Goal: Task Accomplishment & Management: Manage account settings

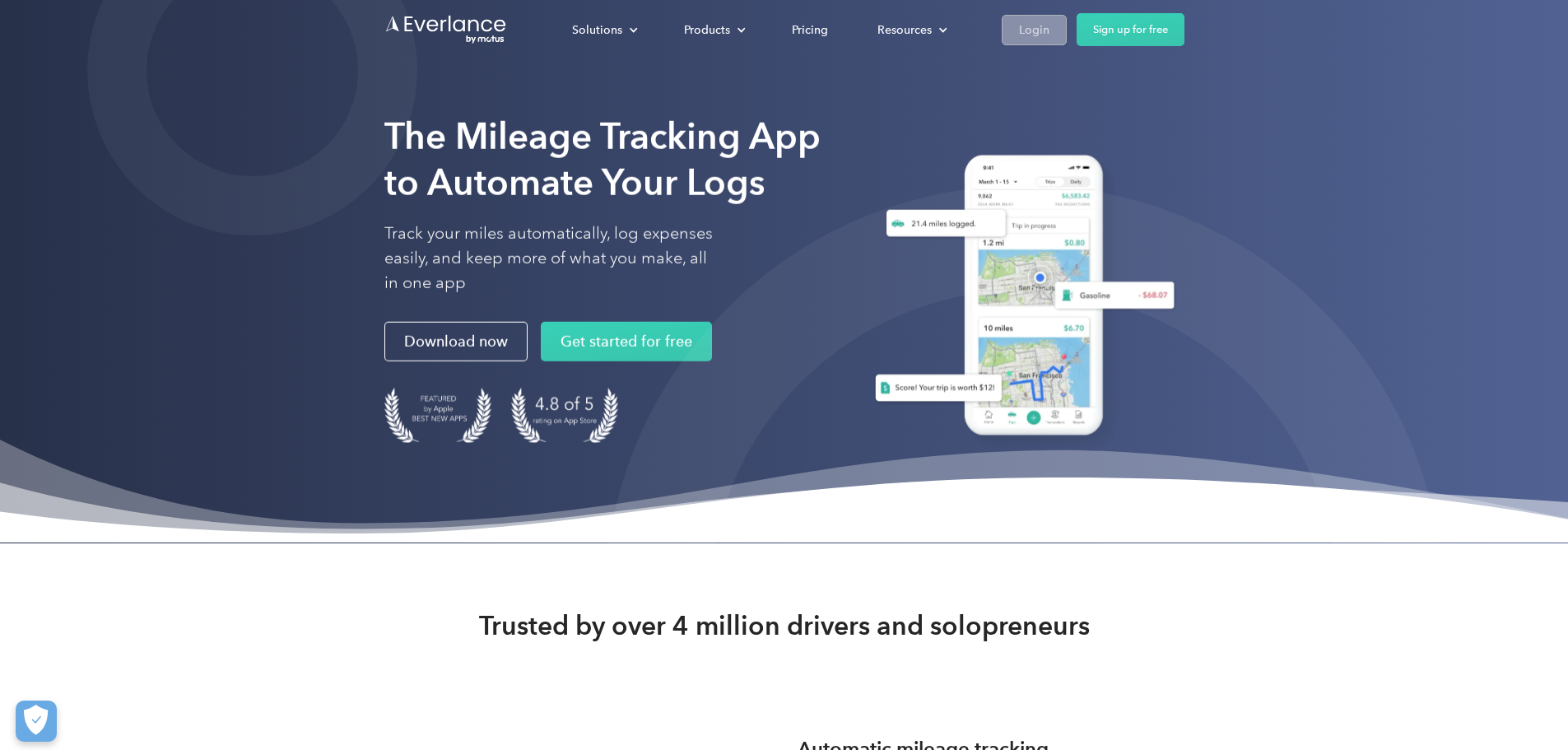
click at [1050, 26] on div "Login" at bounding box center [1034, 30] width 30 height 21
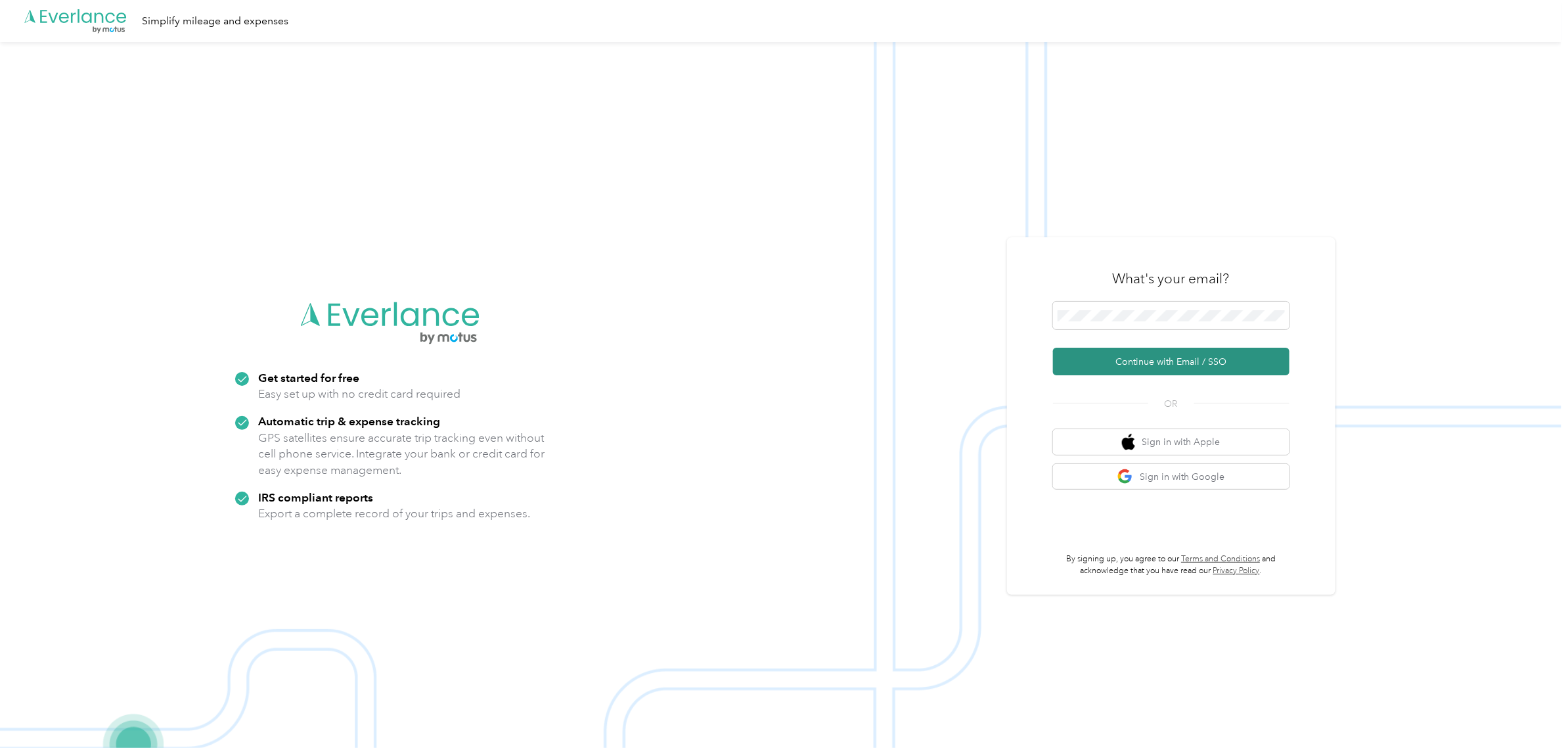
click at [1177, 356] on button "Continue with Email / SSO" at bounding box center [1171, 361] width 237 height 28
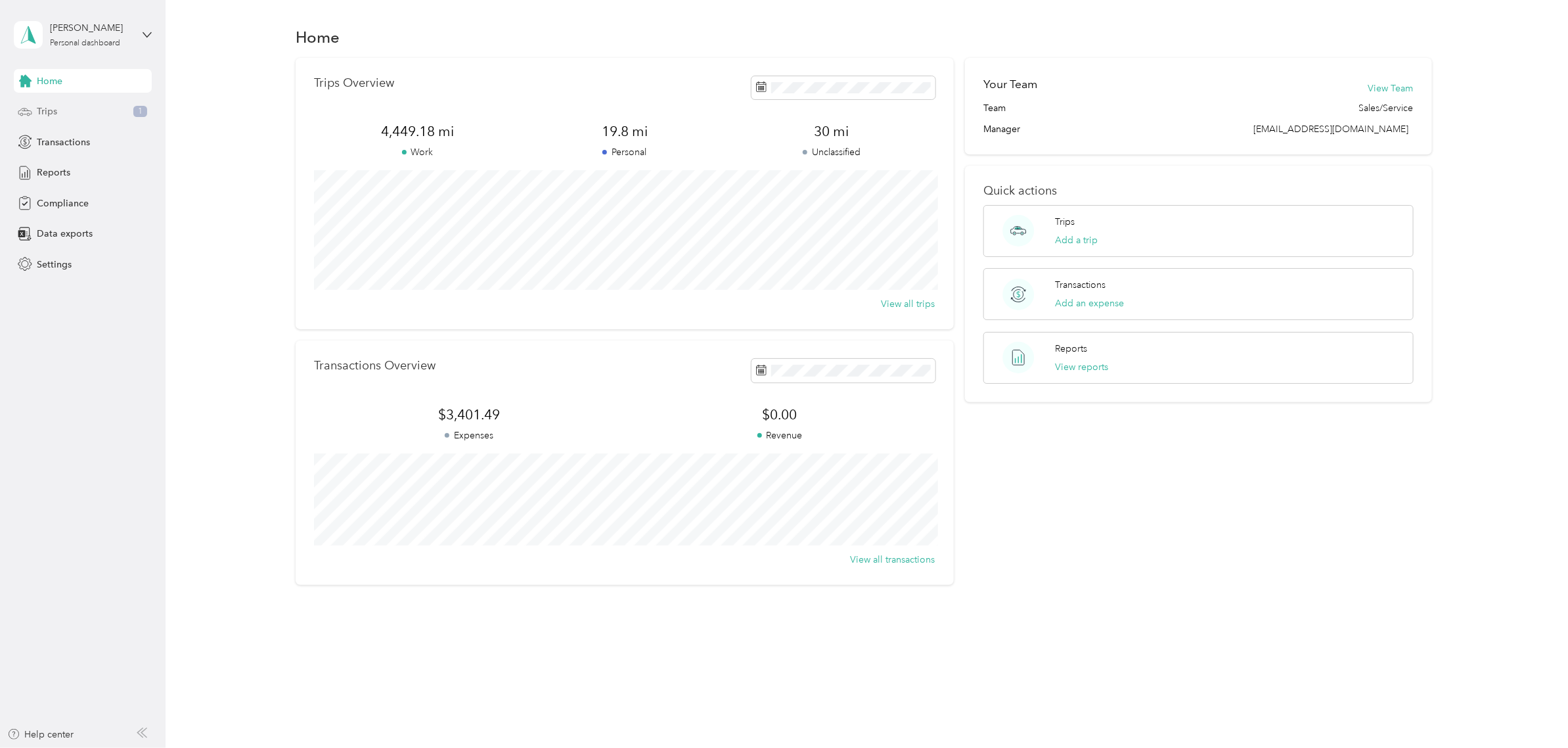
click at [60, 114] on div "Trips 1" at bounding box center [83, 111] width 138 height 23
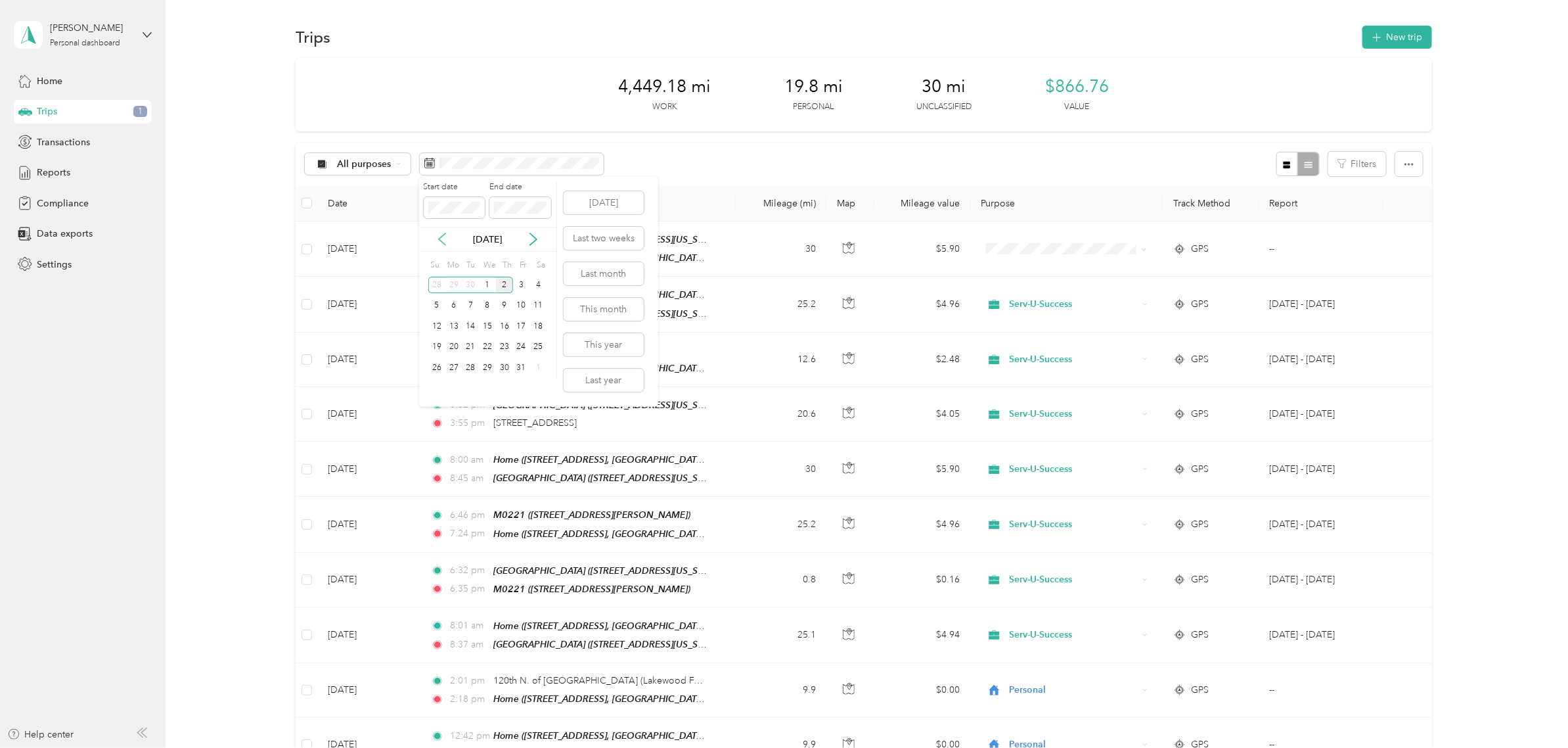
click at [444, 238] on icon at bounding box center [442, 238] width 13 height 13
click at [458, 283] on div "1" at bounding box center [454, 285] width 17 height 17
click at [467, 368] on div "30" at bounding box center [470, 368] width 17 height 17
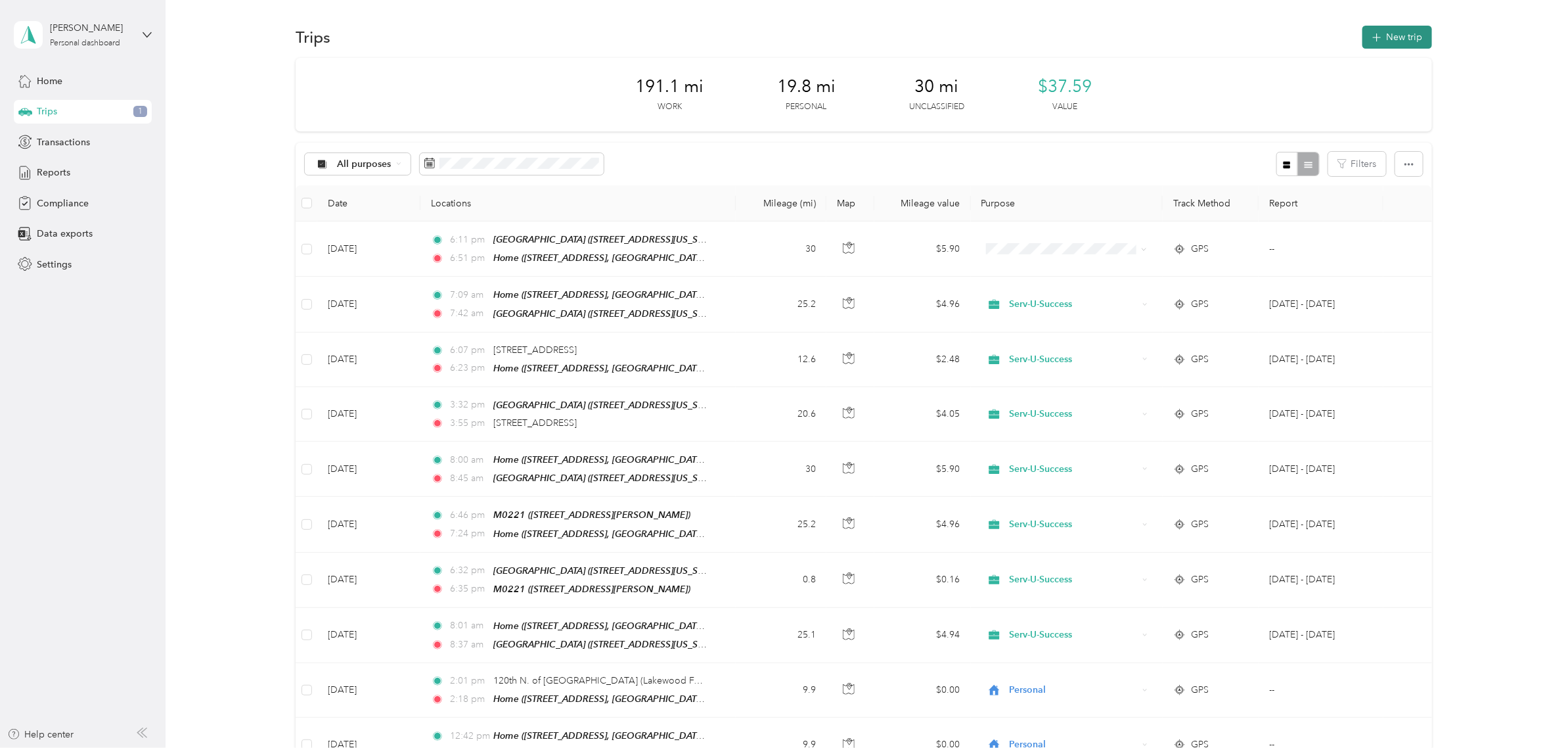
click at [1387, 34] on button "New trip" at bounding box center [1397, 37] width 70 height 23
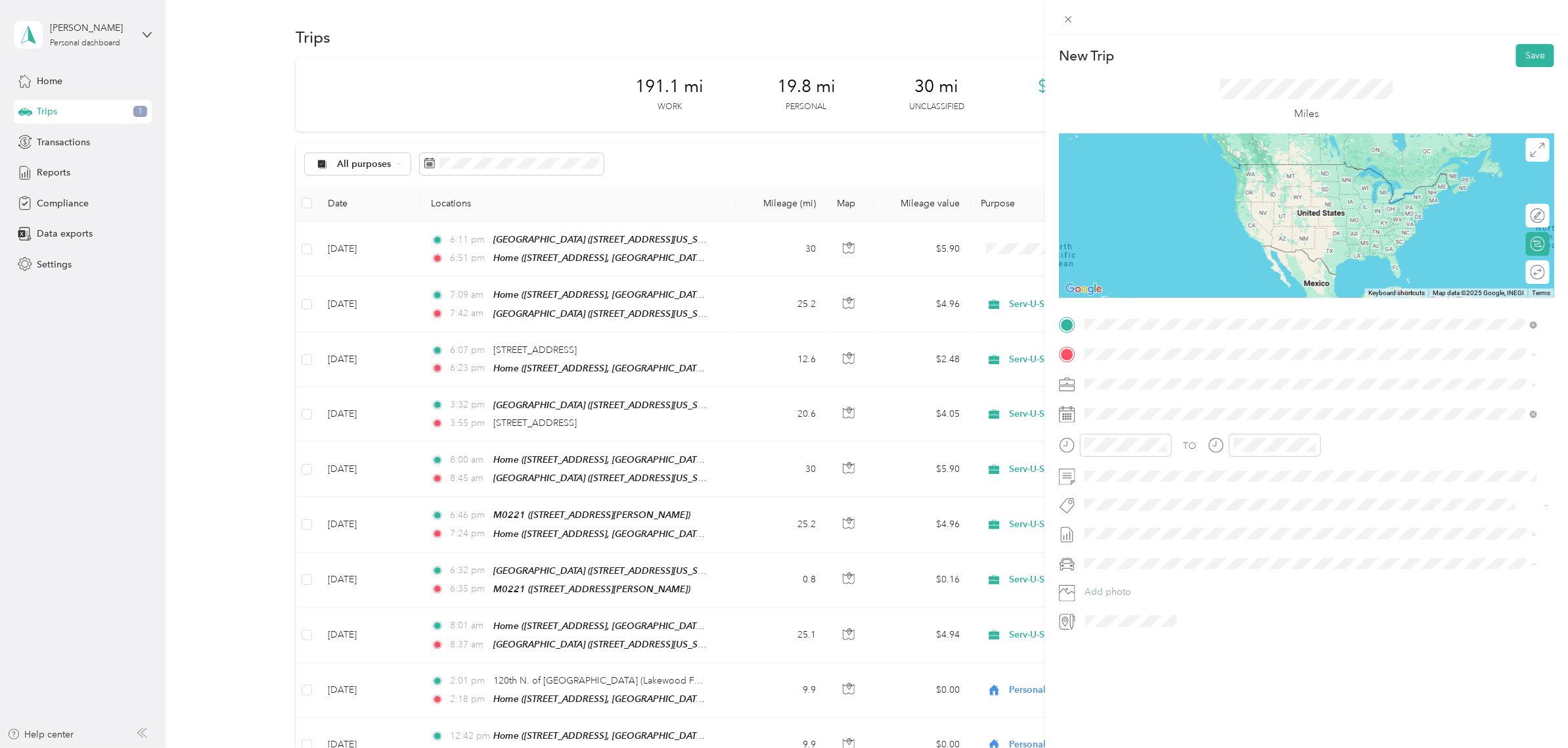
click at [1168, 429] on div "Home [STREET_ADDRESS][US_STATE]" at bounding box center [1274, 430] width 331 height 28
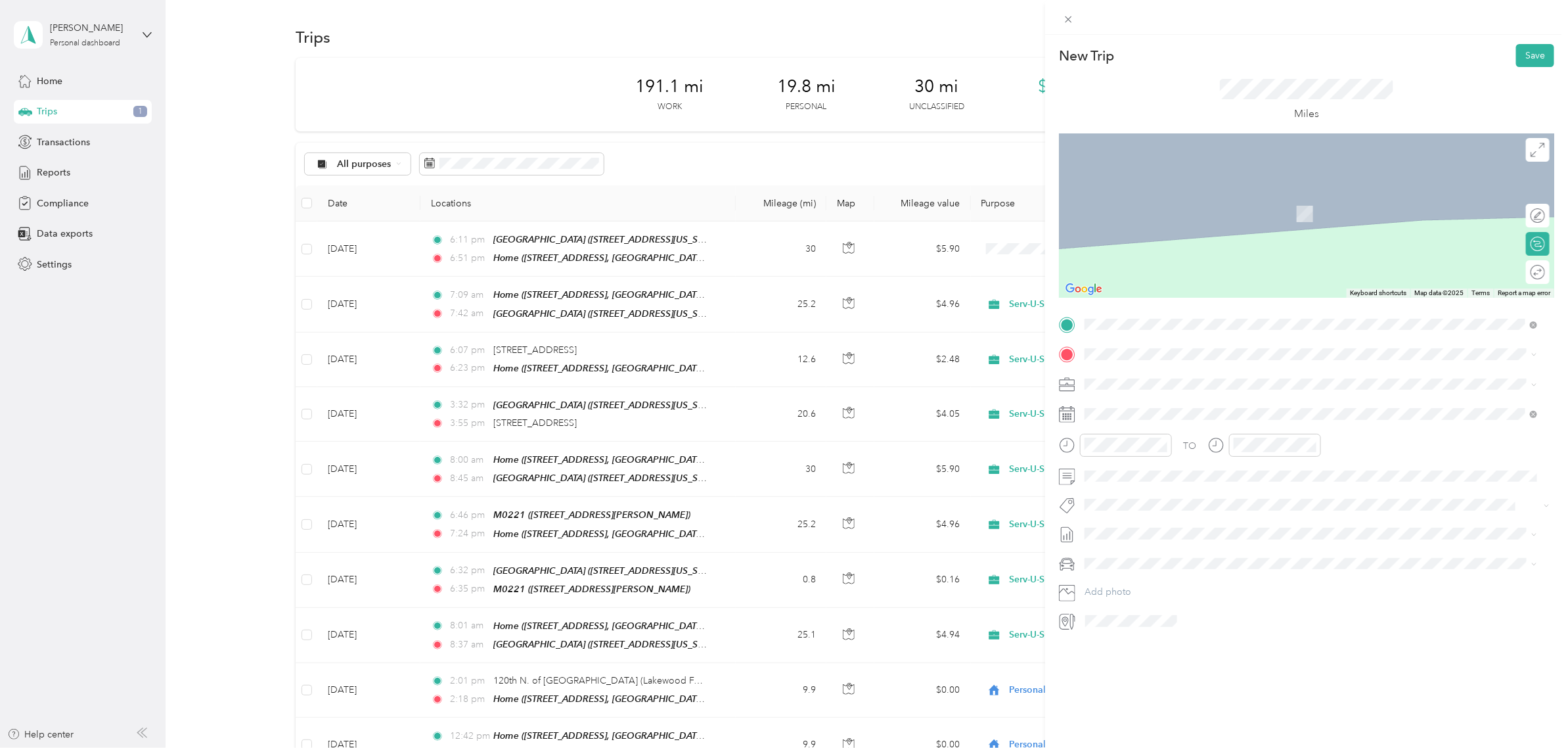
click at [1192, 412] on div "TEAM M0033 [STREET_ADDRESS]" at bounding box center [1150, 410] width 83 height 32
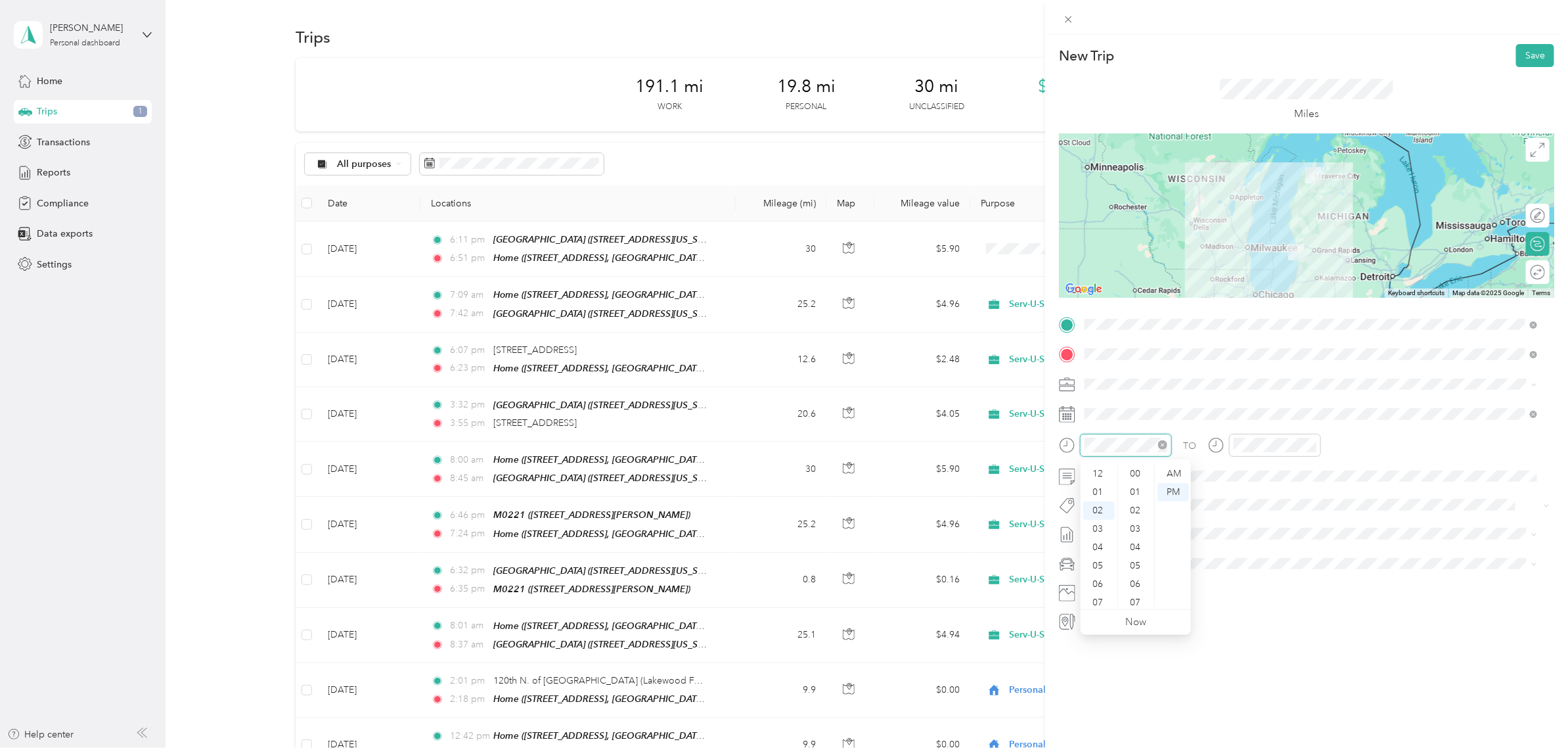
scroll to position [37, 0]
click at [1100, 527] on div "05" at bounding box center [1098, 528] width 32 height 18
click at [1140, 472] on div "00" at bounding box center [1136, 474] width 32 height 18
click at [1177, 474] on div "AM" at bounding box center [1173, 474] width 32 height 18
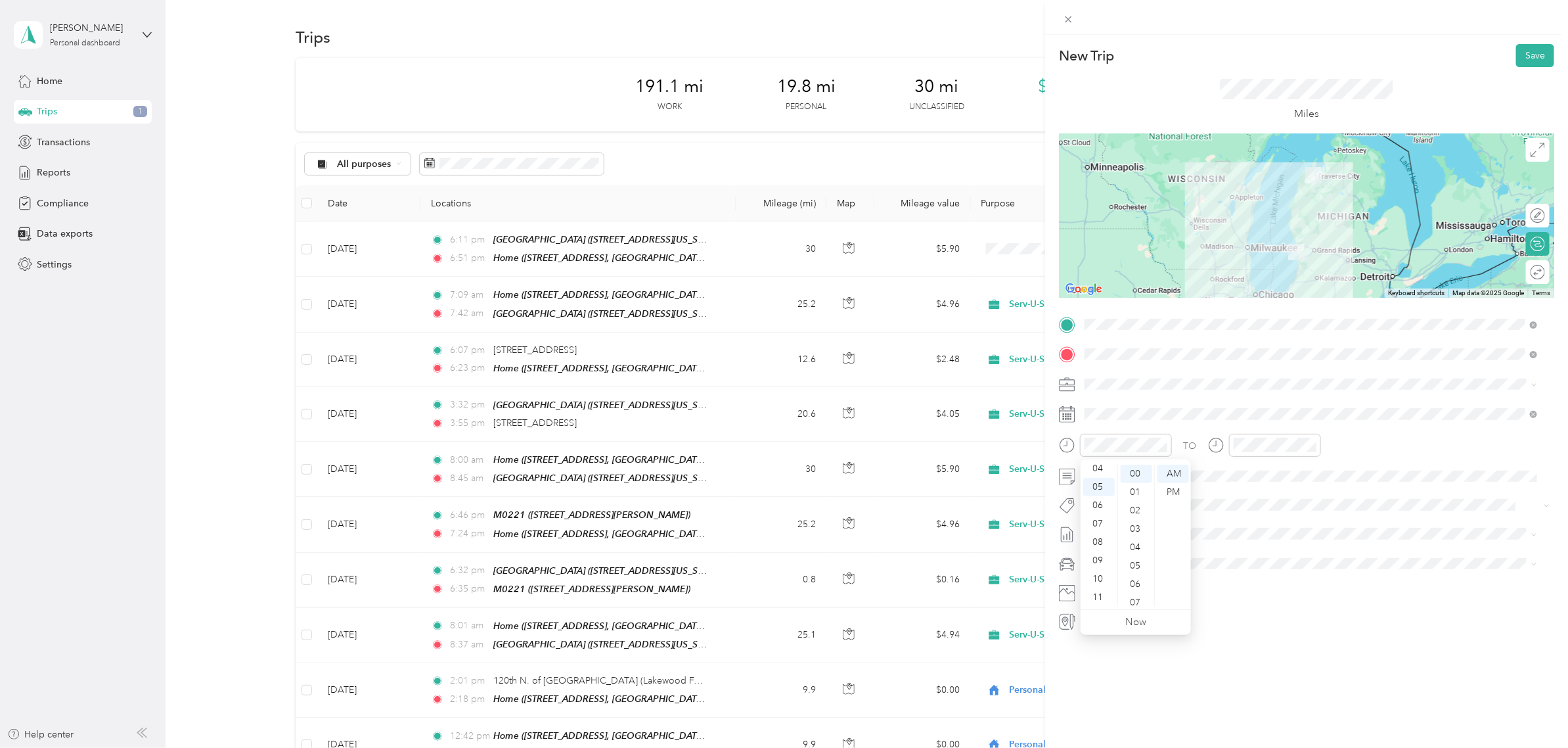
click at [1319, 695] on div "New Trip Save This trip cannot be edited because it is either under review, app…" at bounding box center [1307, 408] width 523 height 748
click at [1246, 563] on div "07" at bounding box center [1247, 565] width 32 height 18
click at [1281, 471] on div "52" at bounding box center [1285, 470] width 32 height 18
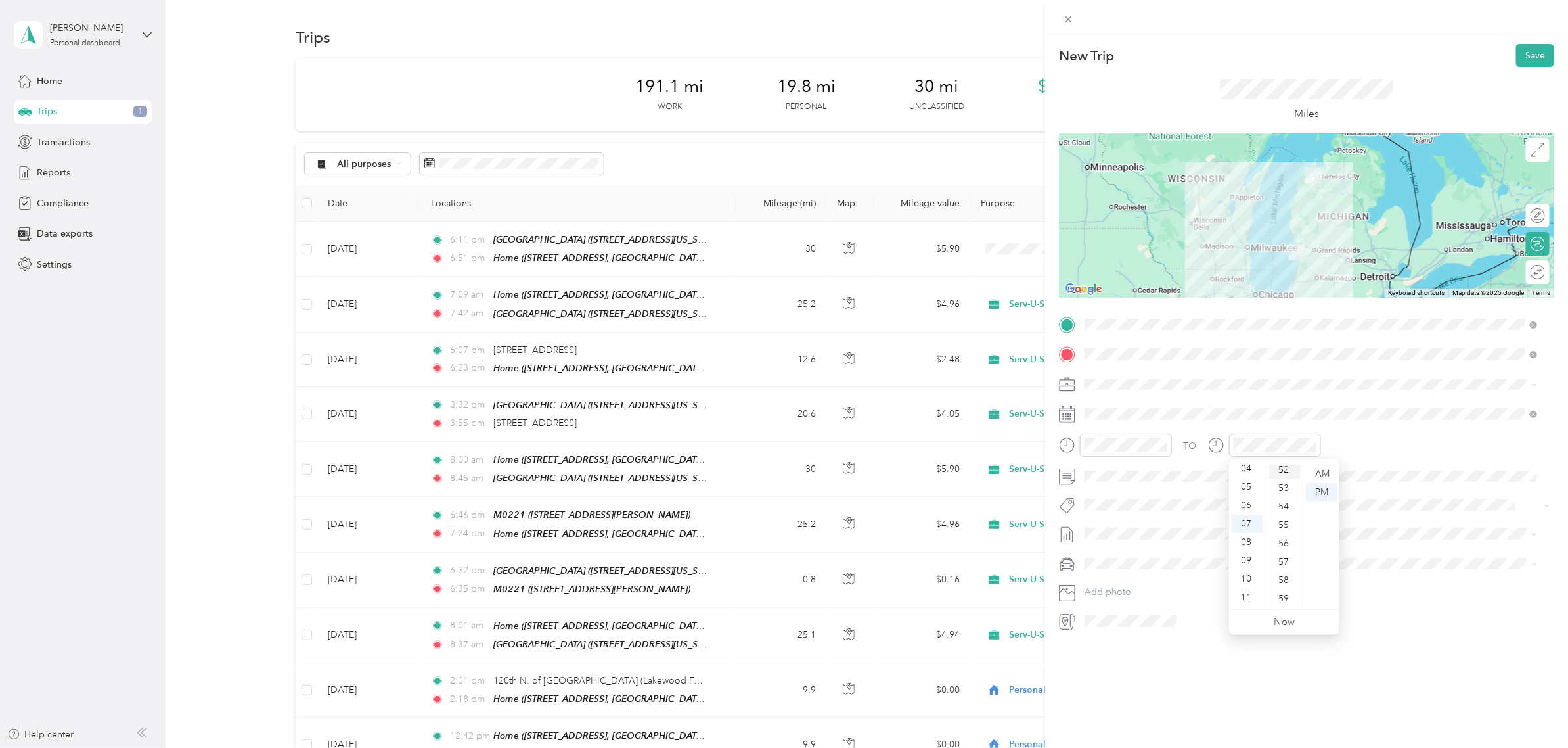
scroll to position [956, 0]
click at [1322, 471] on div "AM" at bounding box center [1322, 474] width 32 height 18
click at [1298, 667] on div "New Trip Save This trip cannot be edited because it is either under review, app…" at bounding box center [1307, 408] width 523 height 748
click at [1110, 491] on icon at bounding box center [1116, 488] width 13 height 13
click at [1196, 531] on div "5" at bounding box center [1196, 534] width 17 height 17
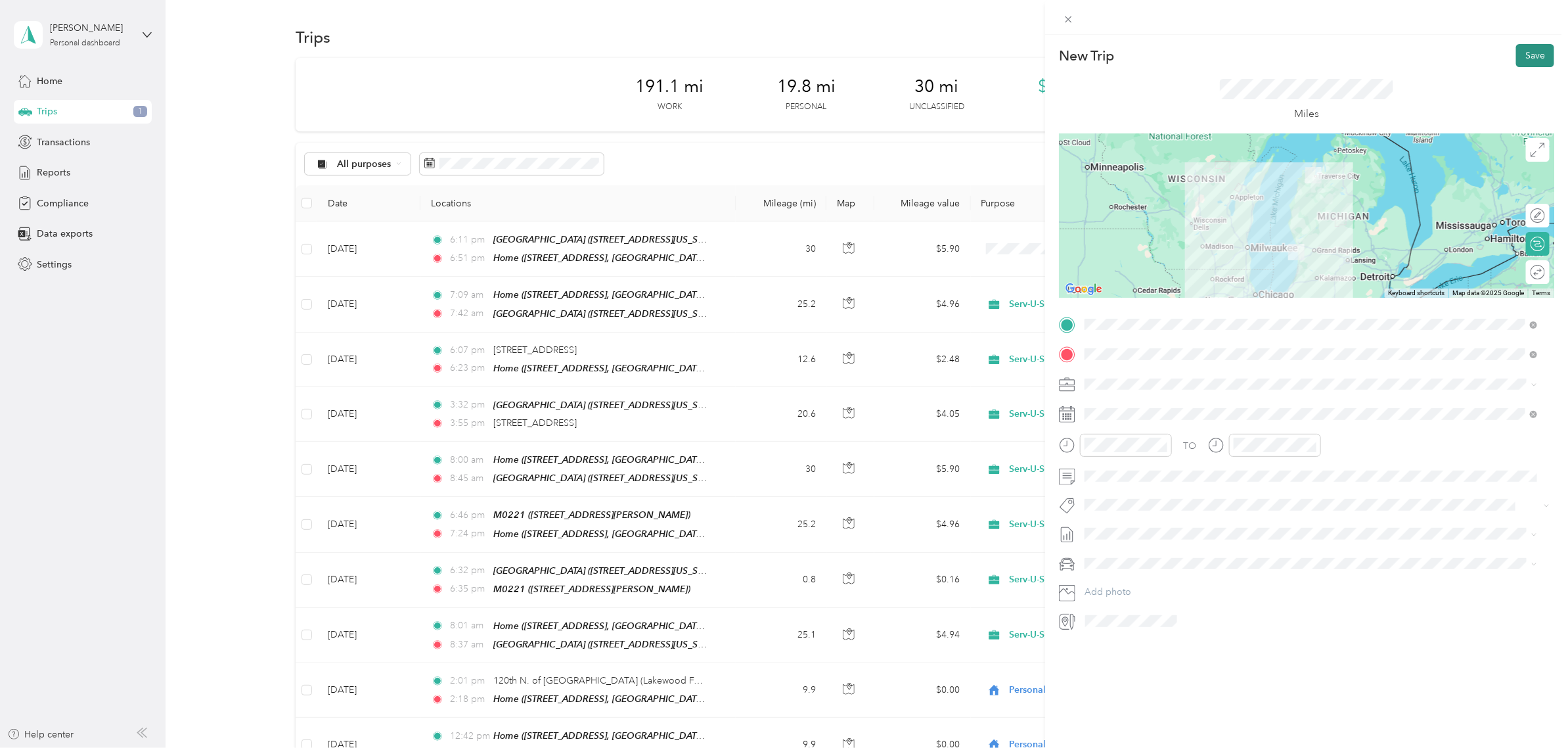
click at [1527, 55] on button "Save" at bounding box center [1534, 56] width 38 height 23
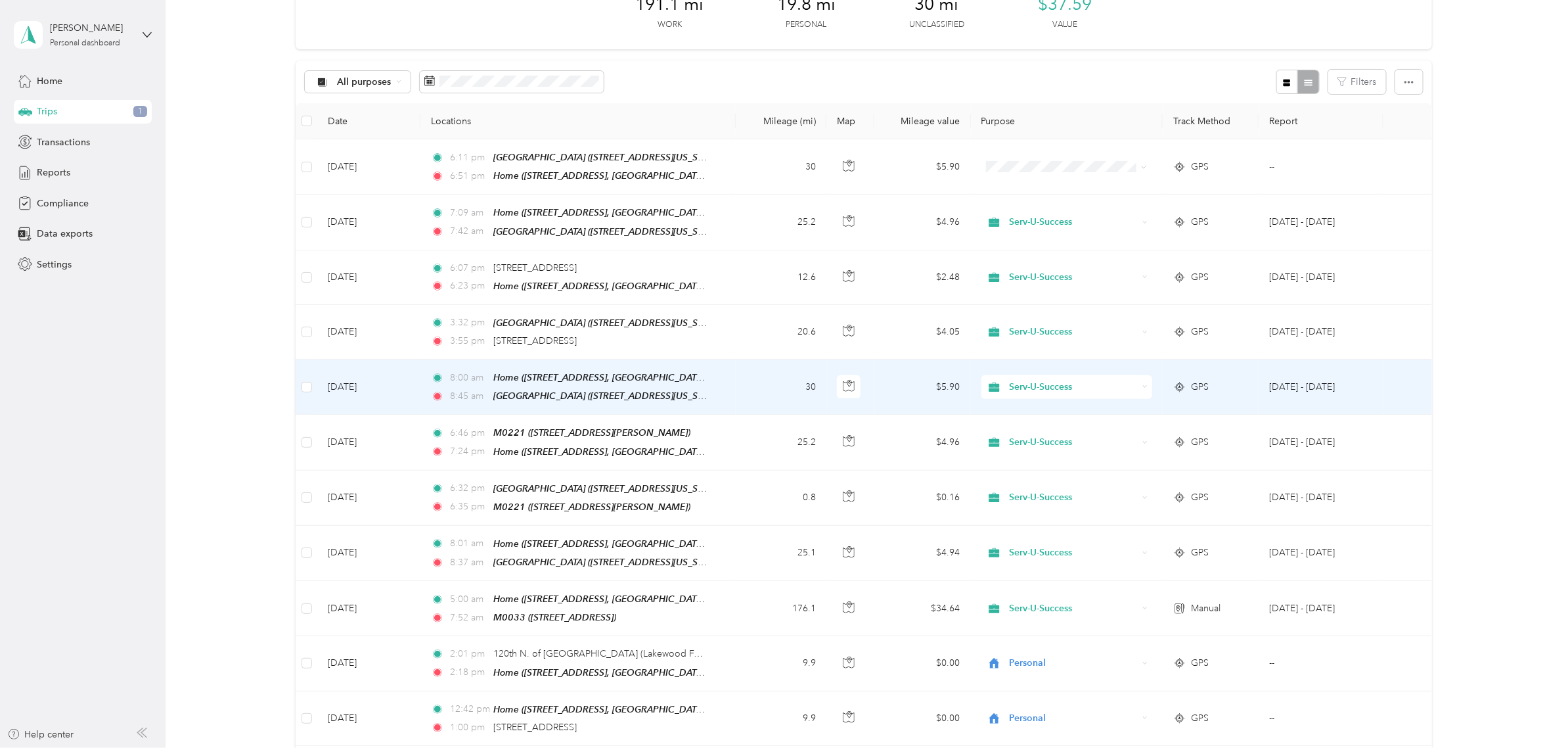
scroll to position [0, 0]
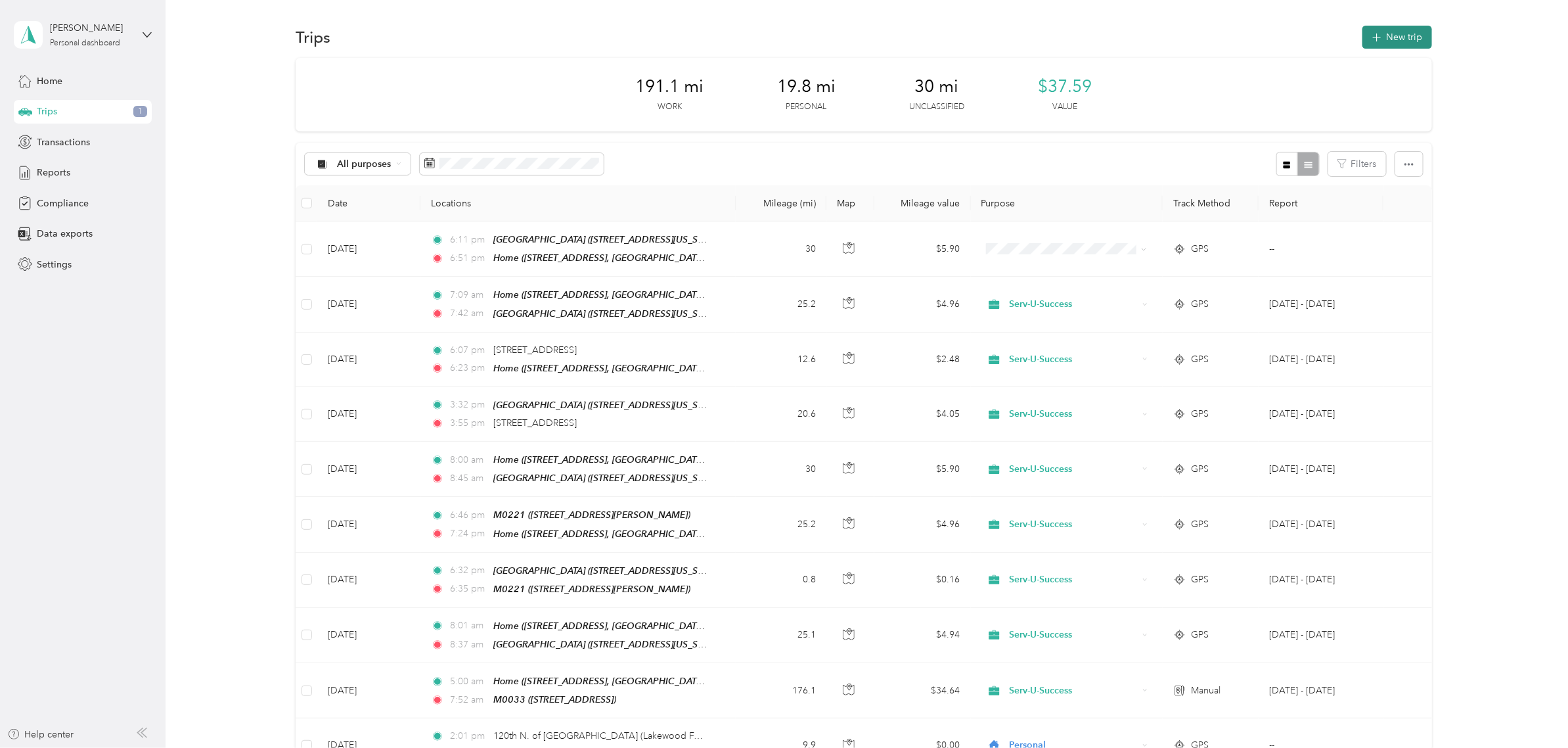
click at [1378, 33] on button "New trip" at bounding box center [1397, 37] width 70 height 23
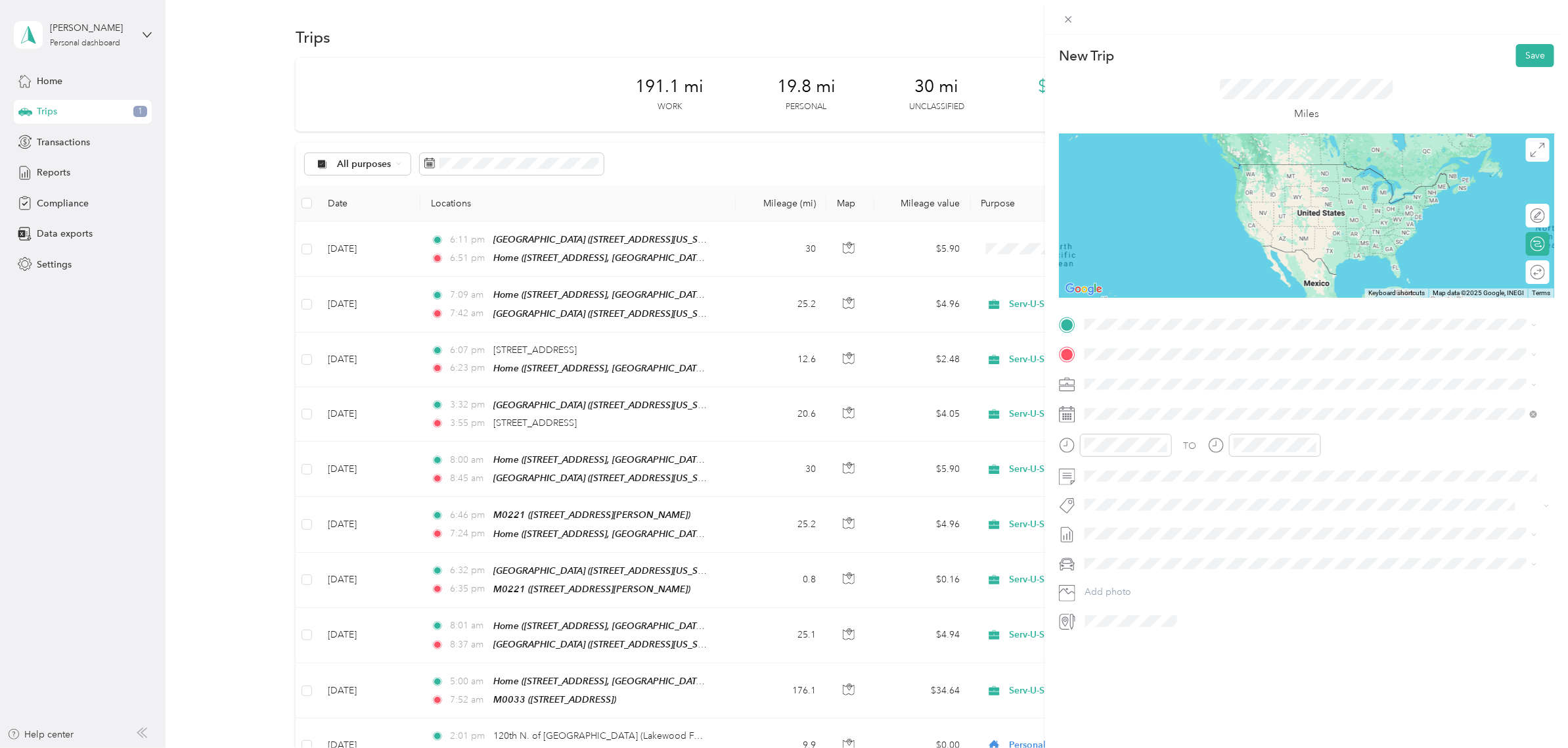
click at [1192, 376] on div "TEAM M0033" at bounding box center [1150, 375] width 83 height 17
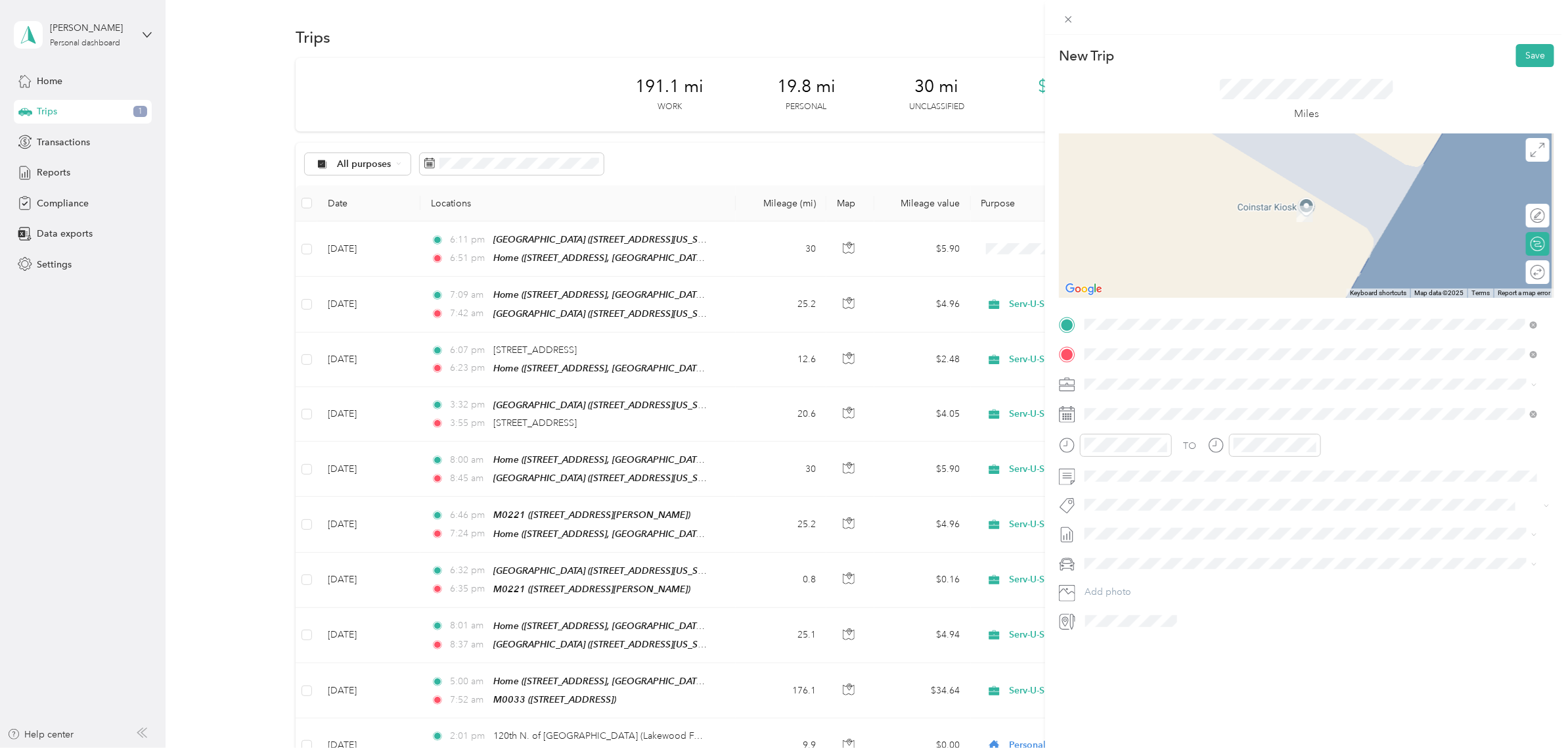
click at [1265, 467] on span "[STREET_ADDRESS][GEOGRAPHIC_DATA], [US_STATE], [GEOGRAPHIC_DATA]" at bounding box center [1274, 467] width 331 height 11
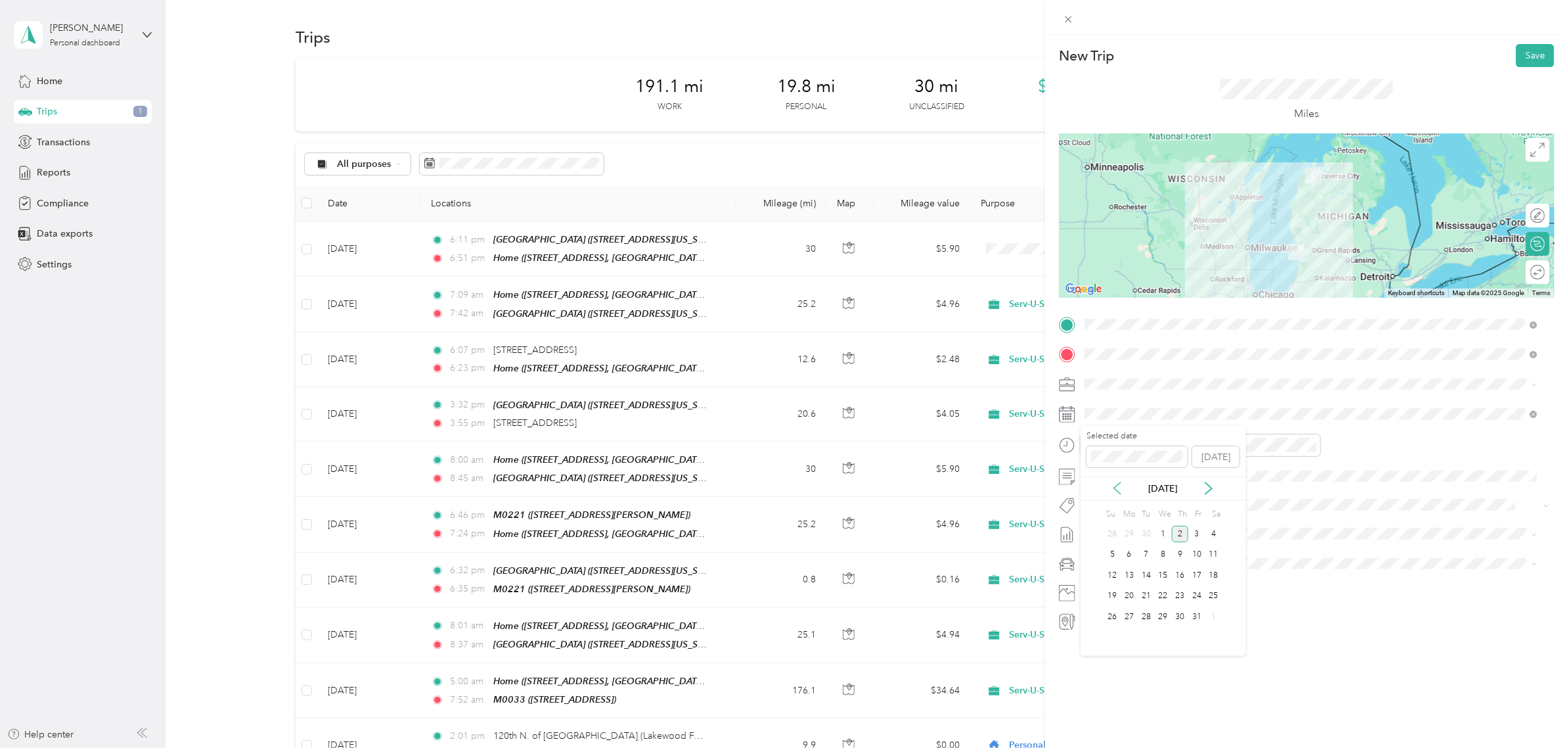
click at [1113, 488] on icon at bounding box center [1116, 488] width 13 height 13
click at [1199, 531] on div "5" at bounding box center [1196, 534] width 17 height 17
click at [1098, 490] on div "01" at bounding box center [1098, 492] width 32 height 18
click at [1133, 487] on div "07" at bounding box center [1136, 487] width 32 height 18
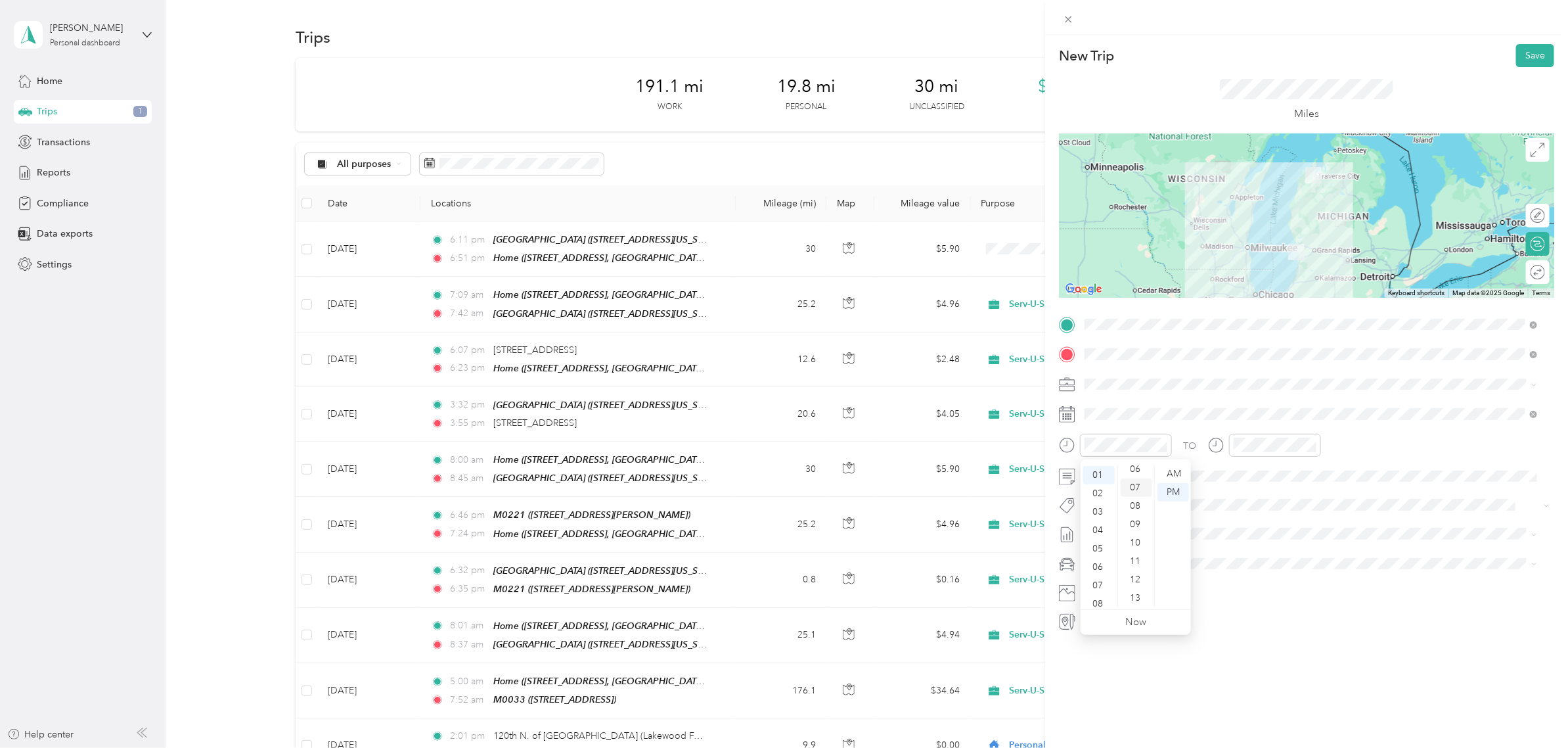
scroll to position [129, 0]
click at [1518, 571] on span at bounding box center [1316, 564] width 474 height 21
click at [1244, 509] on div "04" at bounding box center [1247, 510] width 32 height 18
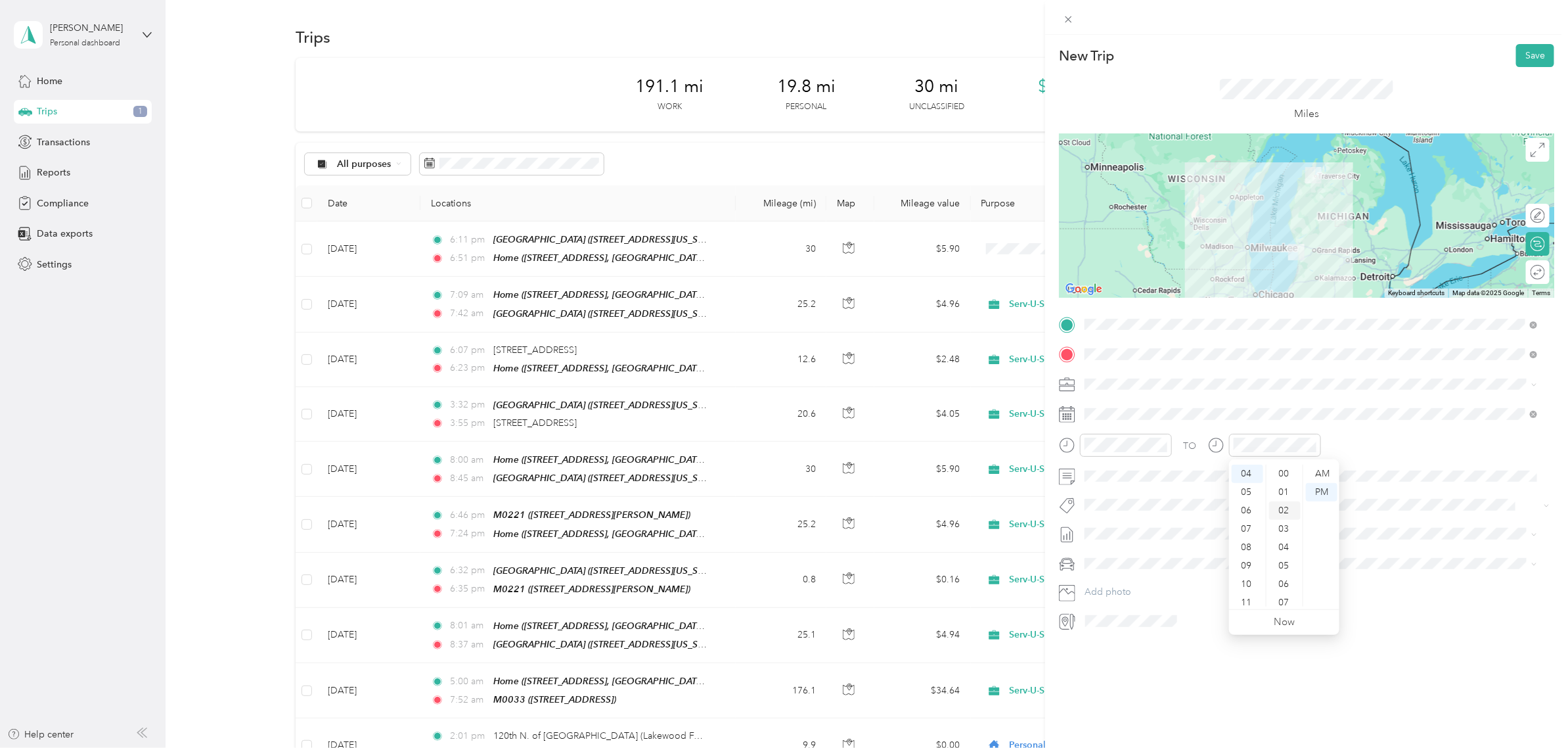
click at [1281, 511] on div "02" at bounding box center [1285, 510] width 32 height 18
click at [1380, 671] on div "New Trip Save This trip cannot be edited because it is either under review, app…" at bounding box center [1307, 408] width 523 height 748
click at [1524, 53] on button "Save" at bounding box center [1534, 56] width 38 height 23
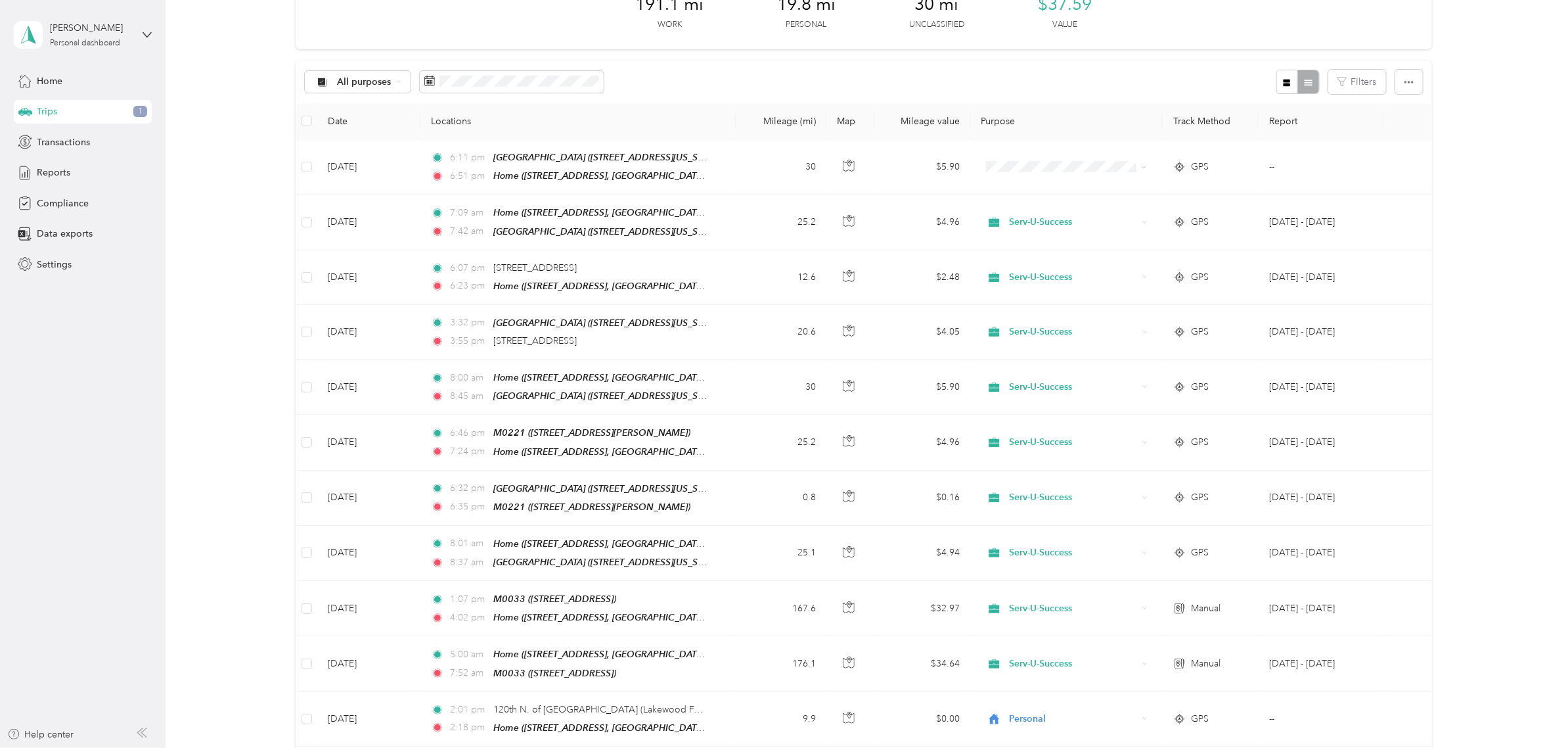
scroll to position [165, 0]
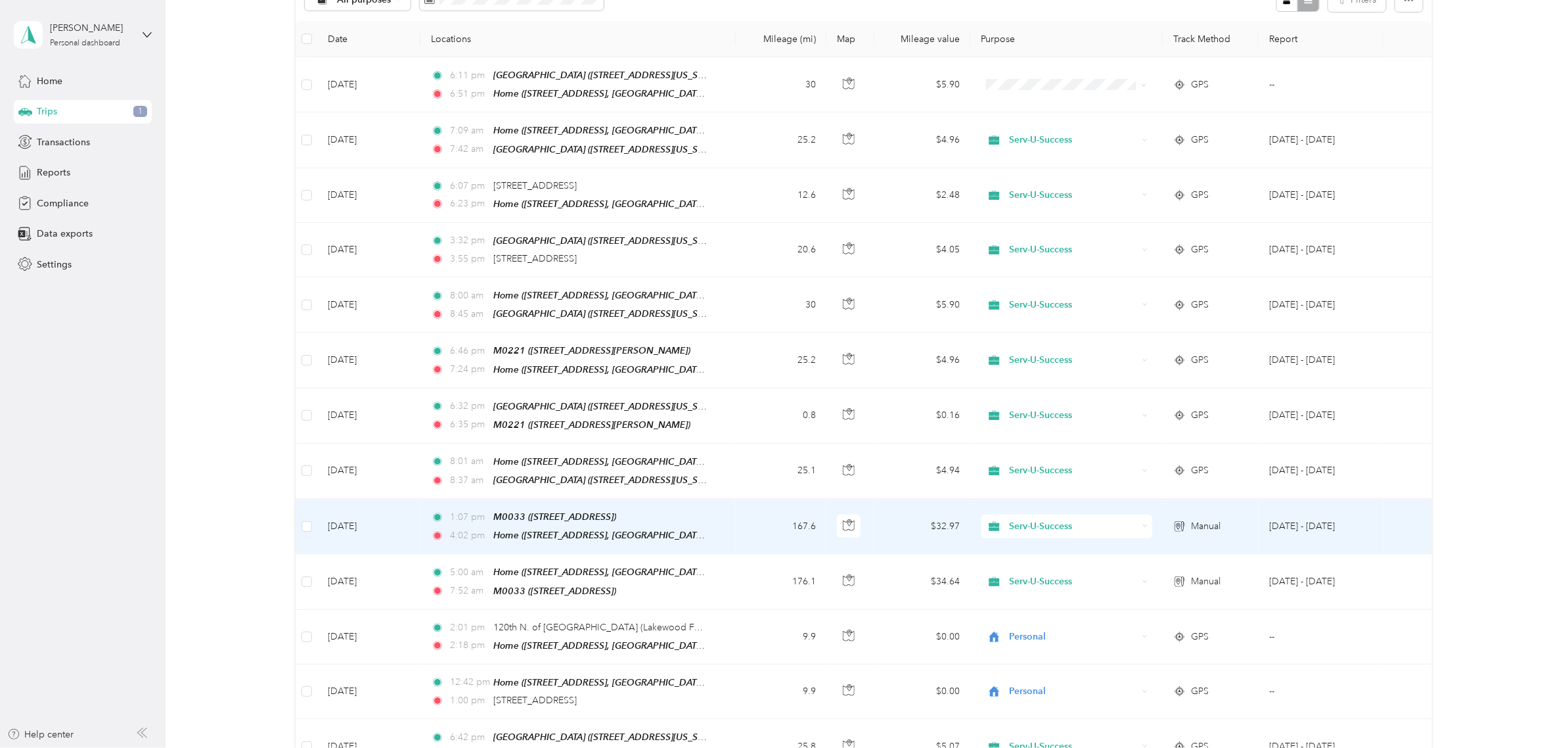
click at [393, 516] on td "[DATE]" at bounding box center [368, 525] width 103 height 55
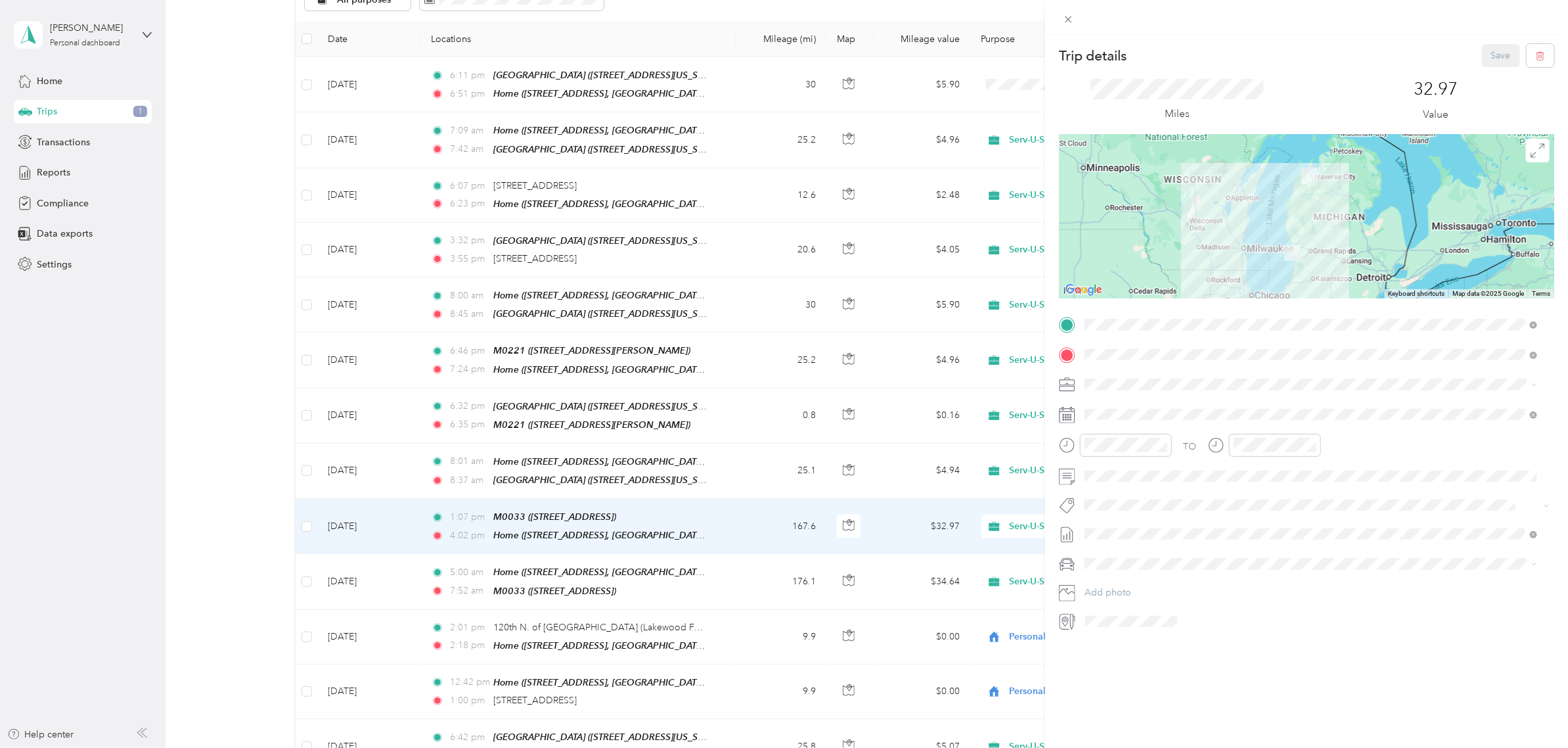
click at [1065, 14] on icon at bounding box center [1068, 19] width 11 height 11
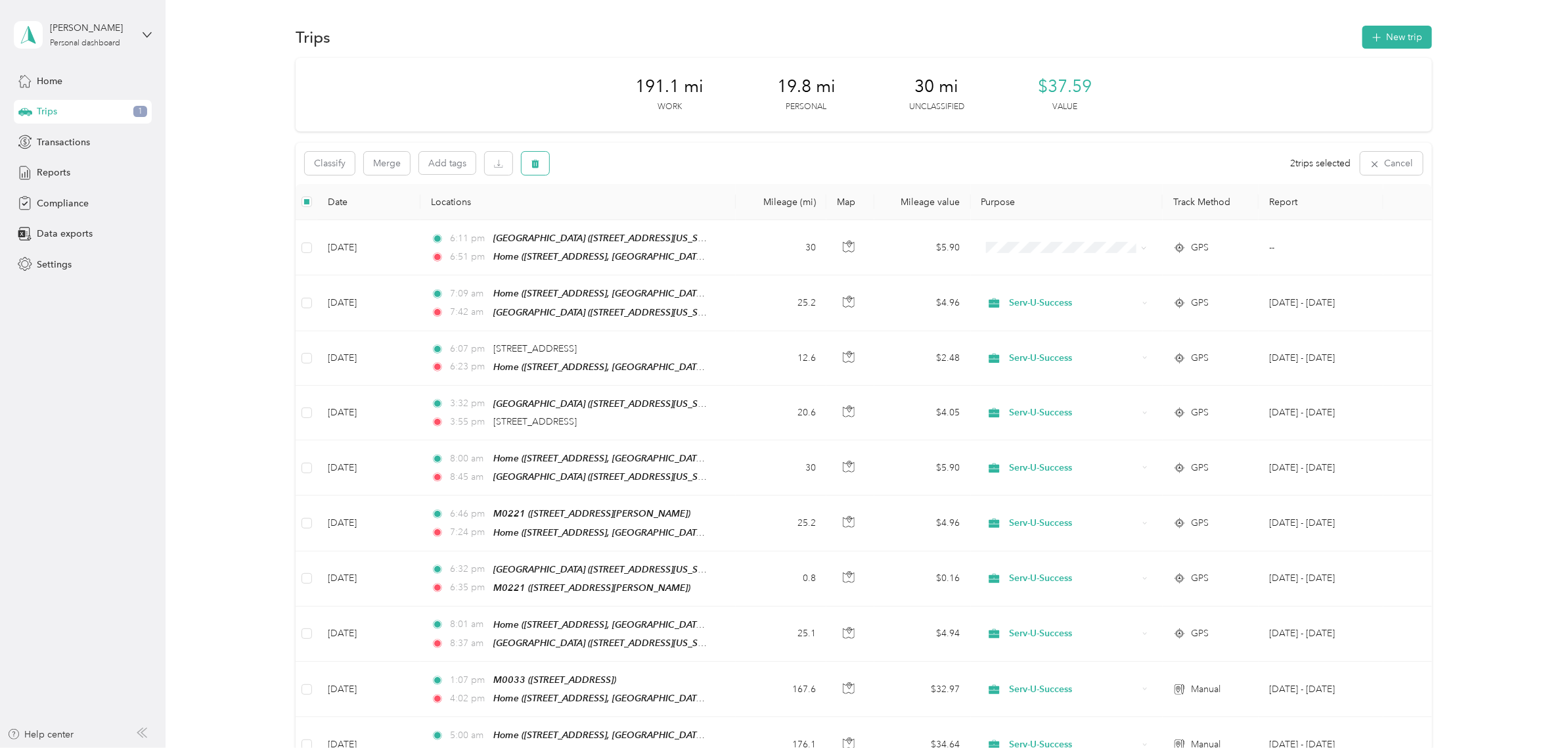
click at [536, 163] on icon "button" at bounding box center [535, 164] width 9 height 9
click at [631, 217] on button "Yes" at bounding box center [632, 218] width 26 height 21
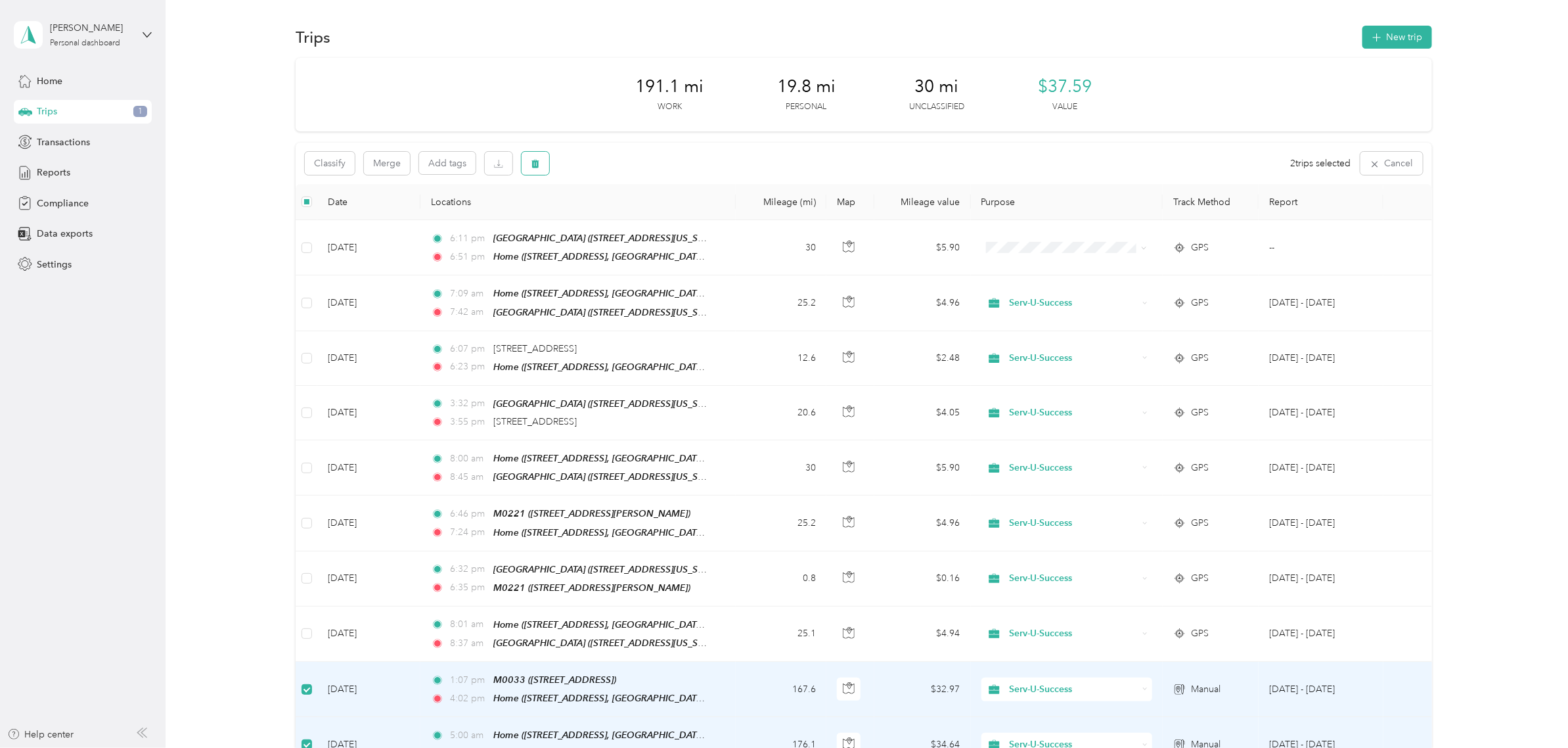
click at [536, 161] on icon "button" at bounding box center [535, 163] width 8 height 8
click at [641, 222] on button "Yes" at bounding box center [632, 218] width 26 height 21
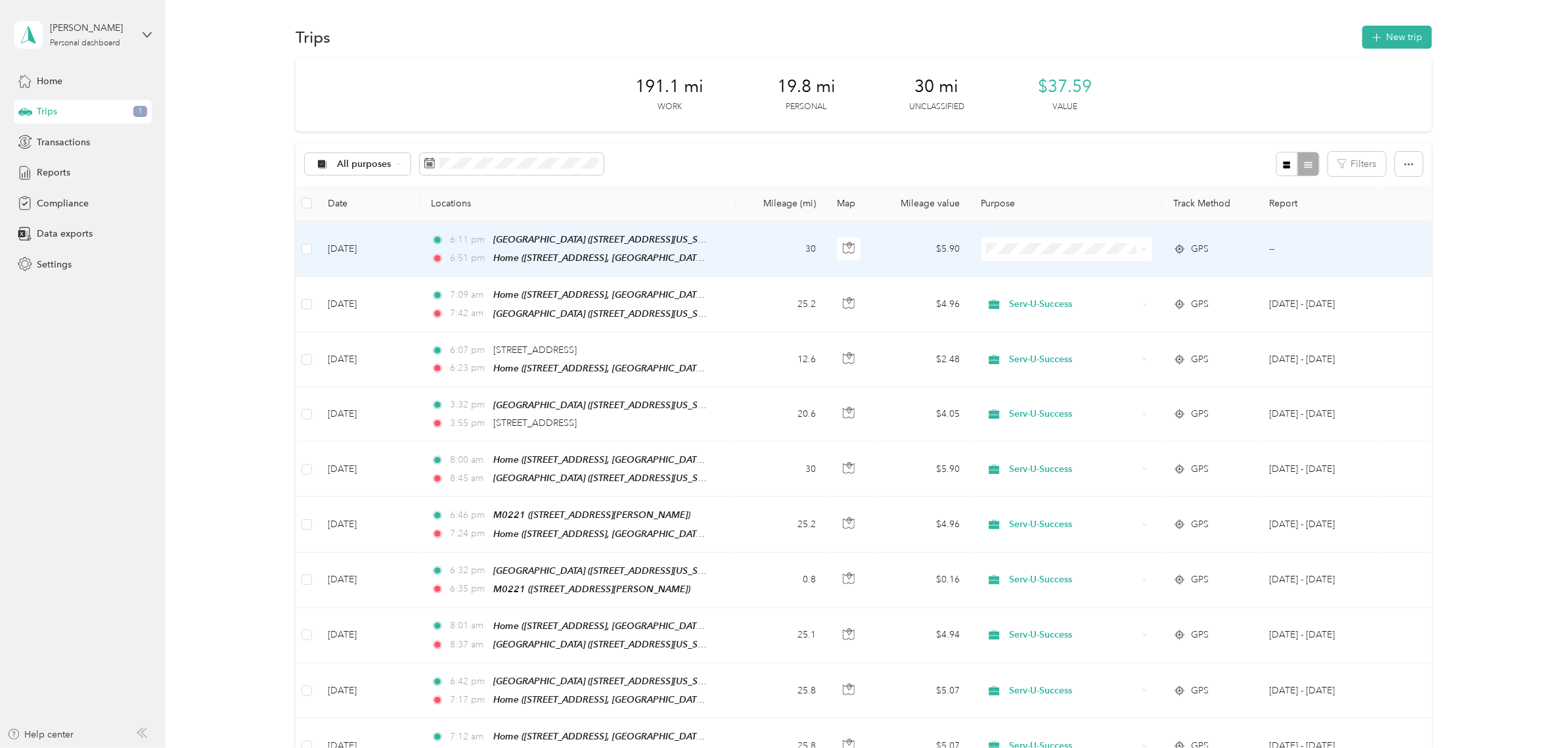
click at [1059, 253] on span at bounding box center [1066, 249] width 171 height 23
click at [1141, 250] on icon at bounding box center [1143, 249] width 4 height 2
click at [1084, 274] on li "Serv-U-Success" at bounding box center [1063, 272] width 170 height 23
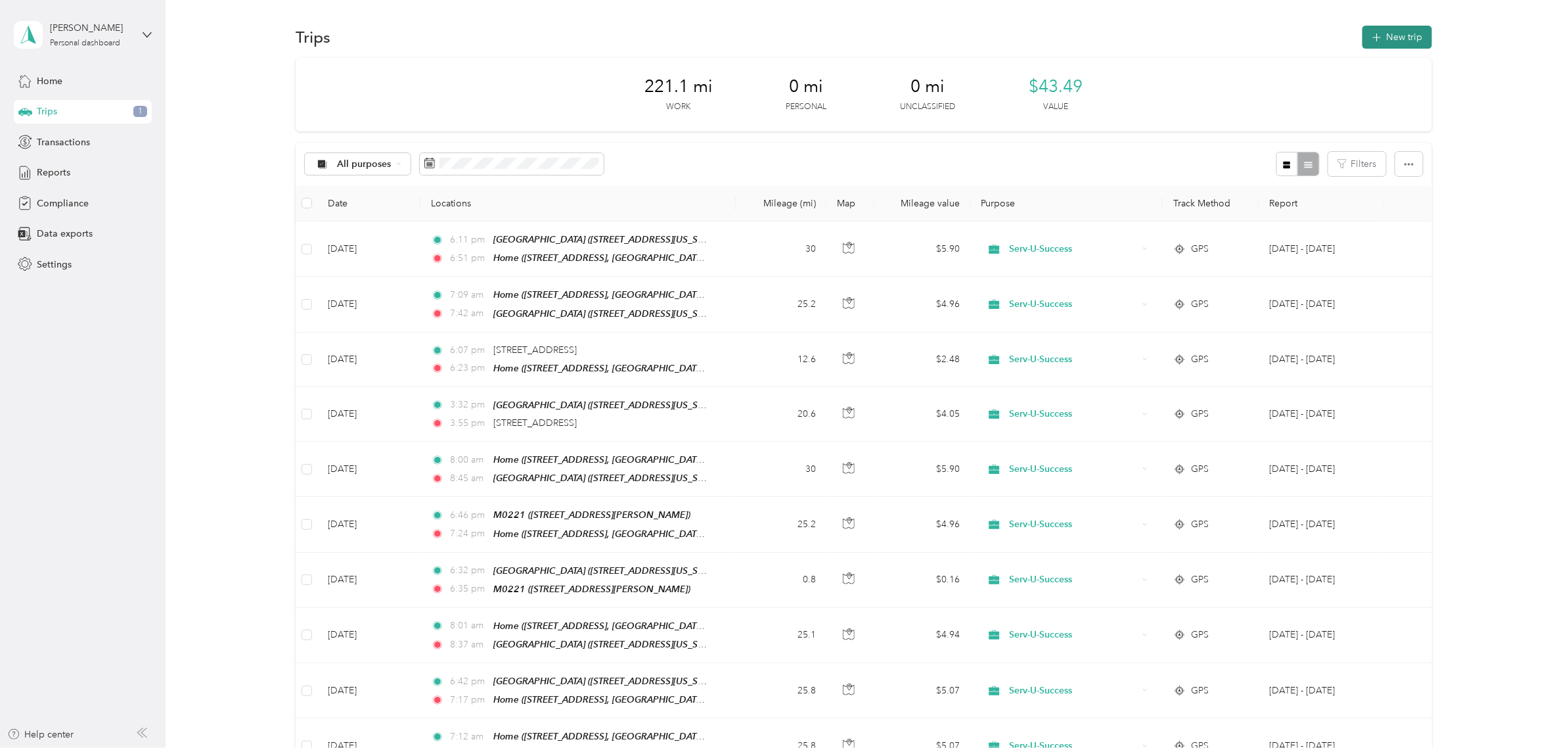
click at [1397, 38] on button "New trip" at bounding box center [1397, 37] width 70 height 23
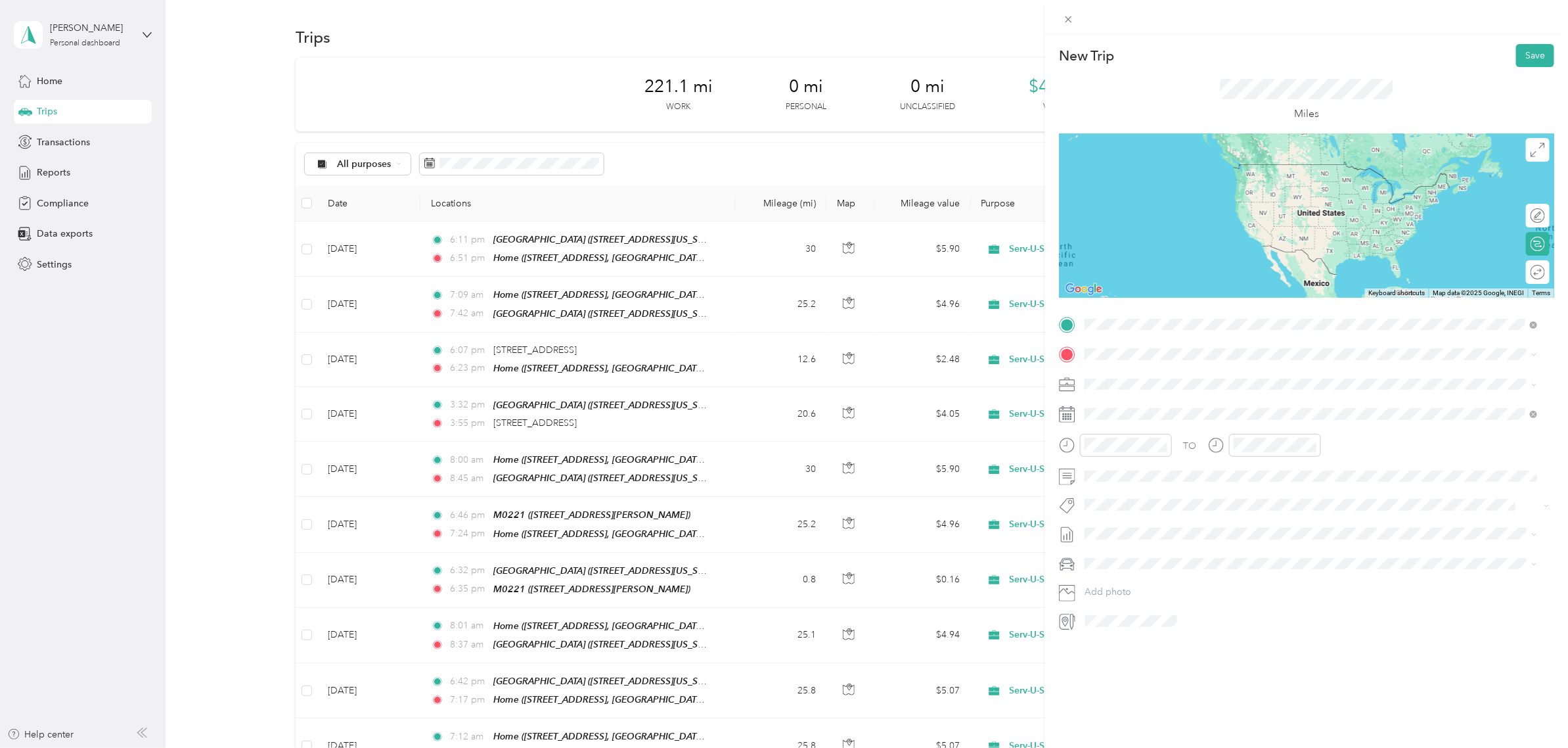
click at [1189, 424] on div "Home [STREET_ADDRESS][US_STATE]" at bounding box center [1274, 430] width 331 height 28
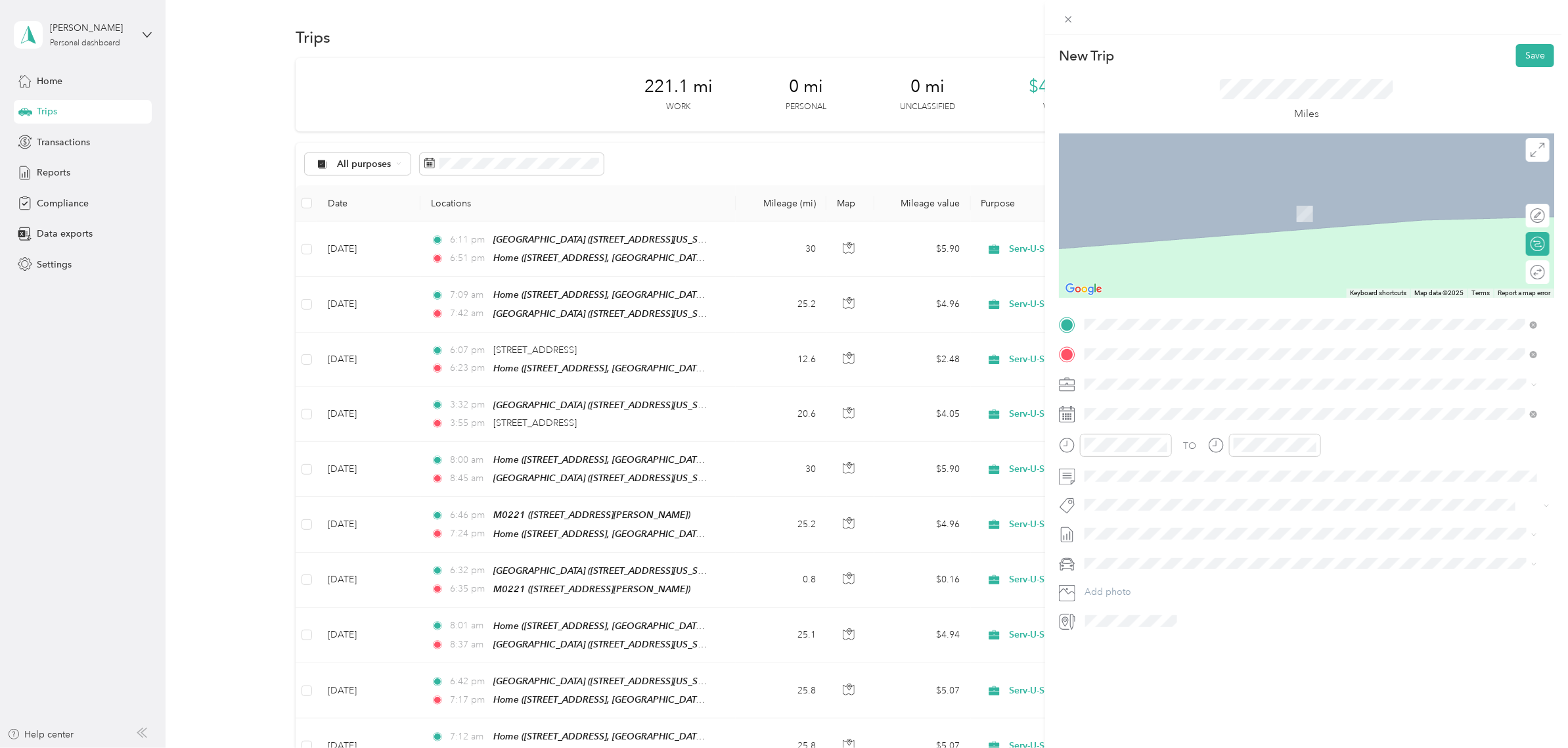
click at [1170, 405] on div "SUS University [STREET_ADDRESS][US_STATE]" at bounding box center [1174, 413] width 131 height 28
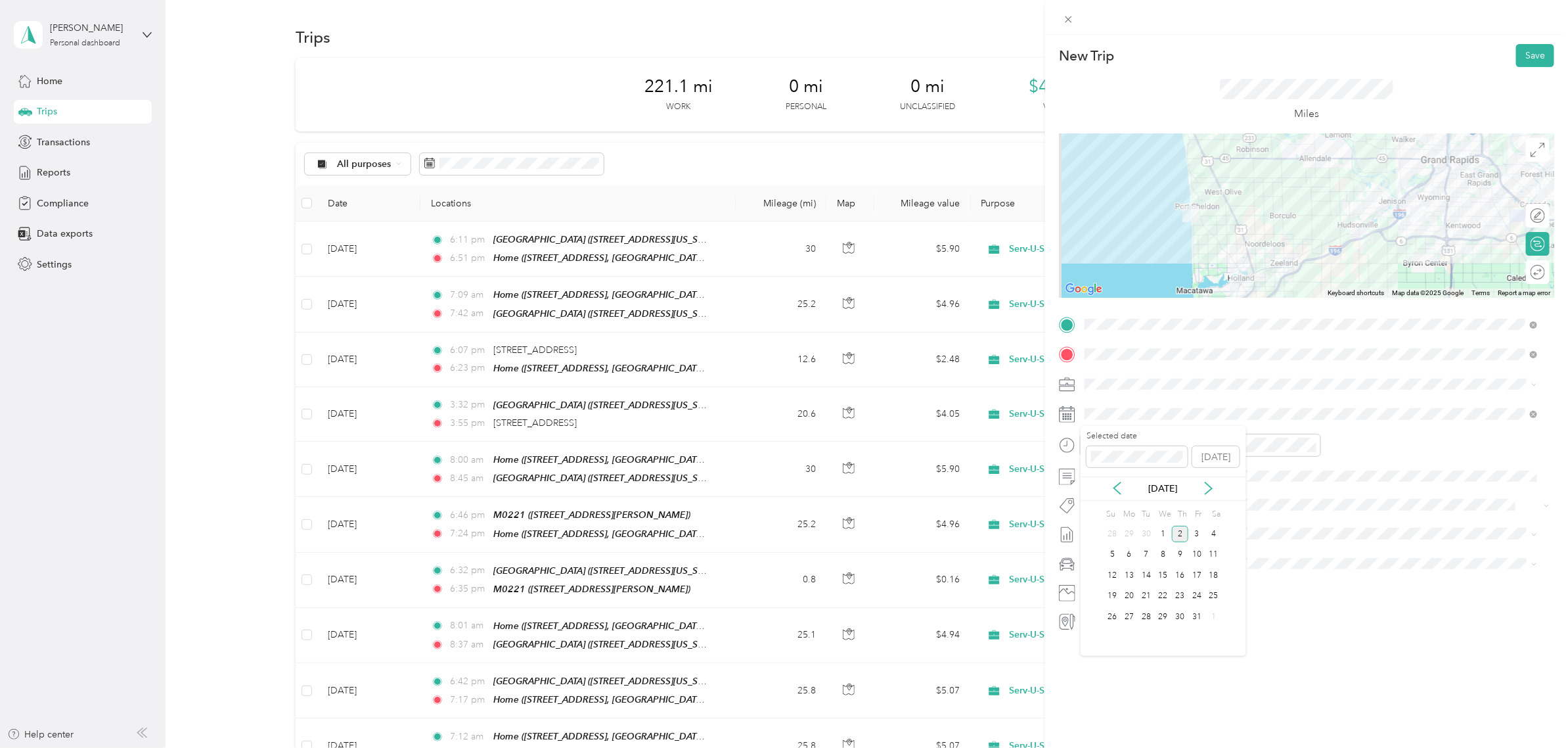
click at [1110, 498] on div "[DATE]" at bounding box center [1163, 489] width 165 height 24
click at [1112, 488] on icon at bounding box center [1116, 488] width 13 height 13
click at [1179, 535] on div "4" at bounding box center [1180, 534] width 17 height 17
click at [1107, 557] on div "07" at bounding box center [1098, 565] width 32 height 18
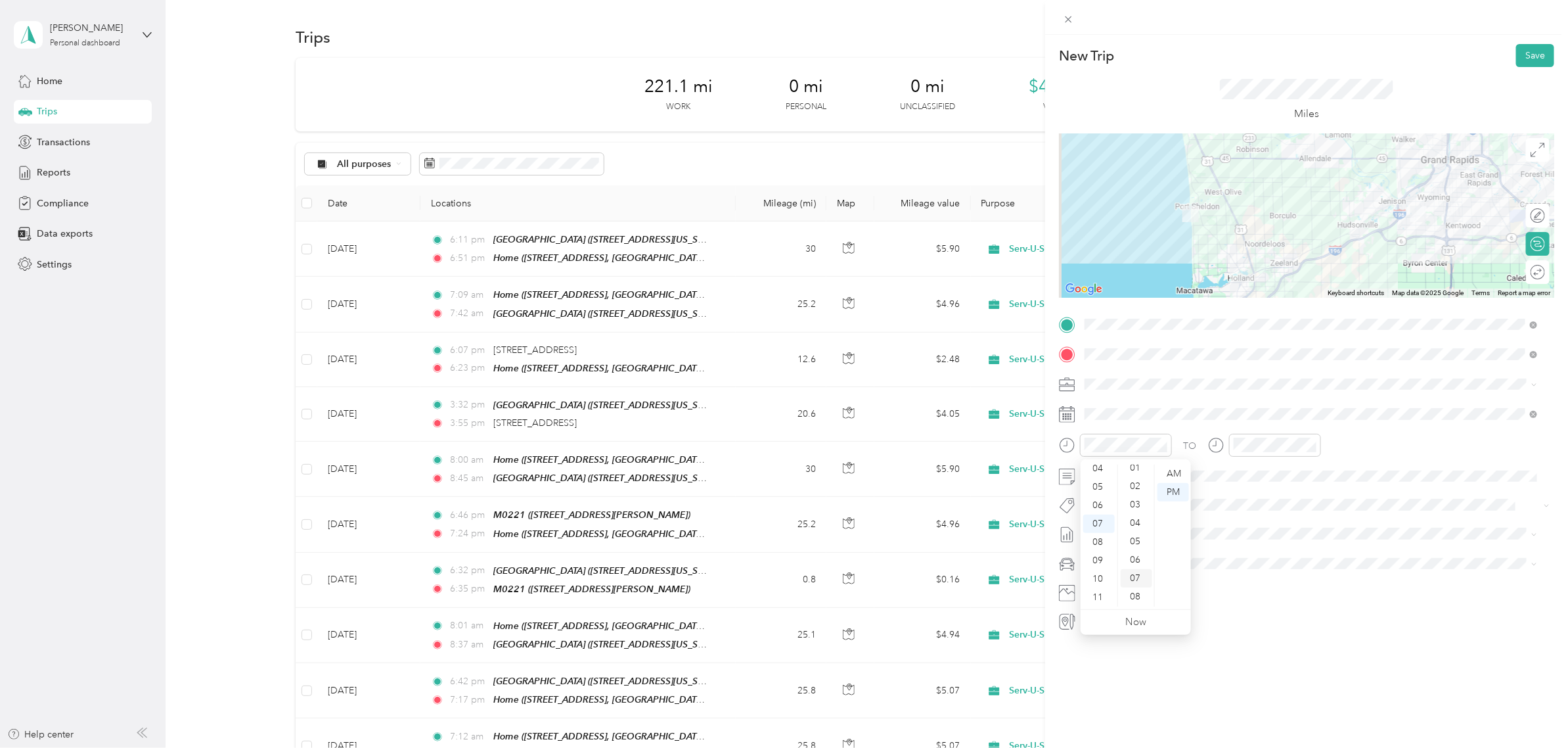
scroll to position [271, 0]
click at [1136, 516] on div "17" at bounding box center [1136, 516] width 32 height 18
click at [1176, 471] on div "AM" at bounding box center [1173, 474] width 32 height 18
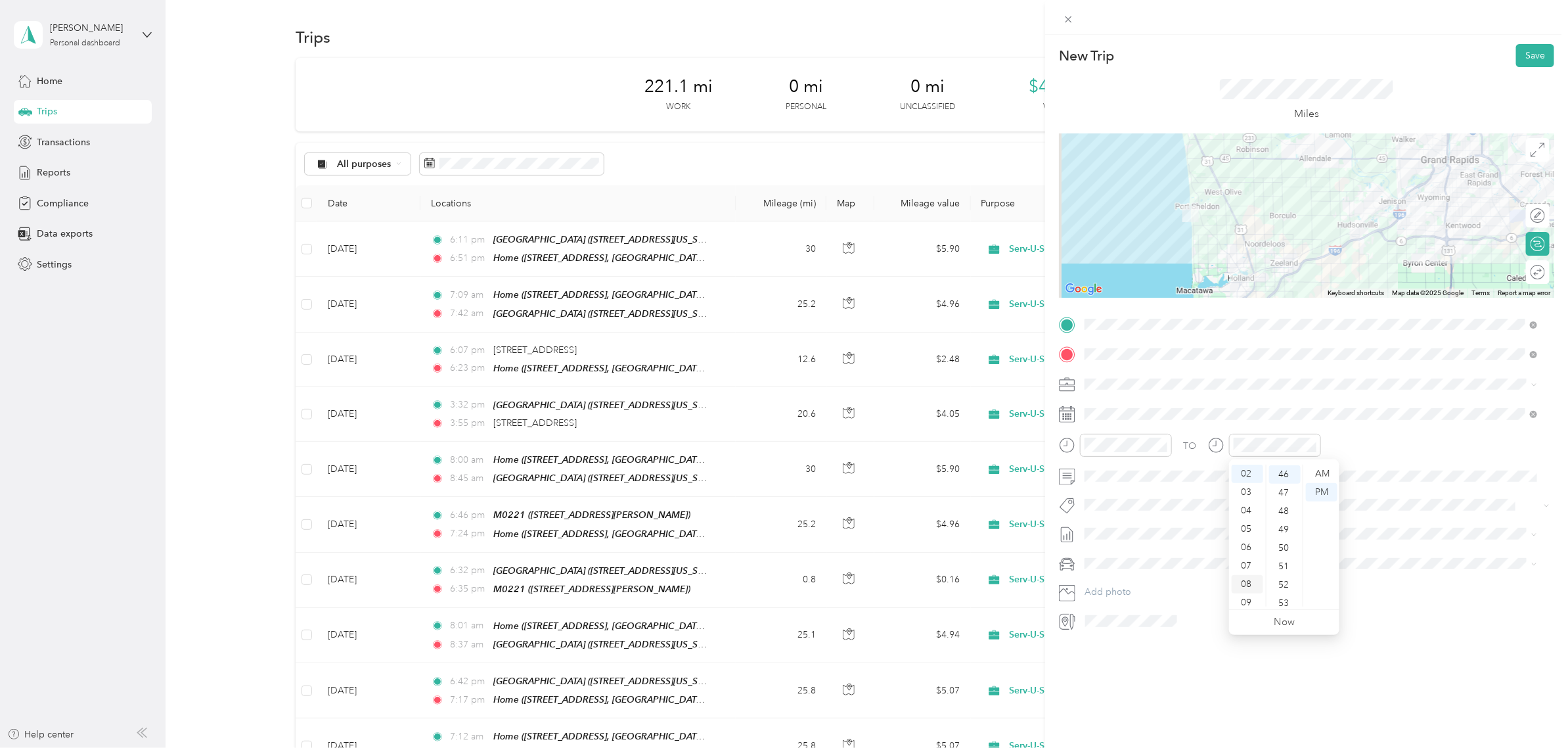
click at [1245, 585] on div "08" at bounding box center [1247, 584] width 32 height 18
click at [1281, 493] on div "01" at bounding box center [1285, 492] width 32 height 18
click at [1324, 467] on div "AM" at bounding box center [1322, 474] width 32 height 18
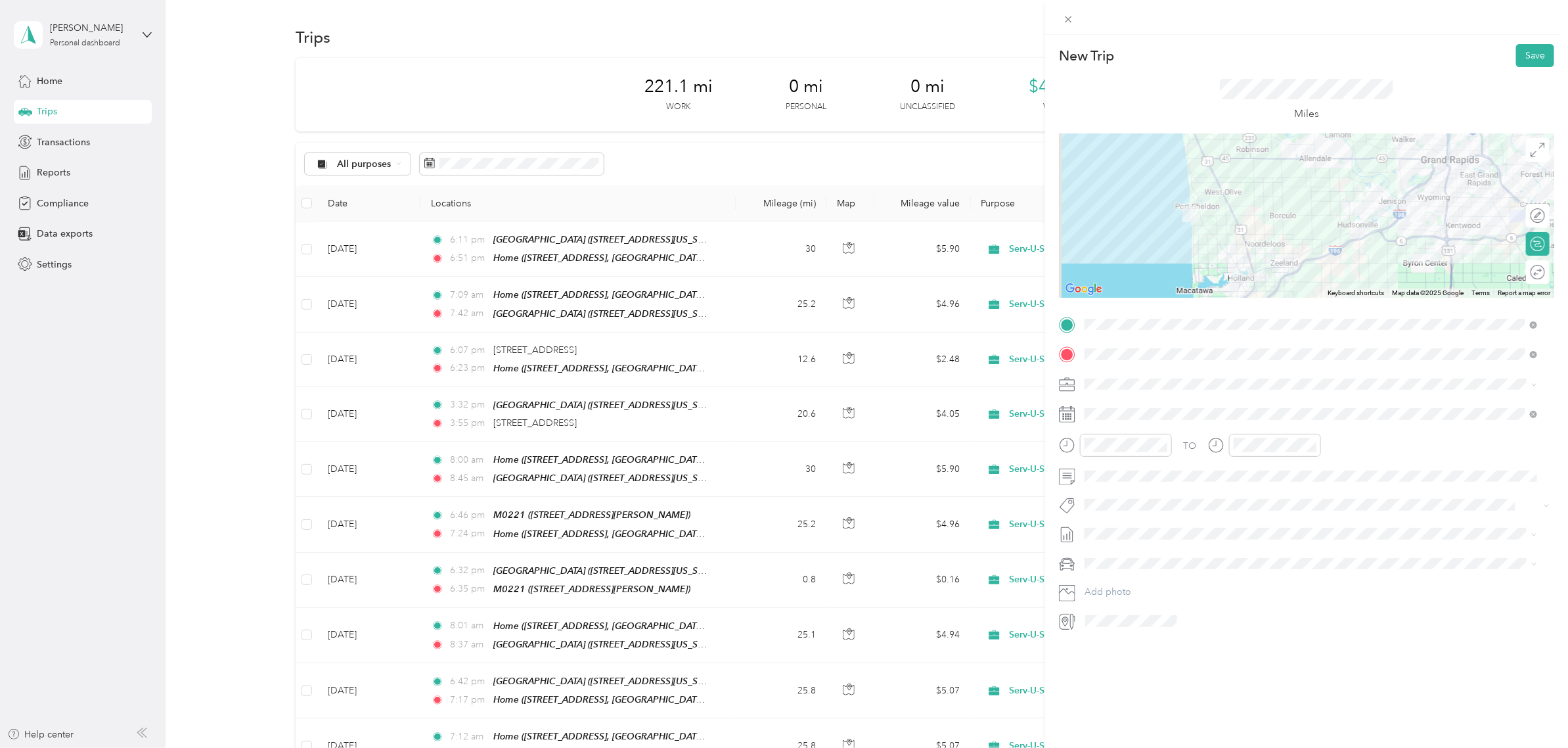
click at [1390, 707] on div "New Trip Save This trip cannot be edited because it is either under review, app…" at bounding box center [1307, 408] width 523 height 748
click at [1521, 54] on button "Save" at bounding box center [1534, 56] width 38 height 23
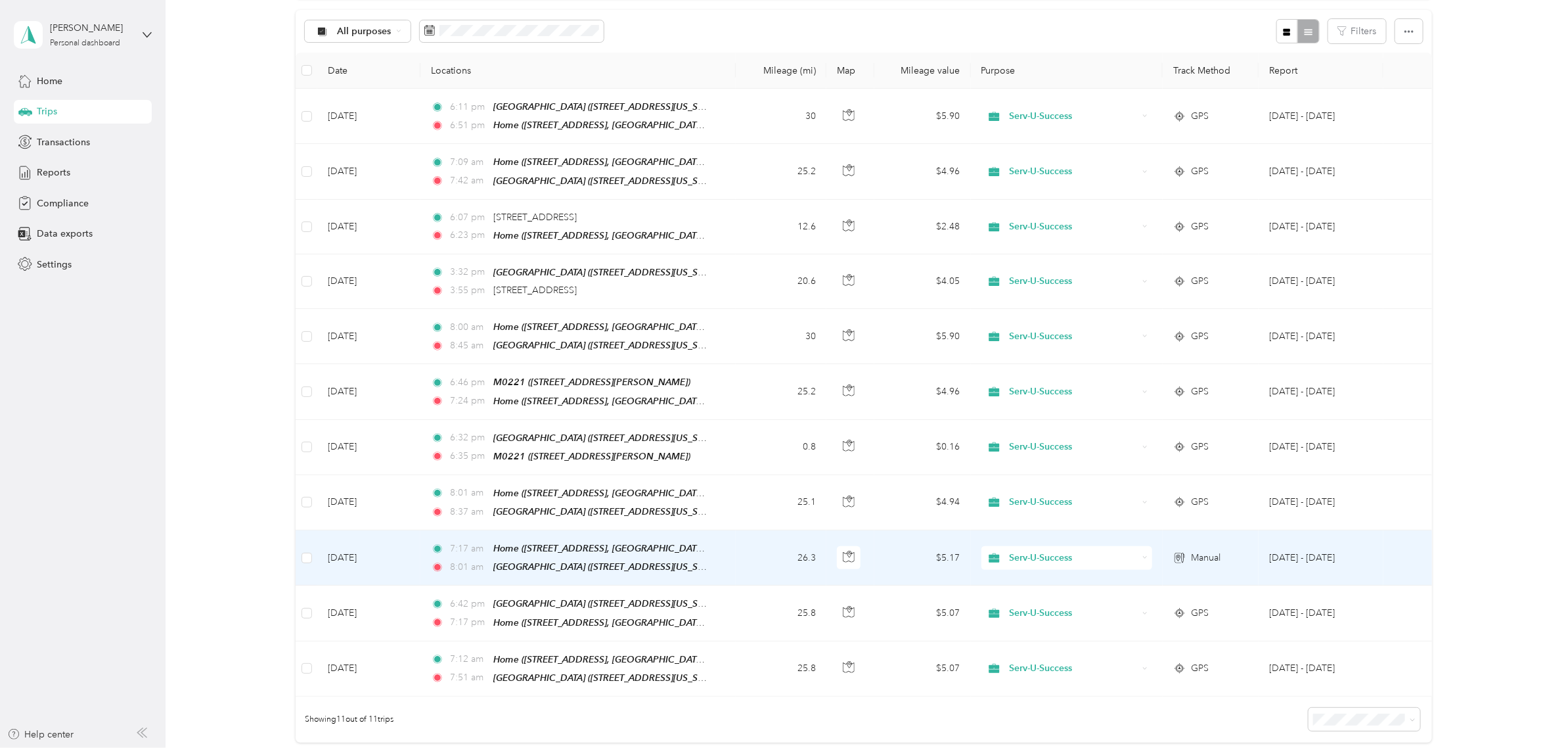
scroll to position [0, 0]
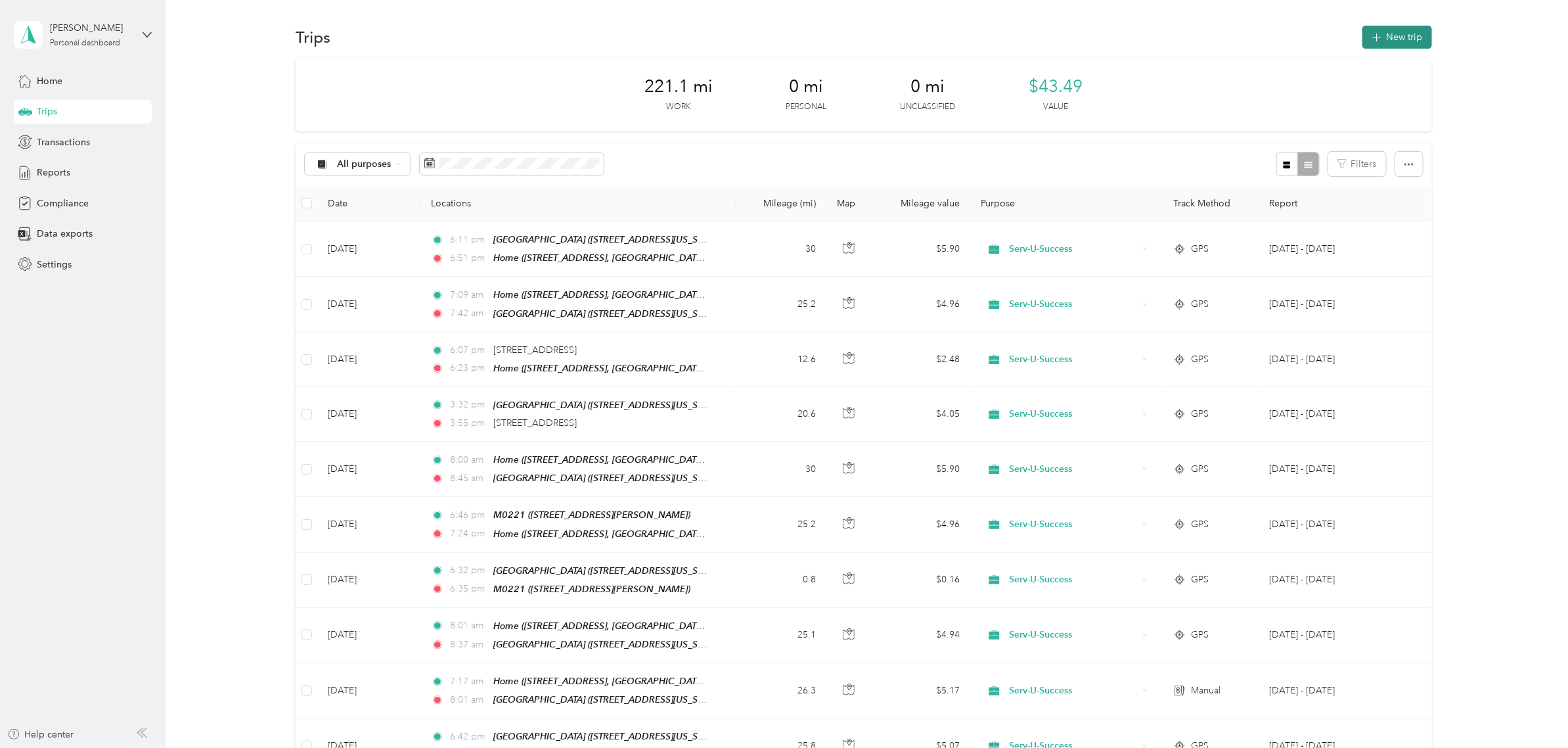
click at [1397, 39] on button "New trip" at bounding box center [1397, 37] width 70 height 23
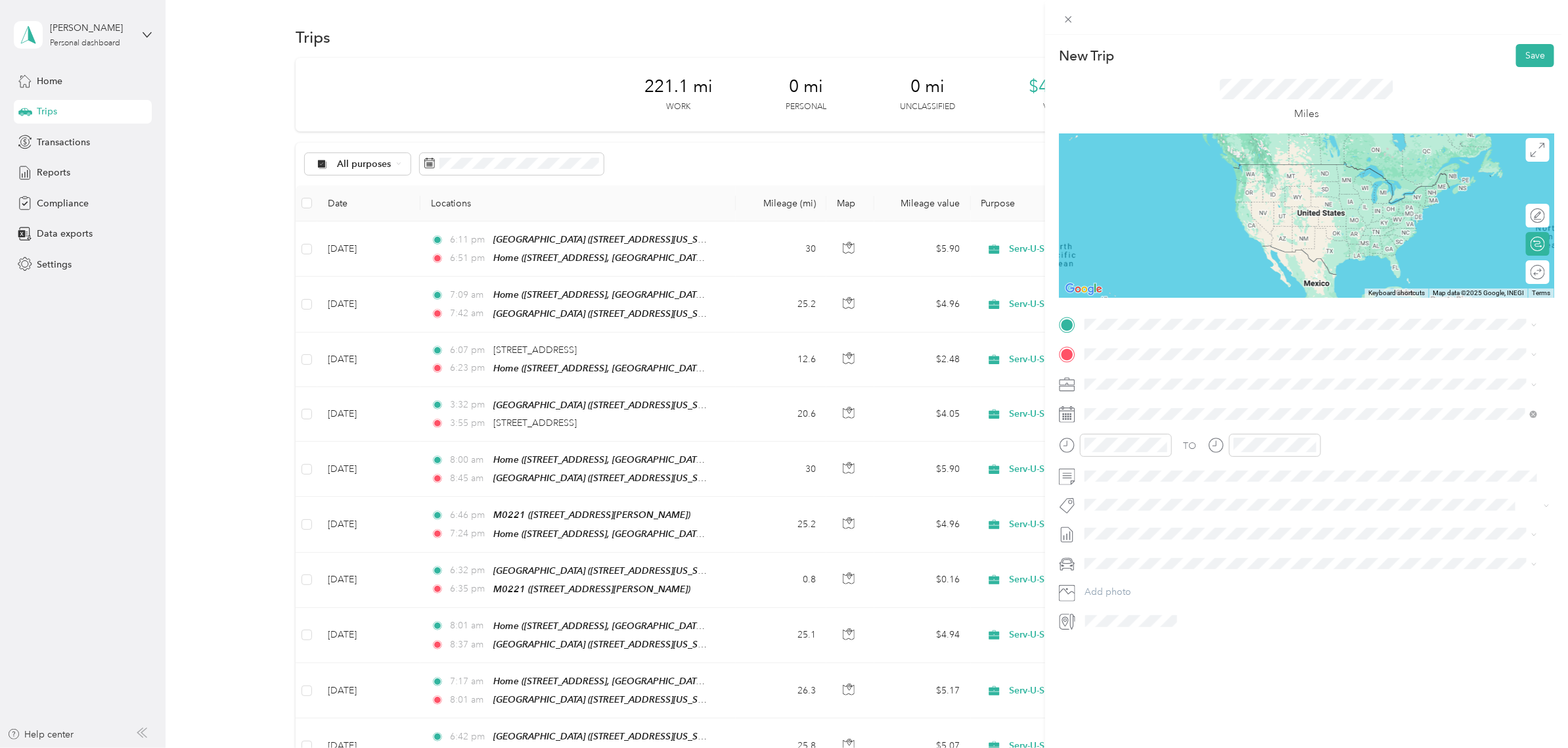
click at [1230, 394] on div "SUS University [STREET_ADDRESS][US_STATE]" at bounding box center [1311, 383] width 443 height 32
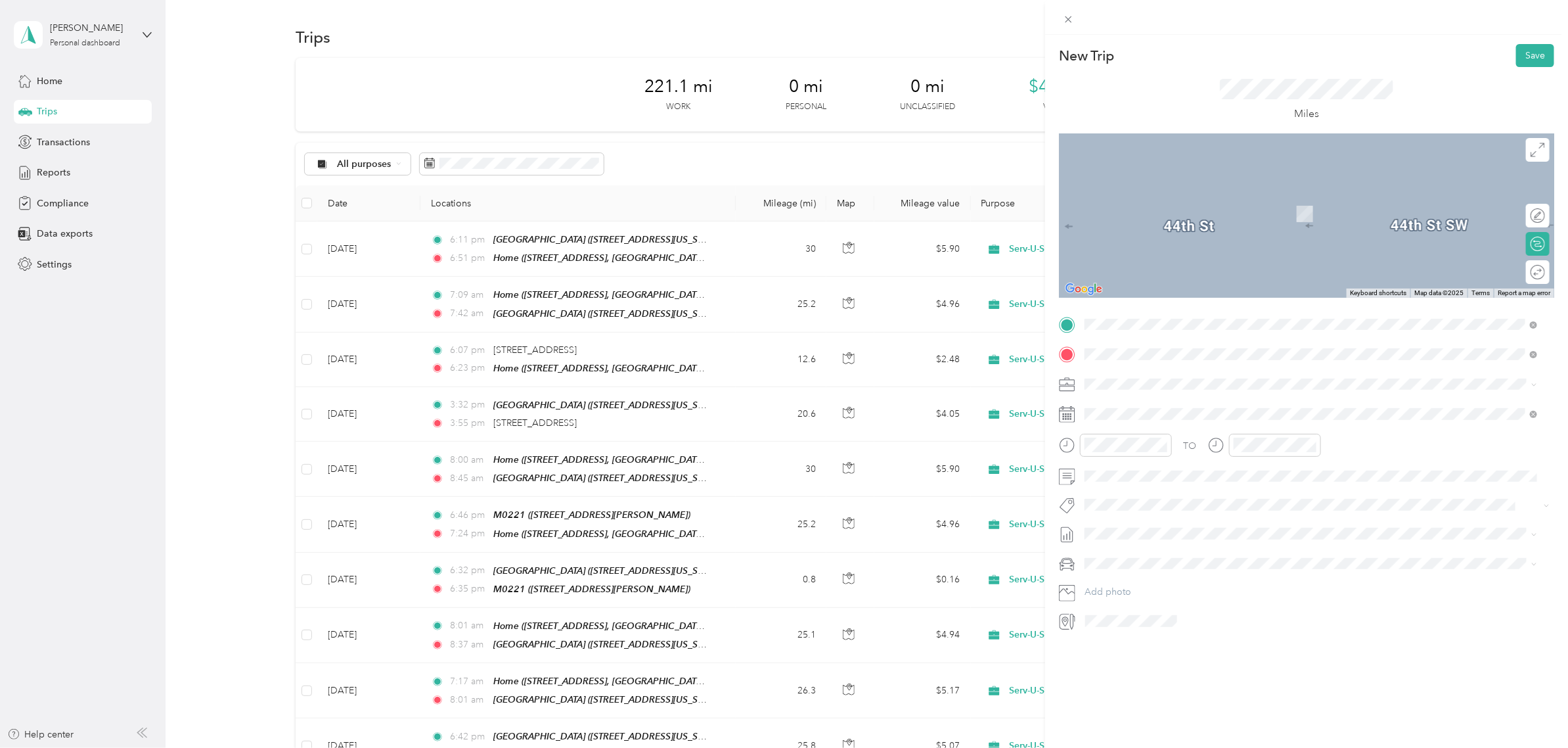
click at [1171, 463] on span "[STREET_ADDRESS][GEOGRAPHIC_DATA], [US_STATE], [GEOGRAPHIC_DATA]" at bounding box center [1274, 467] width 331 height 11
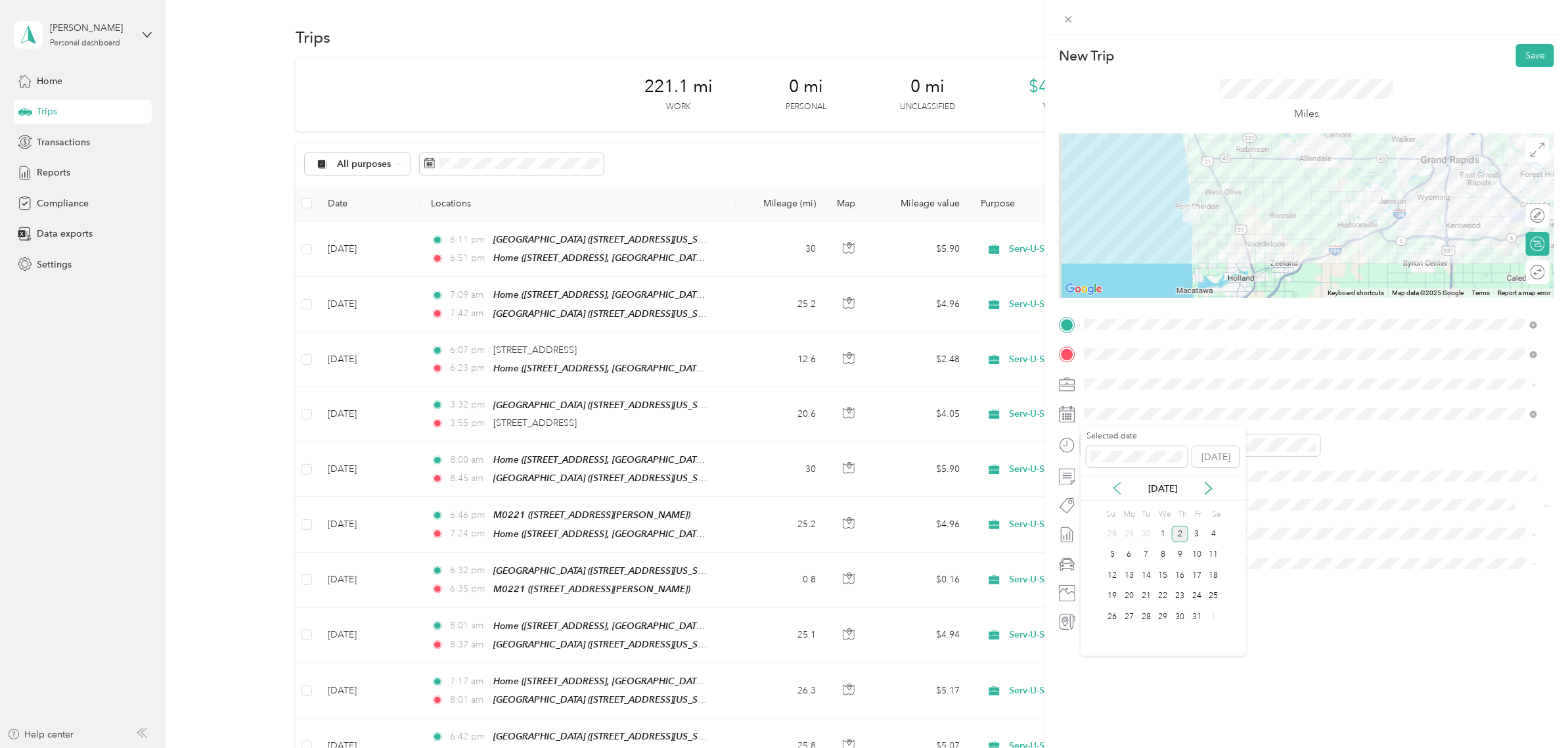
click at [1116, 485] on icon at bounding box center [1117, 489] width 7 height 12
click at [1177, 534] on div "4" at bounding box center [1180, 534] width 17 height 17
click at [1101, 477] on div "02" at bounding box center [1098, 474] width 32 height 18
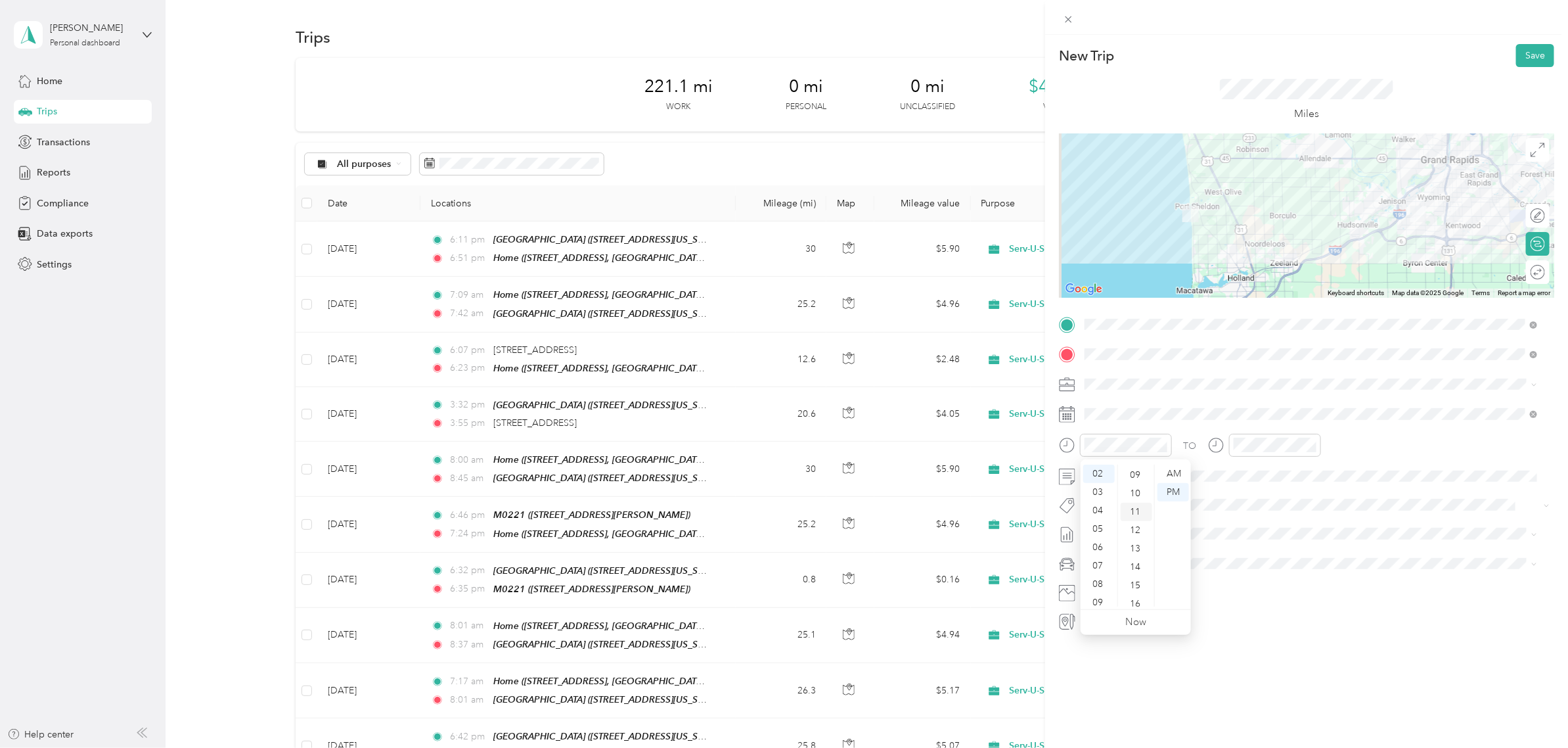
click at [1134, 510] on div "11" at bounding box center [1136, 512] width 32 height 18
click at [1275, 672] on div "New Trip Save This trip cannot be edited because it is either under review, app…" at bounding box center [1307, 408] width 523 height 748
click at [1518, 56] on button "Save" at bounding box center [1534, 56] width 38 height 23
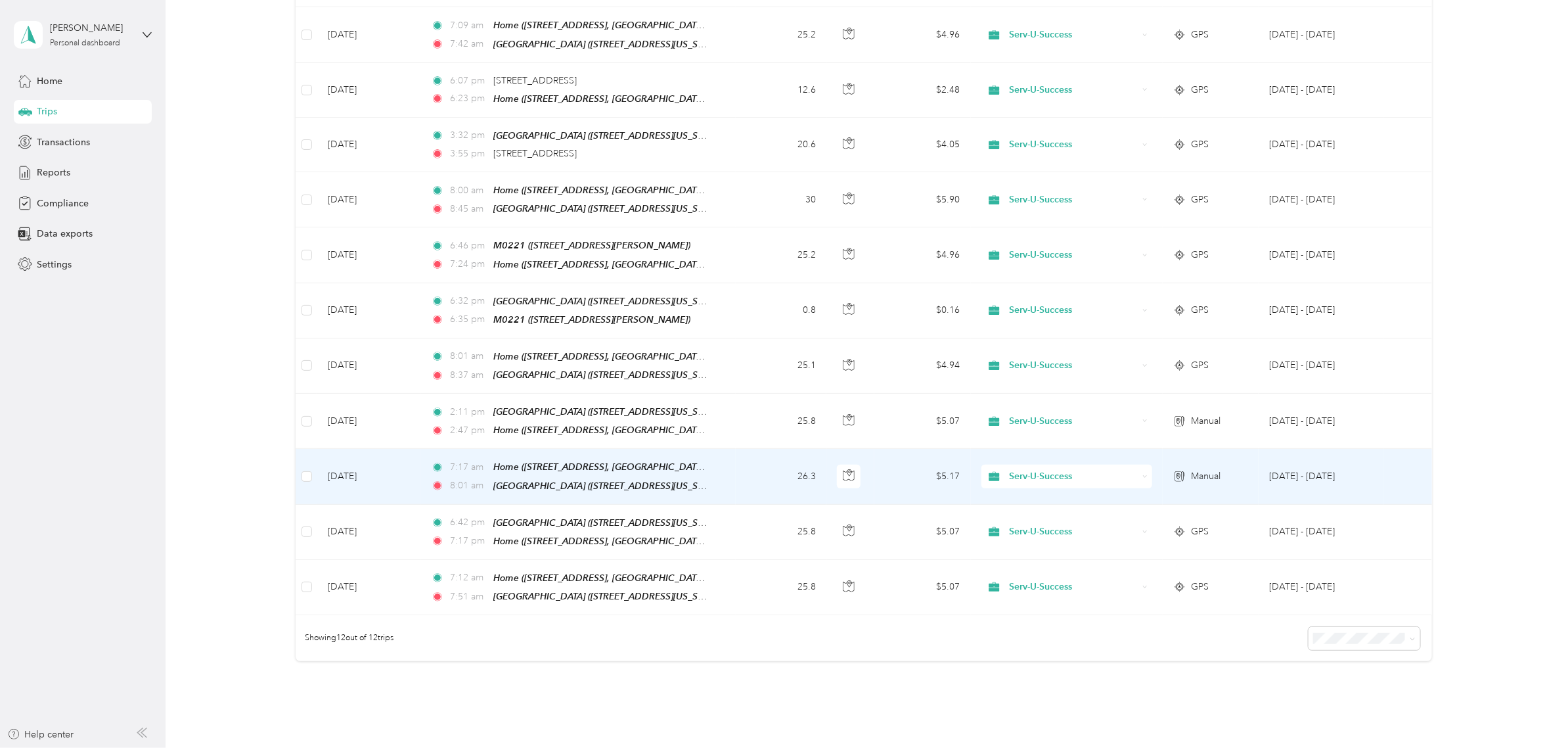
scroll to position [0, 0]
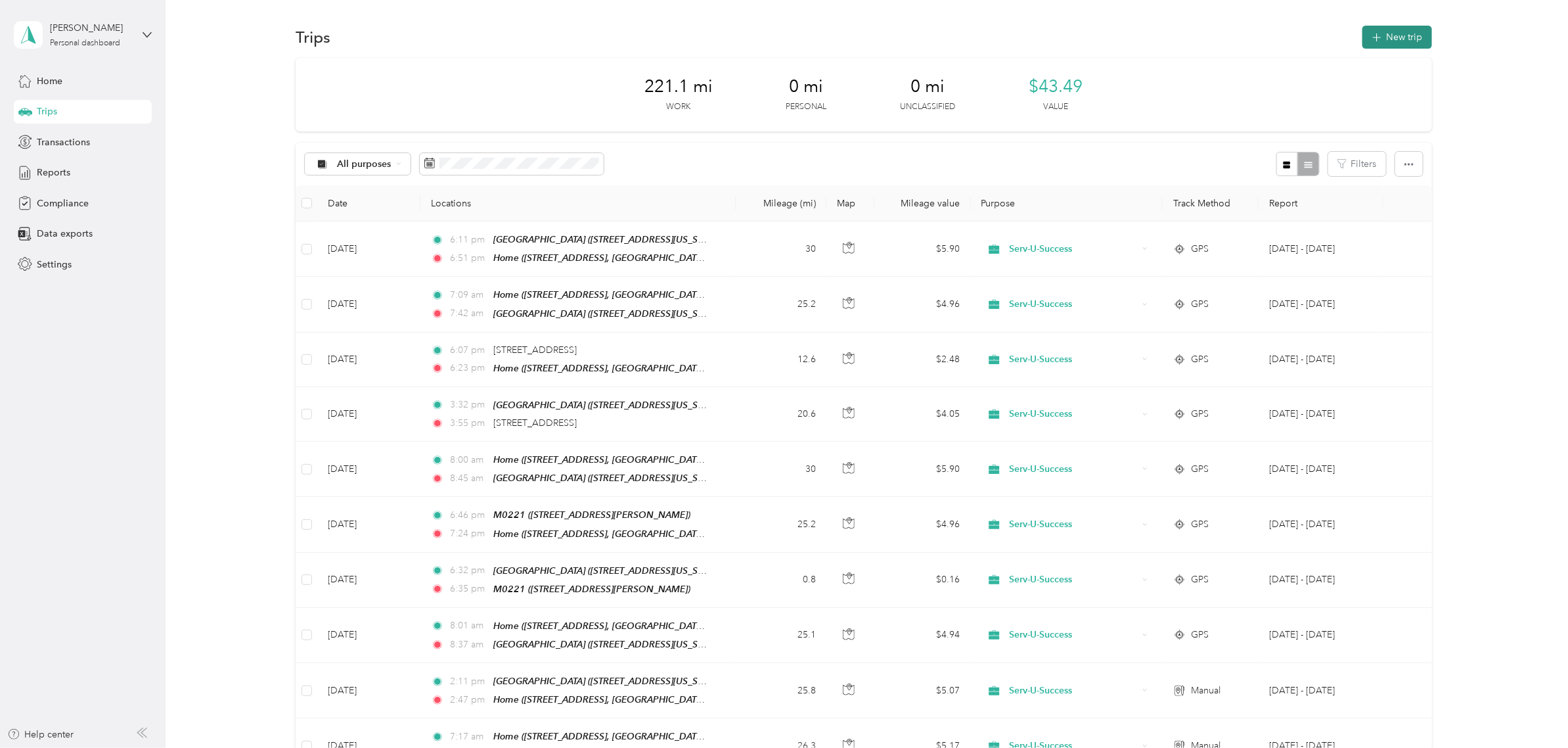
click at [1392, 32] on button "New trip" at bounding box center [1397, 37] width 70 height 23
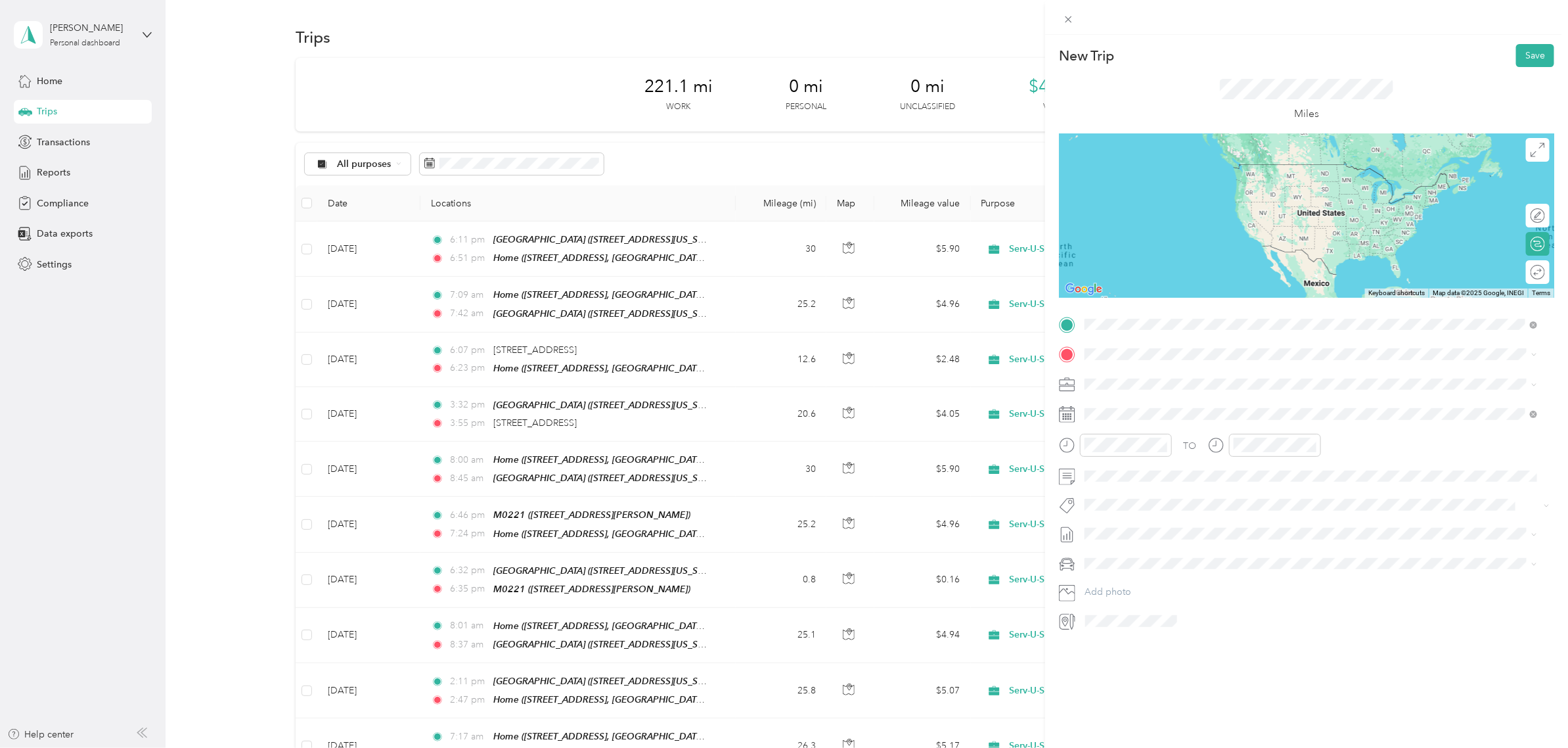
click at [1210, 436] on span "[STREET_ADDRESS][GEOGRAPHIC_DATA], [US_STATE], [GEOGRAPHIC_DATA]" at bounding box center [1274, 437] width 331 height 11
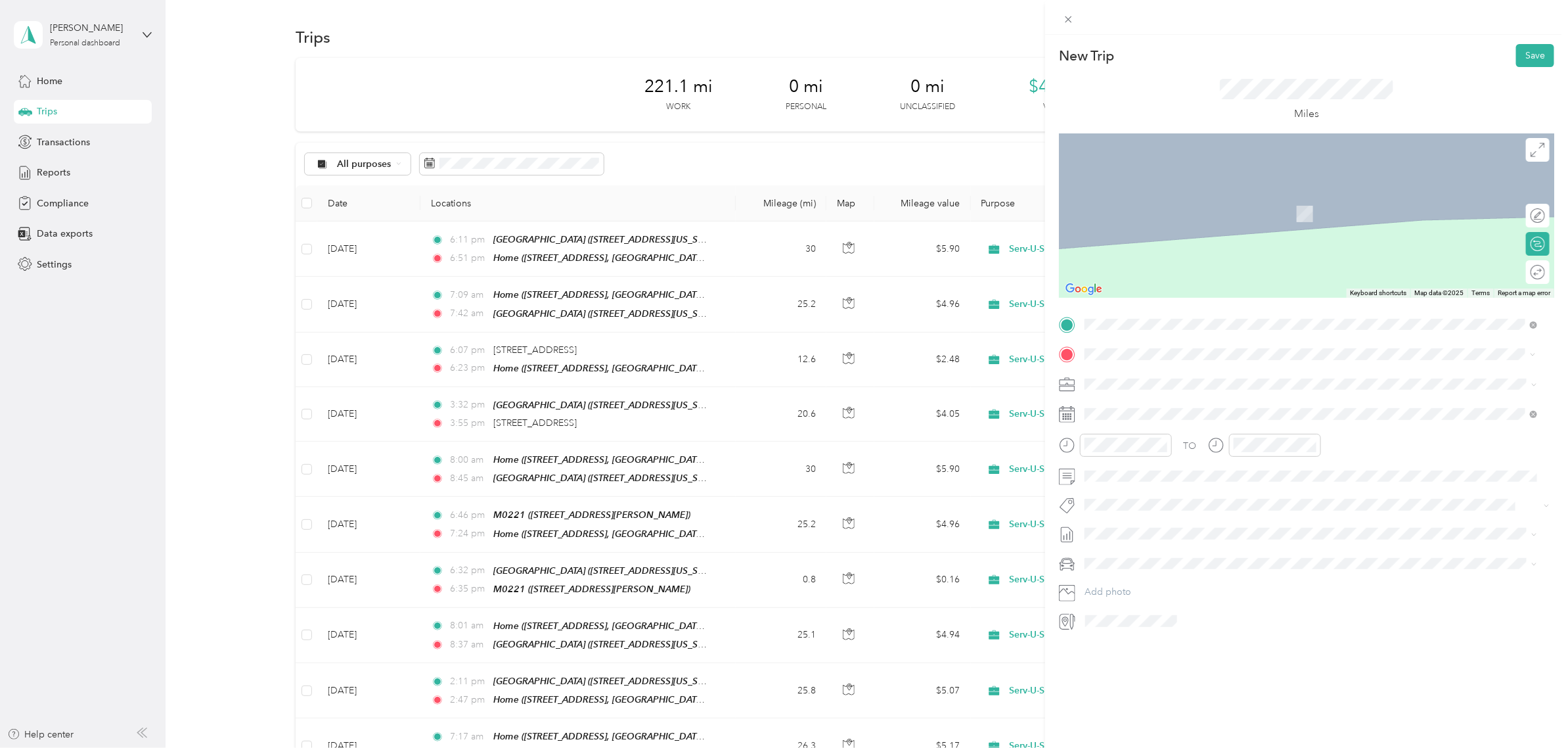
click at [1220, 415] on span "[STREET_ADDRESS][US_STATE]" at bounding box center [1174, 420] width 131 height 11
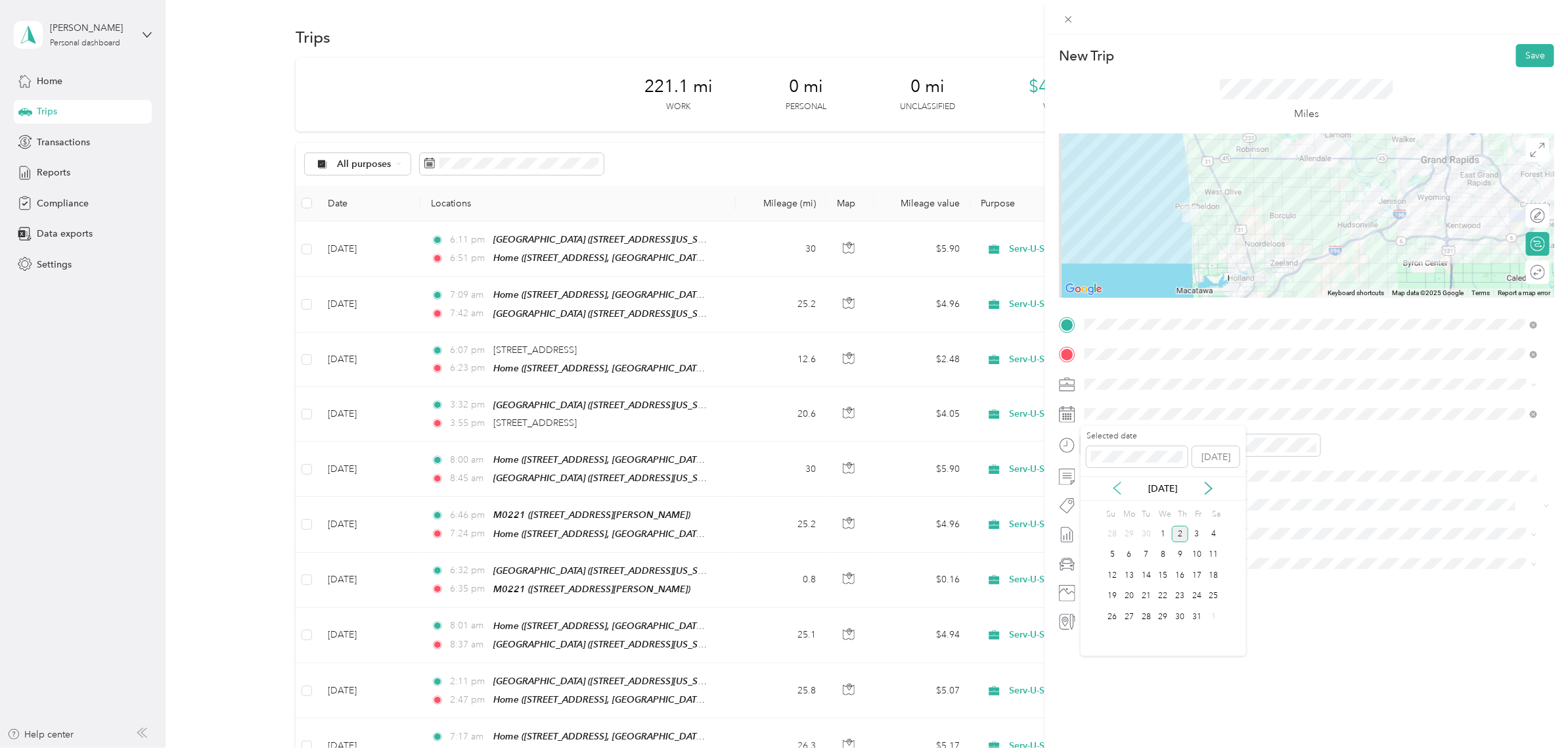
click at [1114, 483] on icon at bounding box center [1116, 488] width 13 height 13
click at [1177, 559] on div "11" at bounding box center [1180, 555] width 17 height 17
click at [1097, 547] on div "06" at bounding box center [1098, 547] width 32 height 18
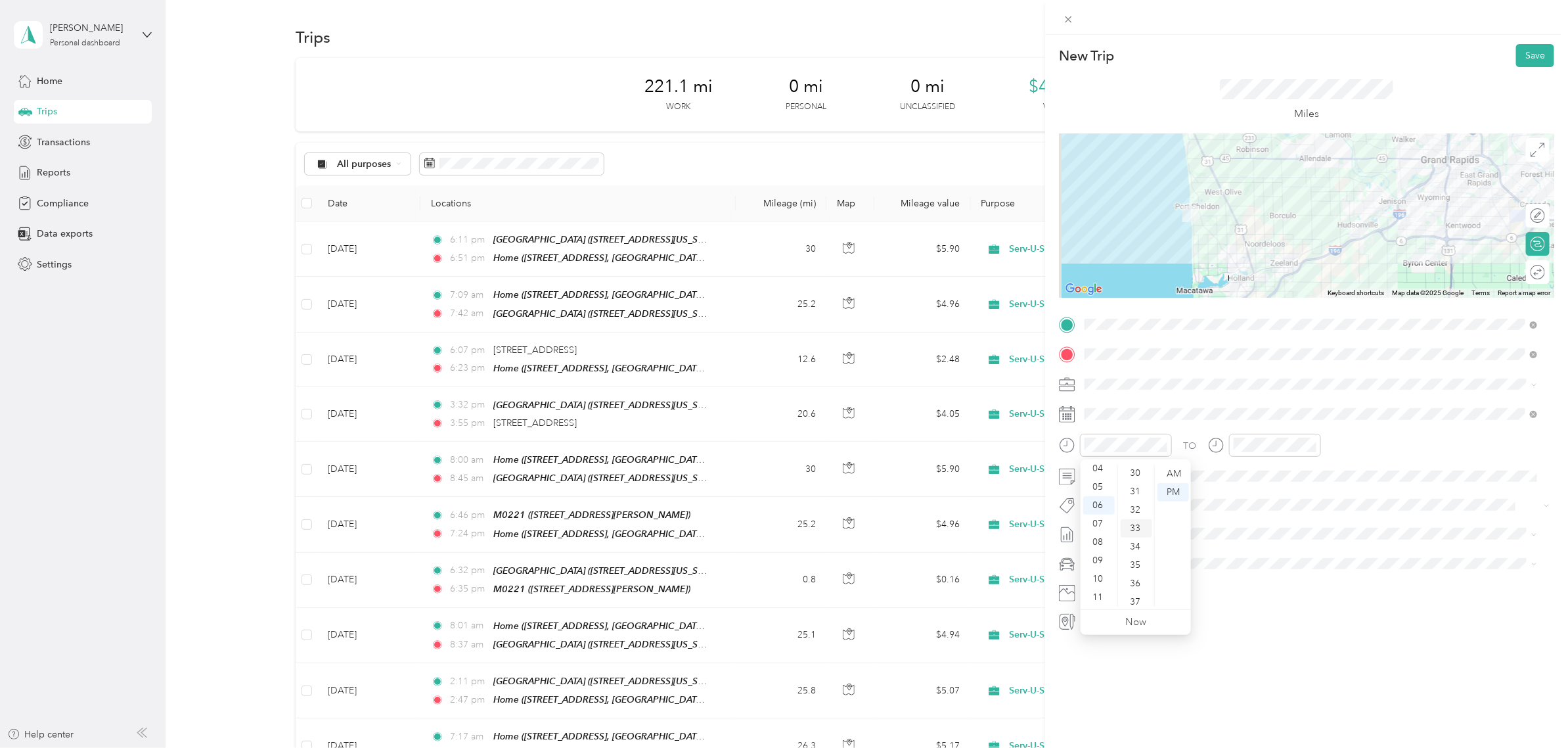
click at [1137, 529] on div "33" at bounding box center [1136, 528] width 32 height 18
click at [1171, 475] on div "AM" at bounding box center [1173, 474] width 32 height 18
click at [1245, 566] on div "07" at bounding box center [1247, 565] width 32 height 18
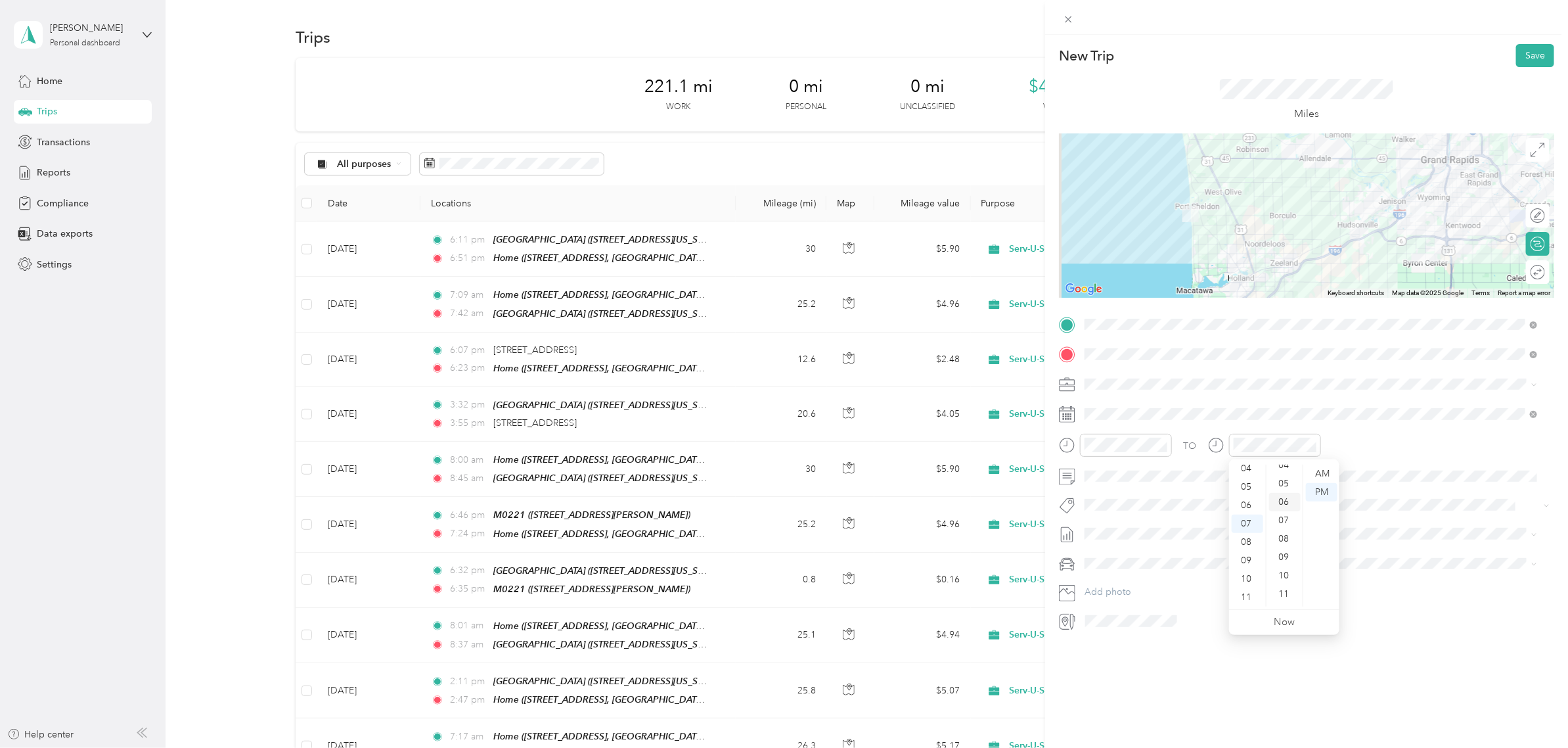
scroll to position [0, 0]
click at [1279, 556] on div "09" at bounding box center [1285, 557] width 32 height 18
click at [1318, 471] on div "AM" at bounding box center [1322, 474] width 32 height 18
click at [1237, 695] on div "New Trip Save This trip cannot be edited because it is either under review, app…" at bounding box center [1307, 408] width 523 height 748
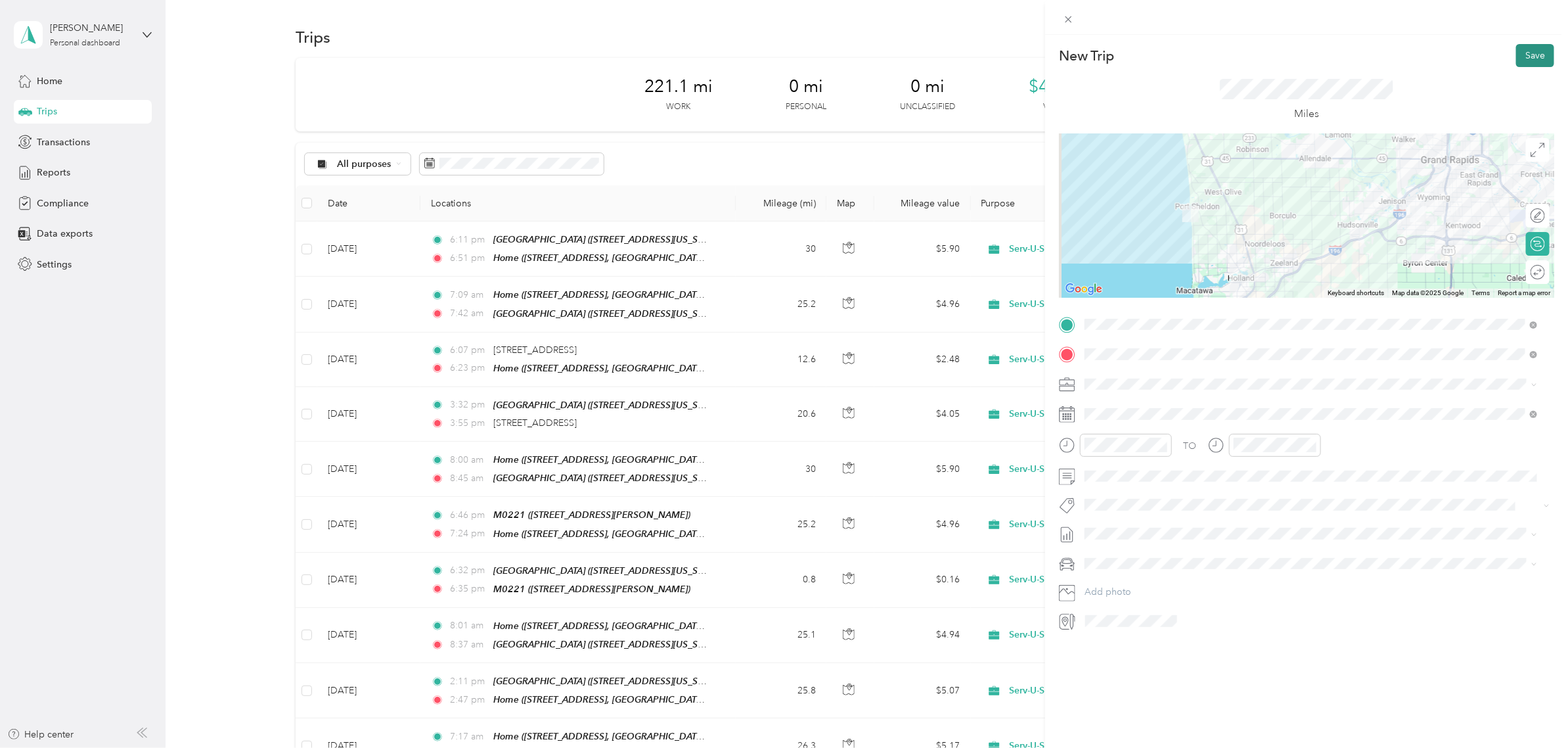
click at [1519, 55] on button "Save" at bounding box center [1534, 56] width 38 height 23
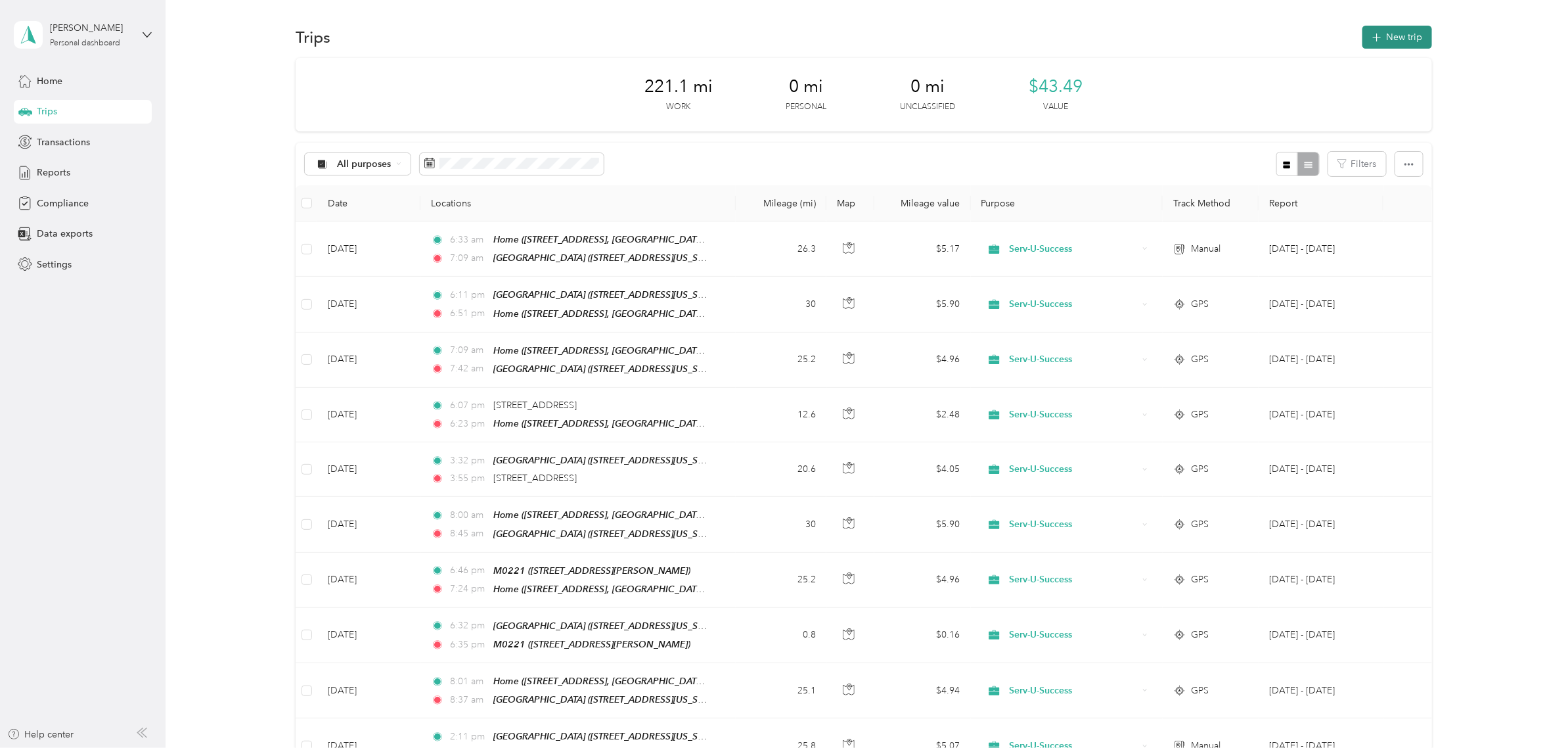
click at [1369, 36] on icon "button" at bounding box center [1376, 38] width 15 height 15
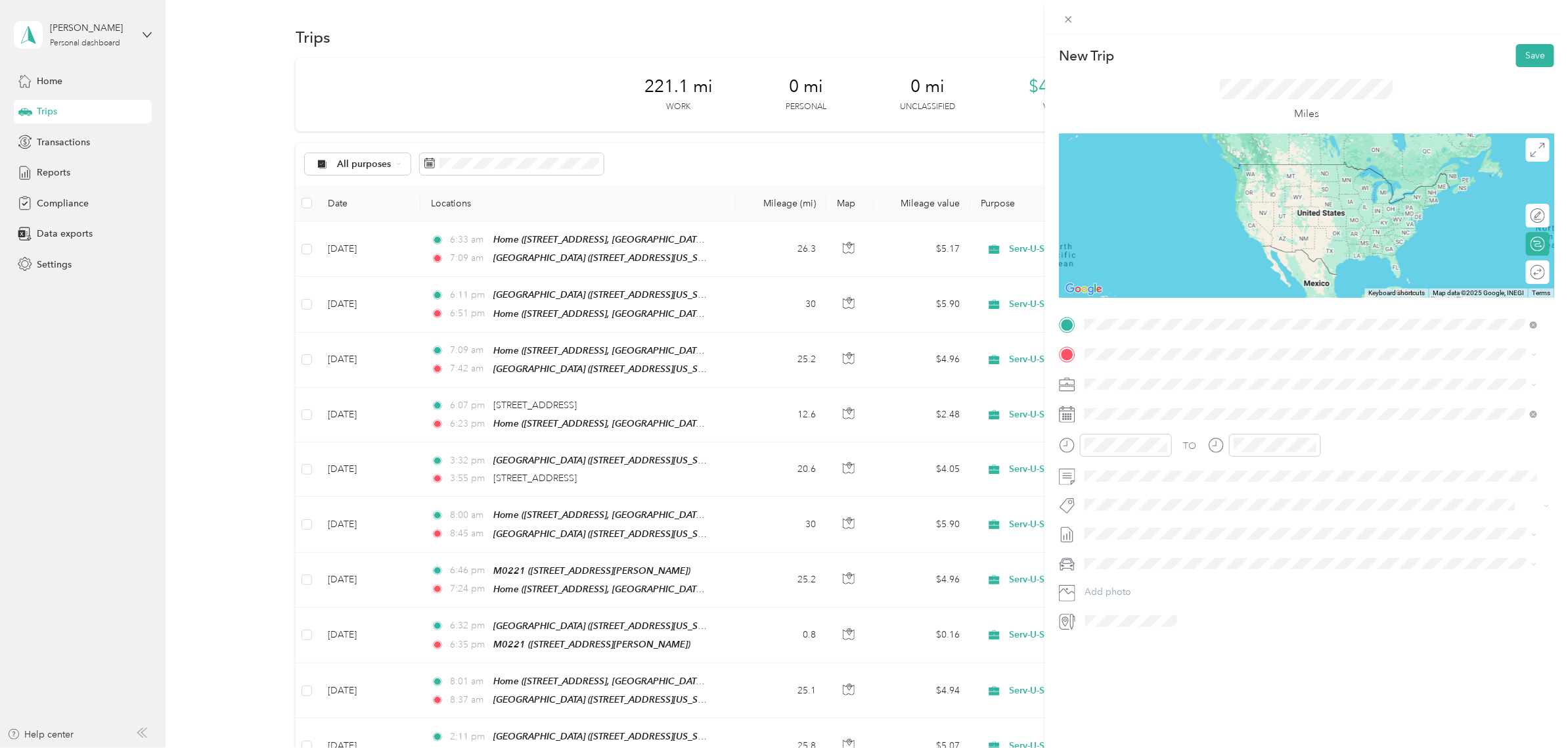
click at [1240, 389] on span "[STREET_ADDRESS][US_STATE]" at bounding box center [1174, 391] width 131 height 11
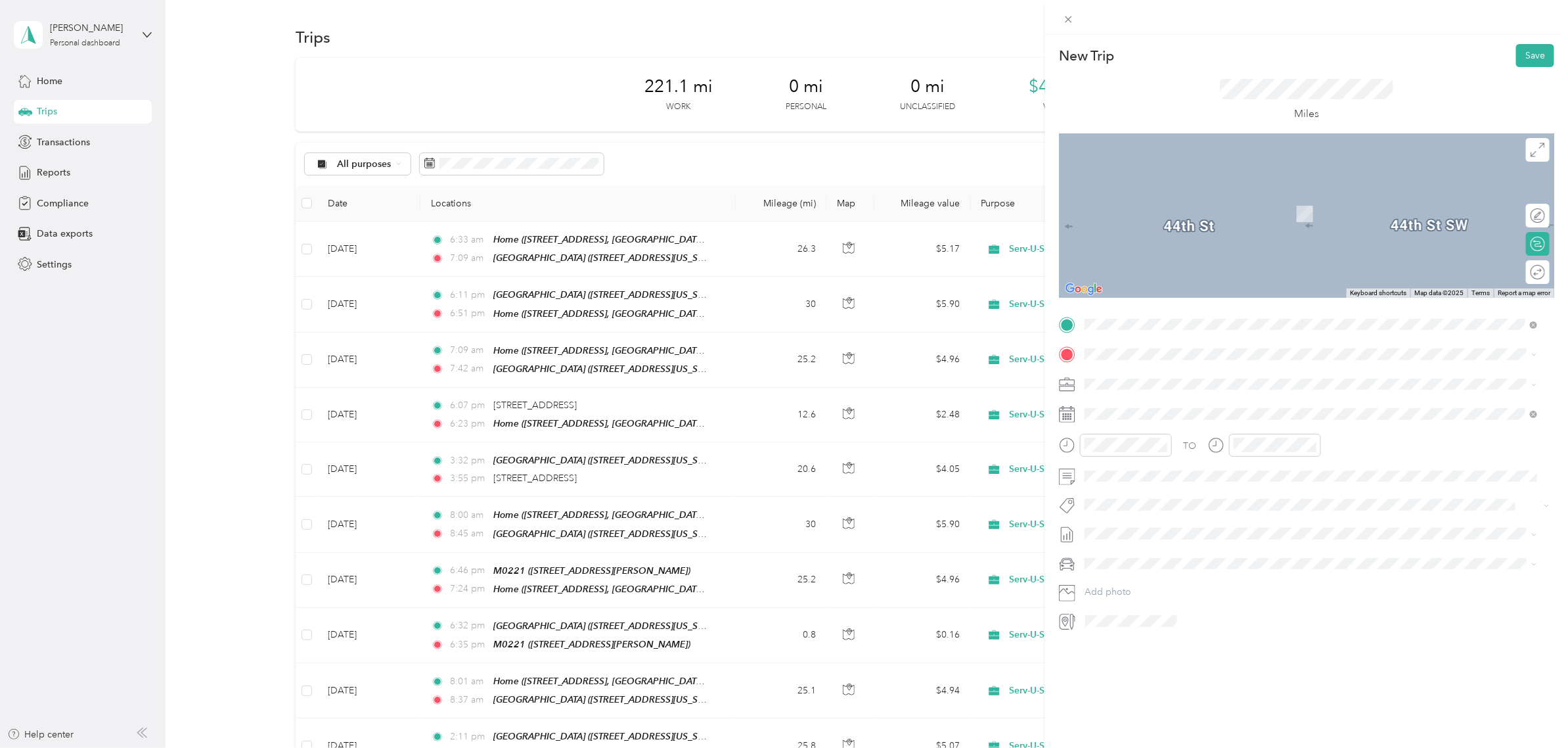
click at [1174, 461] on span "[STREET_ADDRESS][GEOGRAPHIC_DATA], [US_STATE], [GEOGRAPHIC_DATA]" at bounding box center [1274, 464] width 331 height 11
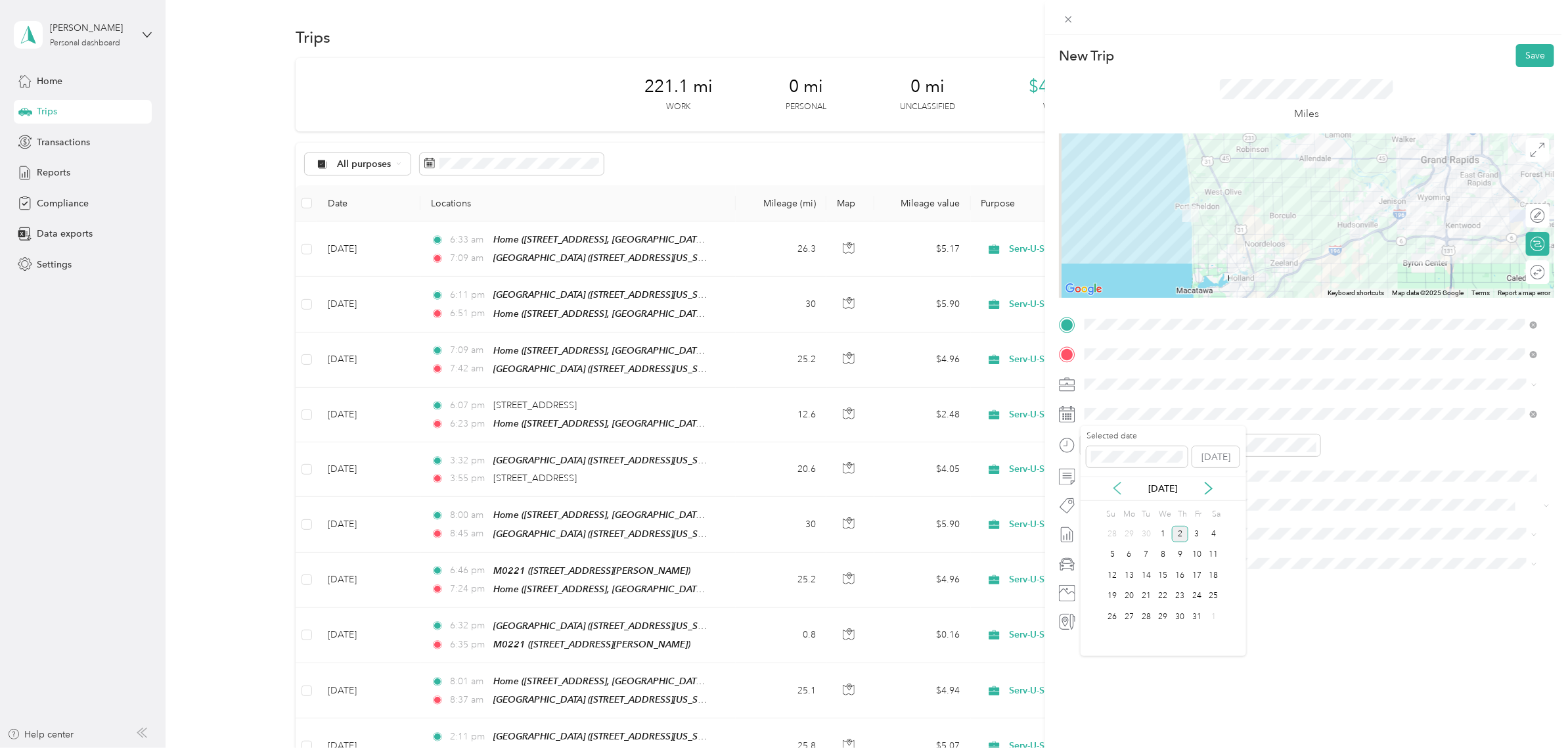
click at [1114, 487] on icon at bounding box center [1117, 489] width 7 height 12
click at [1180, 552] on div "11" at bounding box center [1180, 555] width 17 height 17
click at [1098, 492] on div "01" at bounding box center [1098, 492] width 32 height 18
click at [1130, 513] on div "02" at bounding box center [1136, 510] width 32 height 18
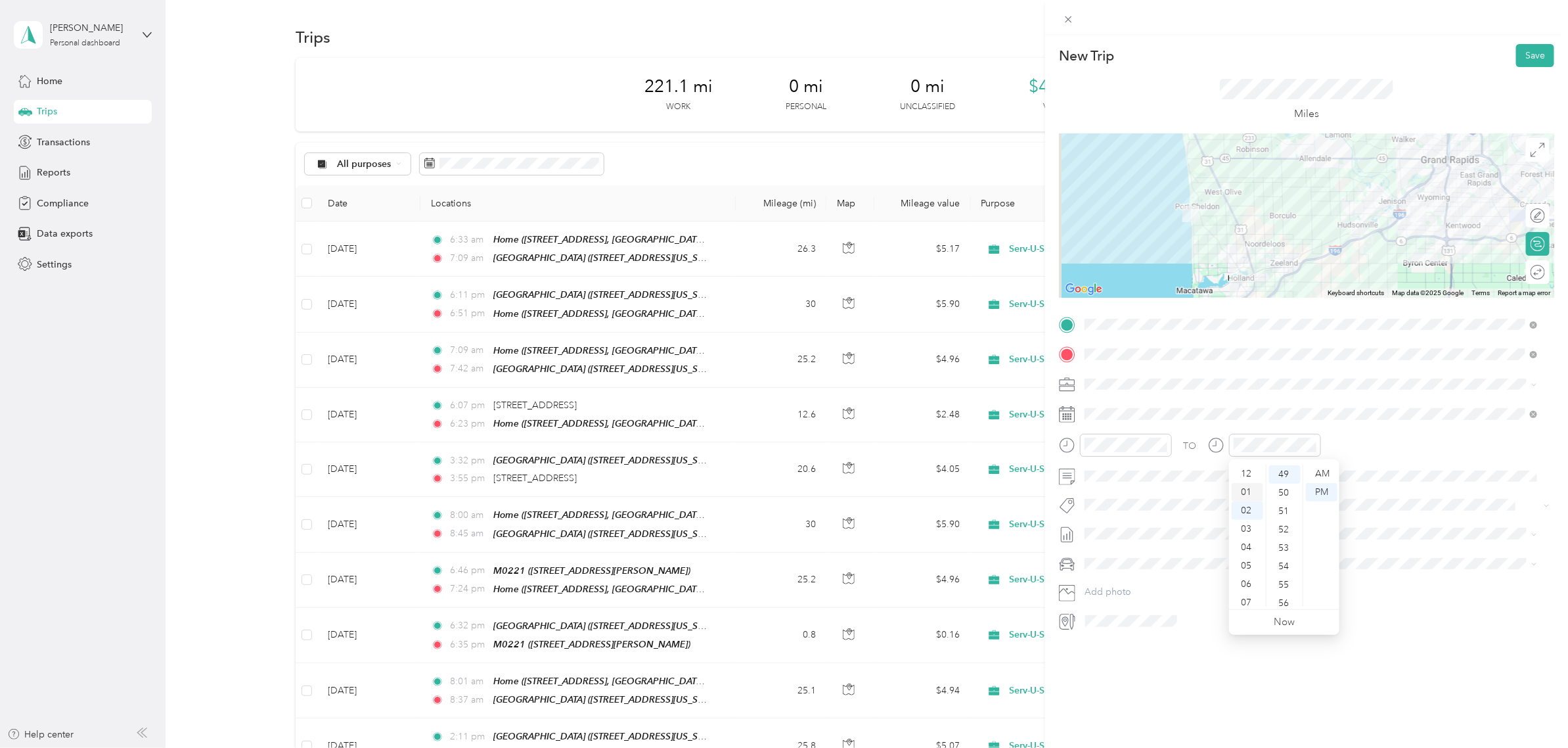
click at [1246, 491] on div "01" at bounding box center [1247, 492] width 32 height 18
click at [1285, 553] on div "40" at bounding box center [1285, 555] width 32 height 18
click at [1322, 688] on div "New Trip Save This trip cannot be edited because it is either under review, app…" at bounding box center [1307, 408] width 523 height 748
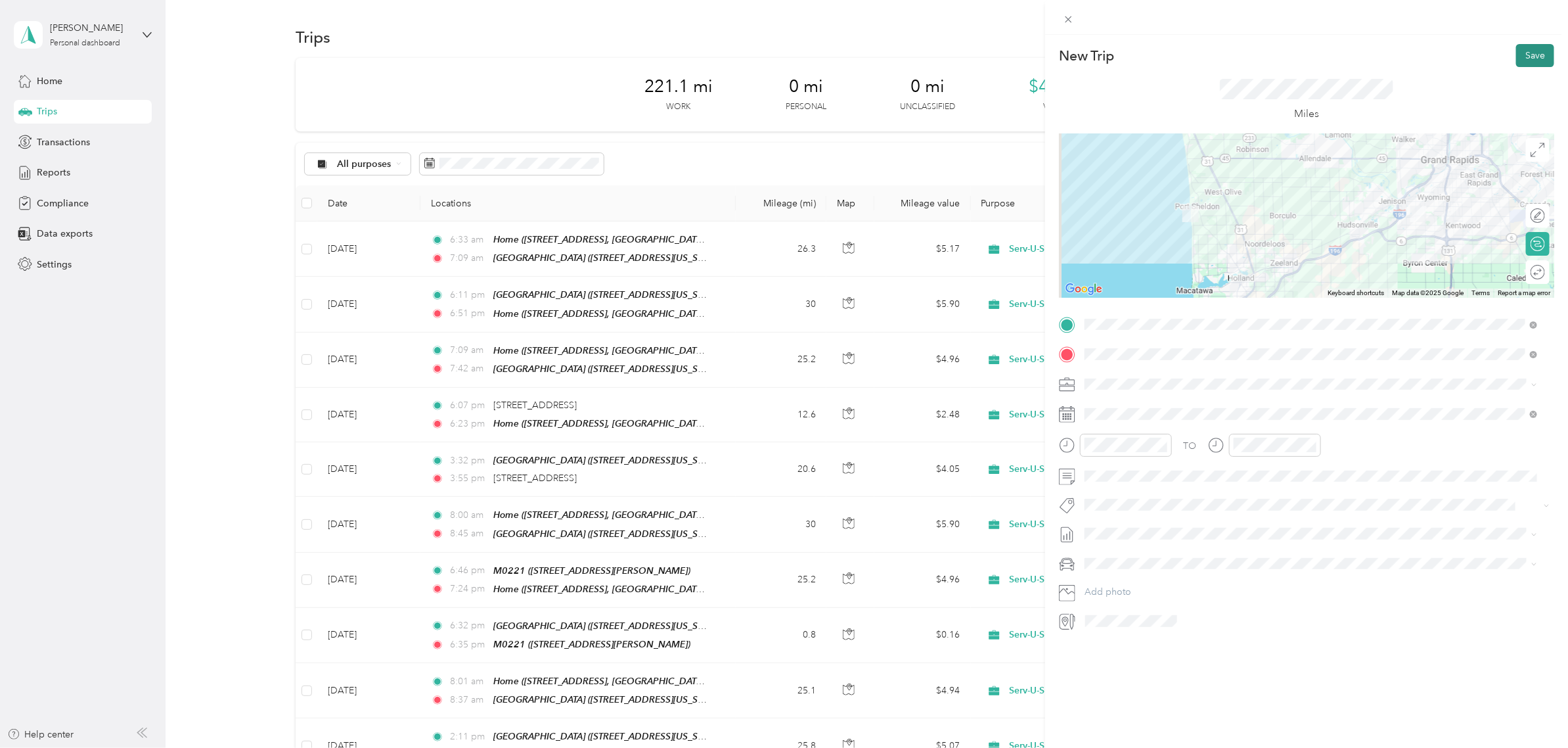
click at [1521, 46] on button "Save" at bounding box center [1534, 56] width 38 height 23
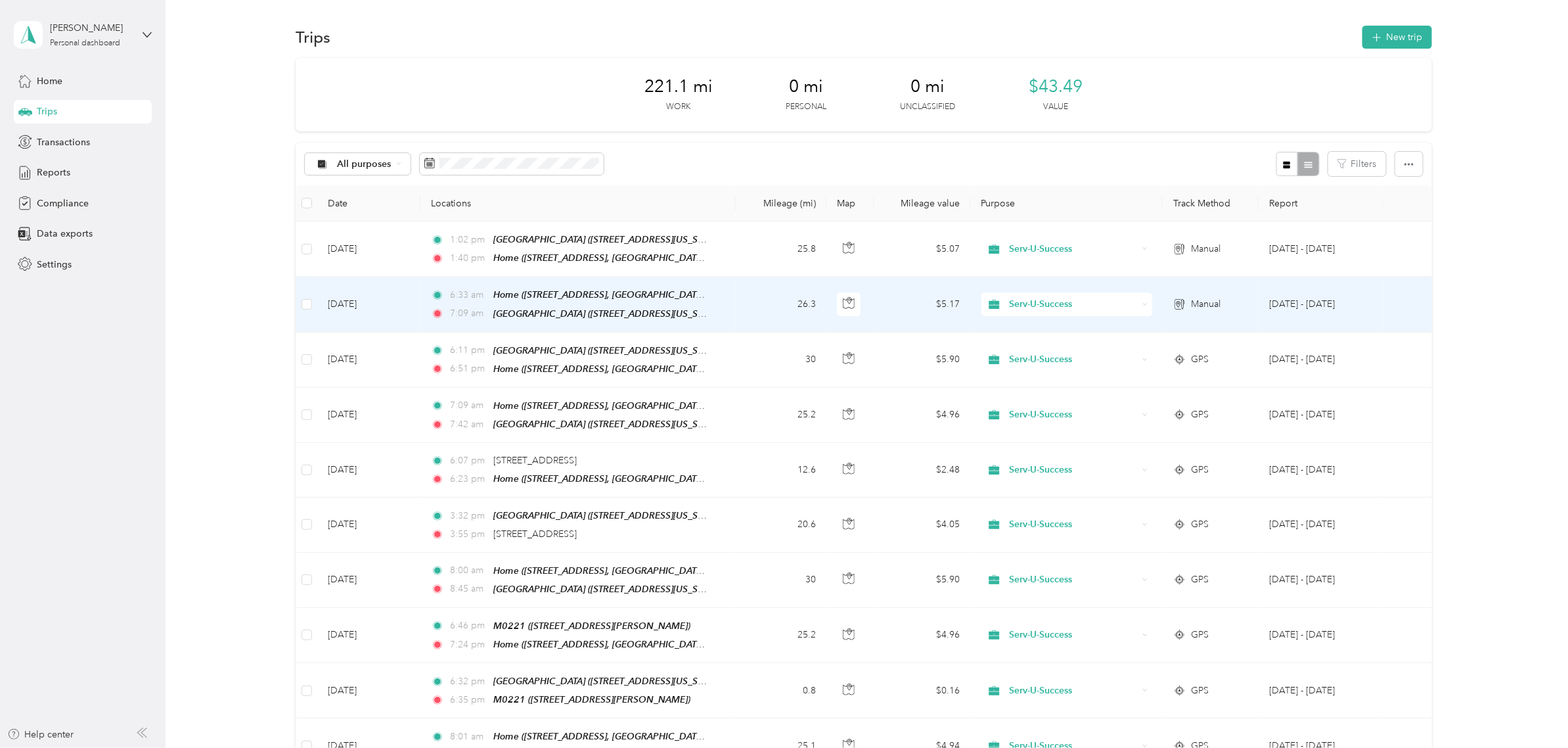
click at [399, 310] on td "[DATE]" at bounding box center [368, 304] width 103 height 55
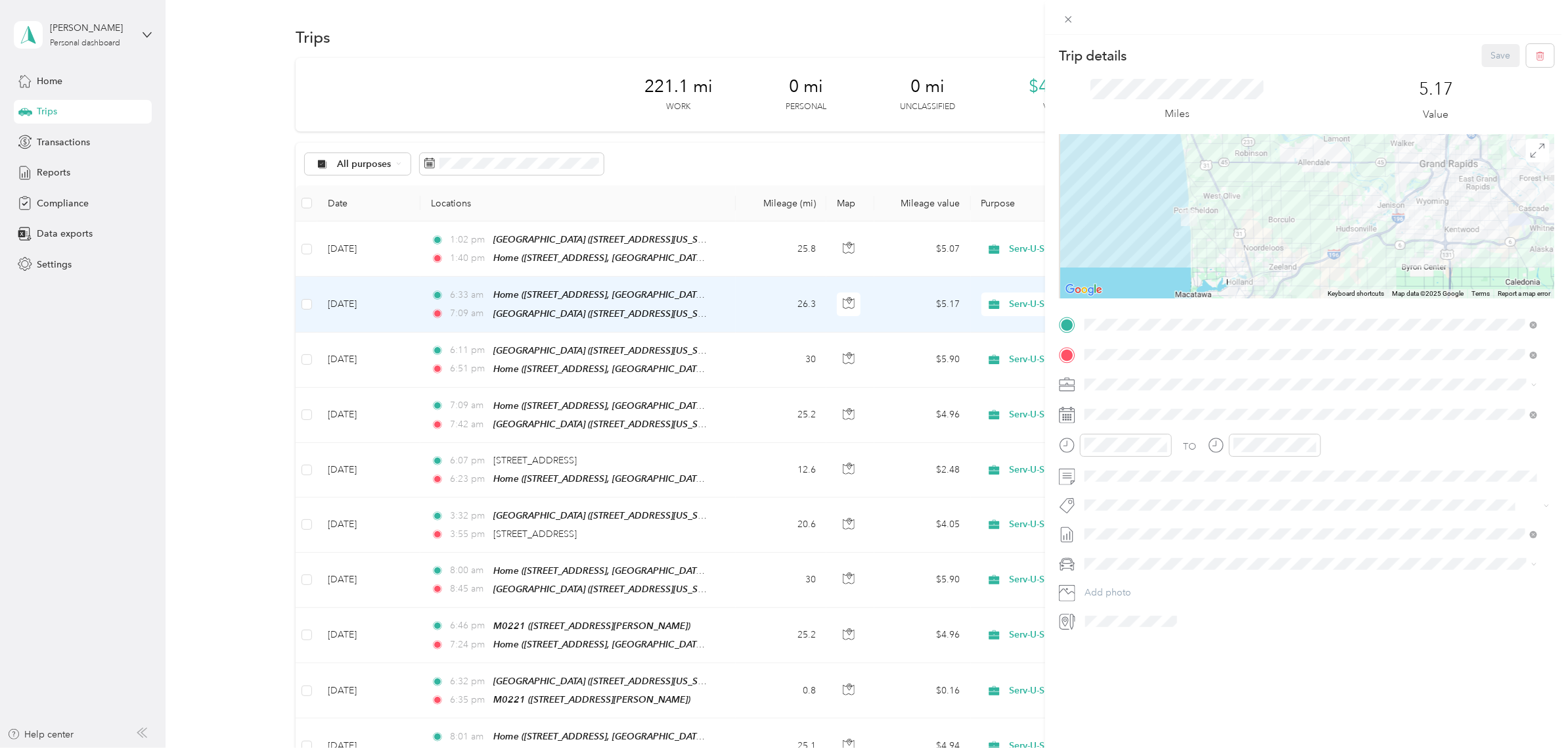
click at [1308, 263] on div at bounding box center [1306, 216] width 495 height 165
click at [1485, 56] on button "Save" at bounding box center [1500, 56] width 38 height 23
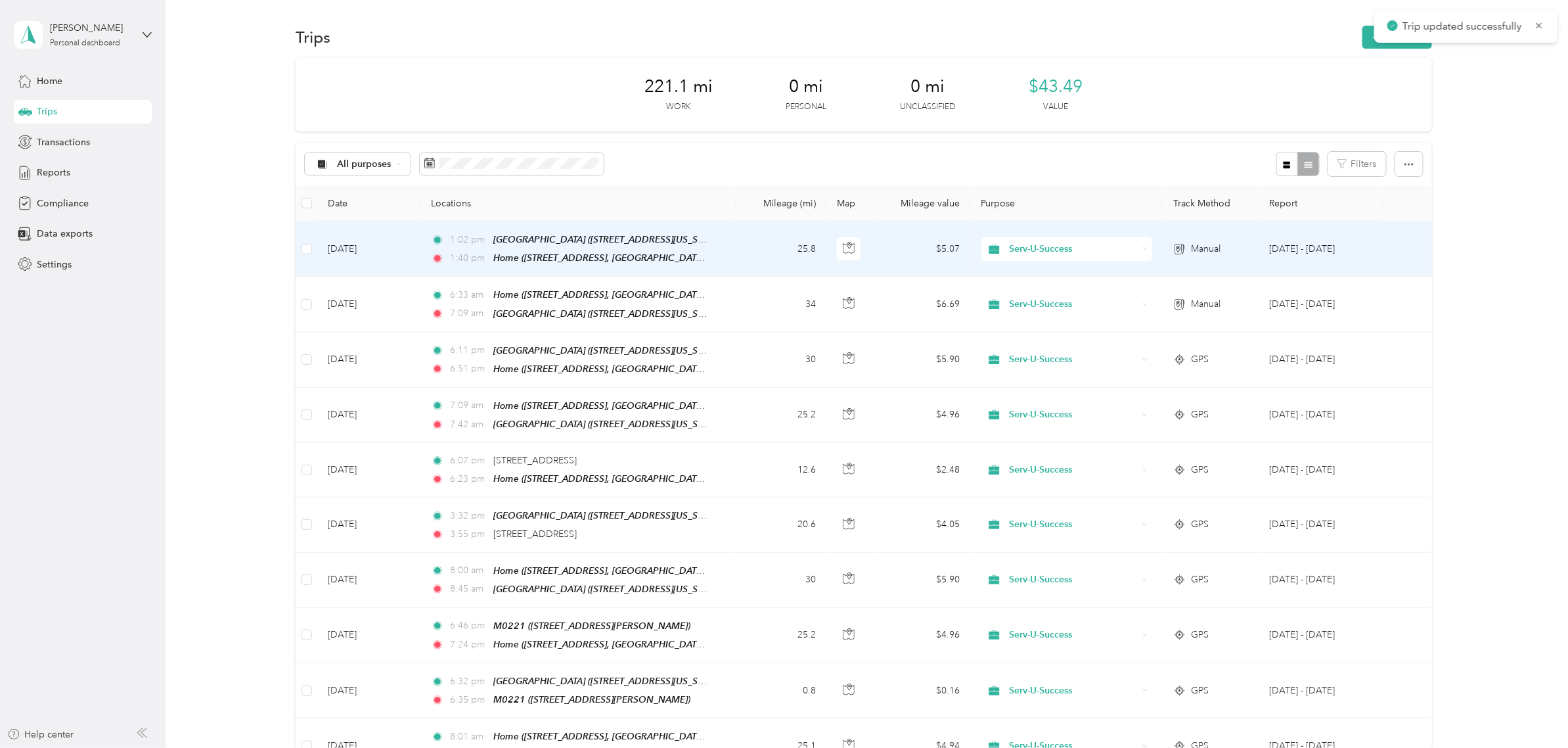
click at [371, 247] on td "[DATE]" at bounding box center [368, 249] width 103 height 55
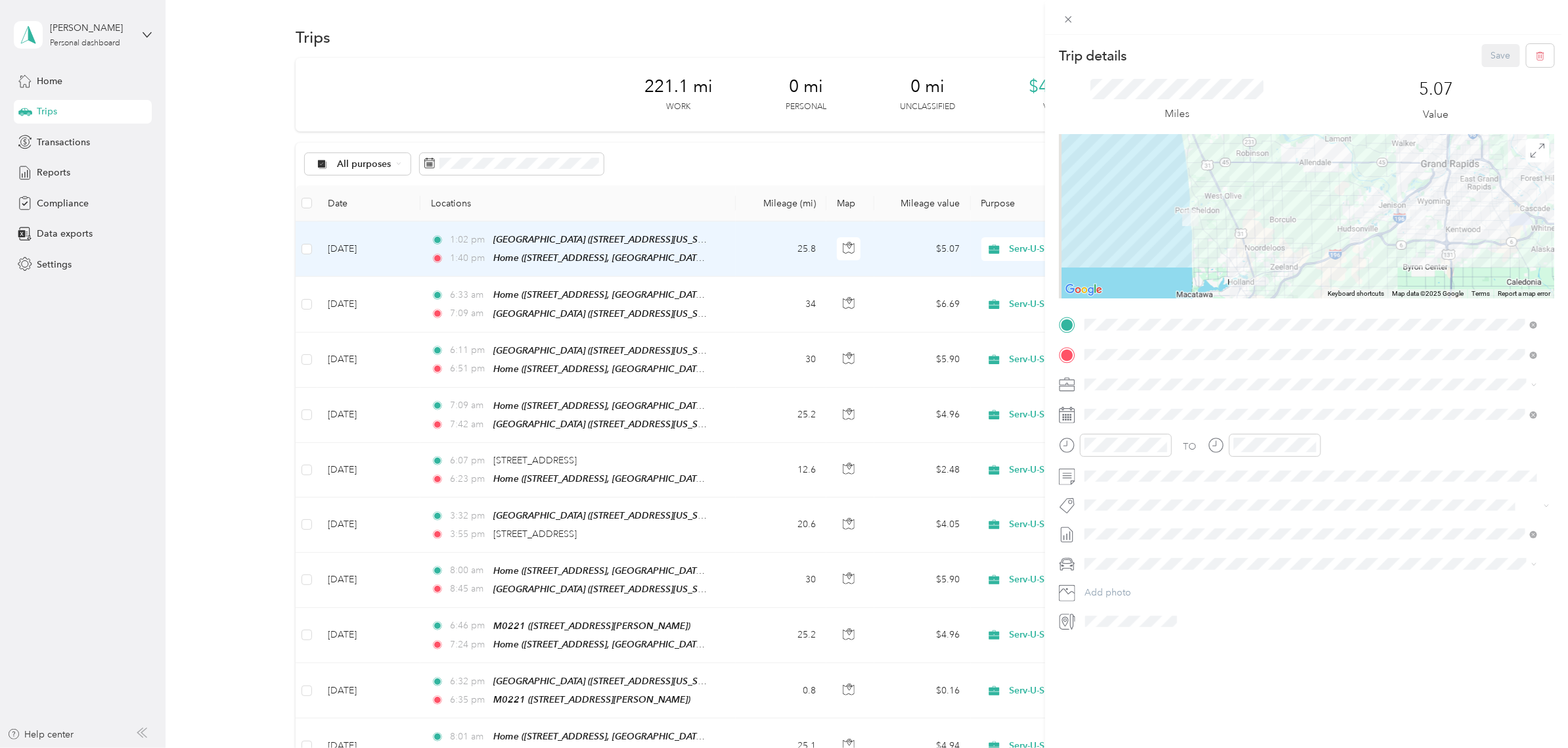
click at [1332, 259] on div at bounding box center [1306, 216] width 495 height 165
click at [1278, 248] on div at bounding box center [1306, 216] width 495 height 165
click at [1489, 53] on button "Save" at bounding box center [1500, 56] width 38 height 23
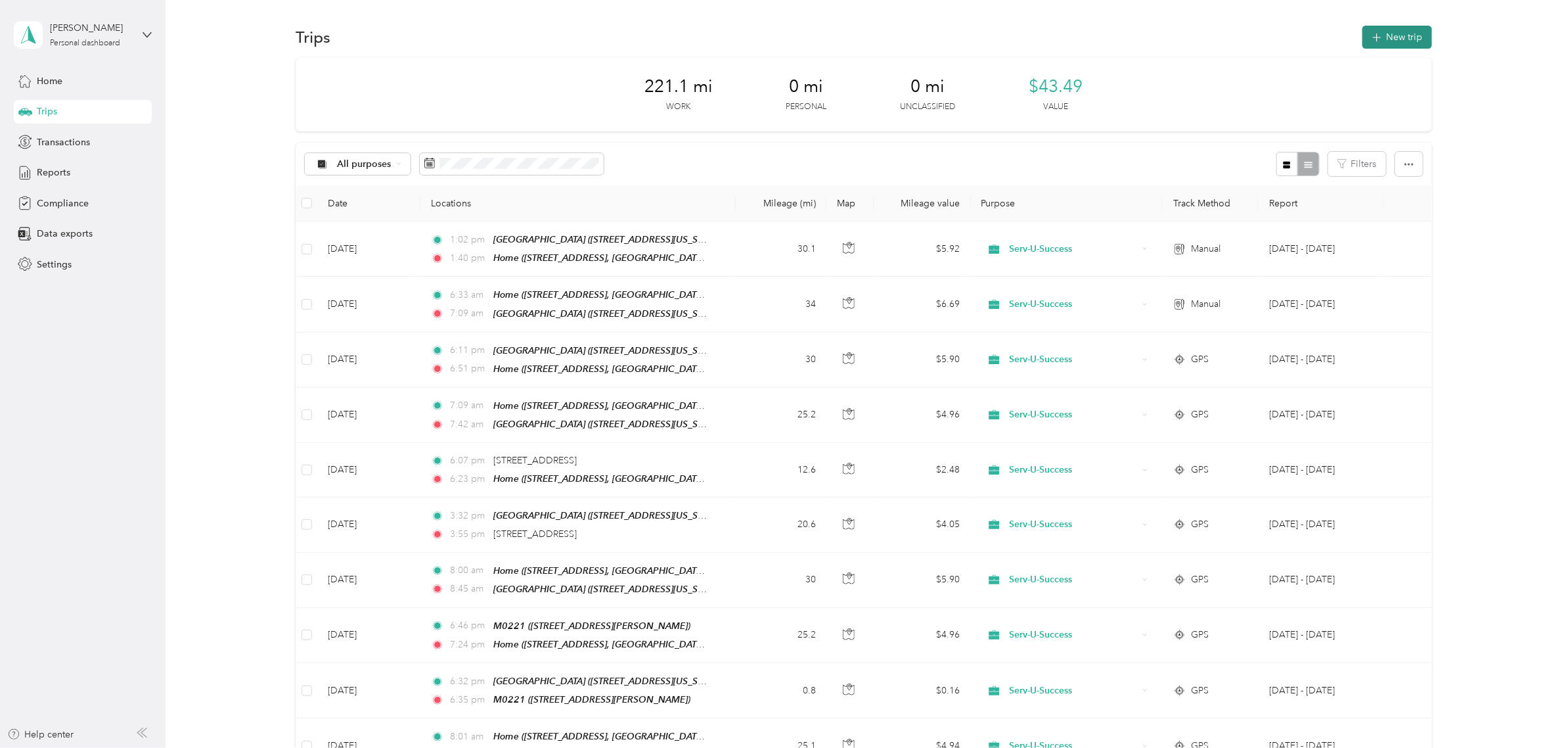
click at [1400, 33] on button "New trip" at bounding box center [1397, 37] width 70 height 23
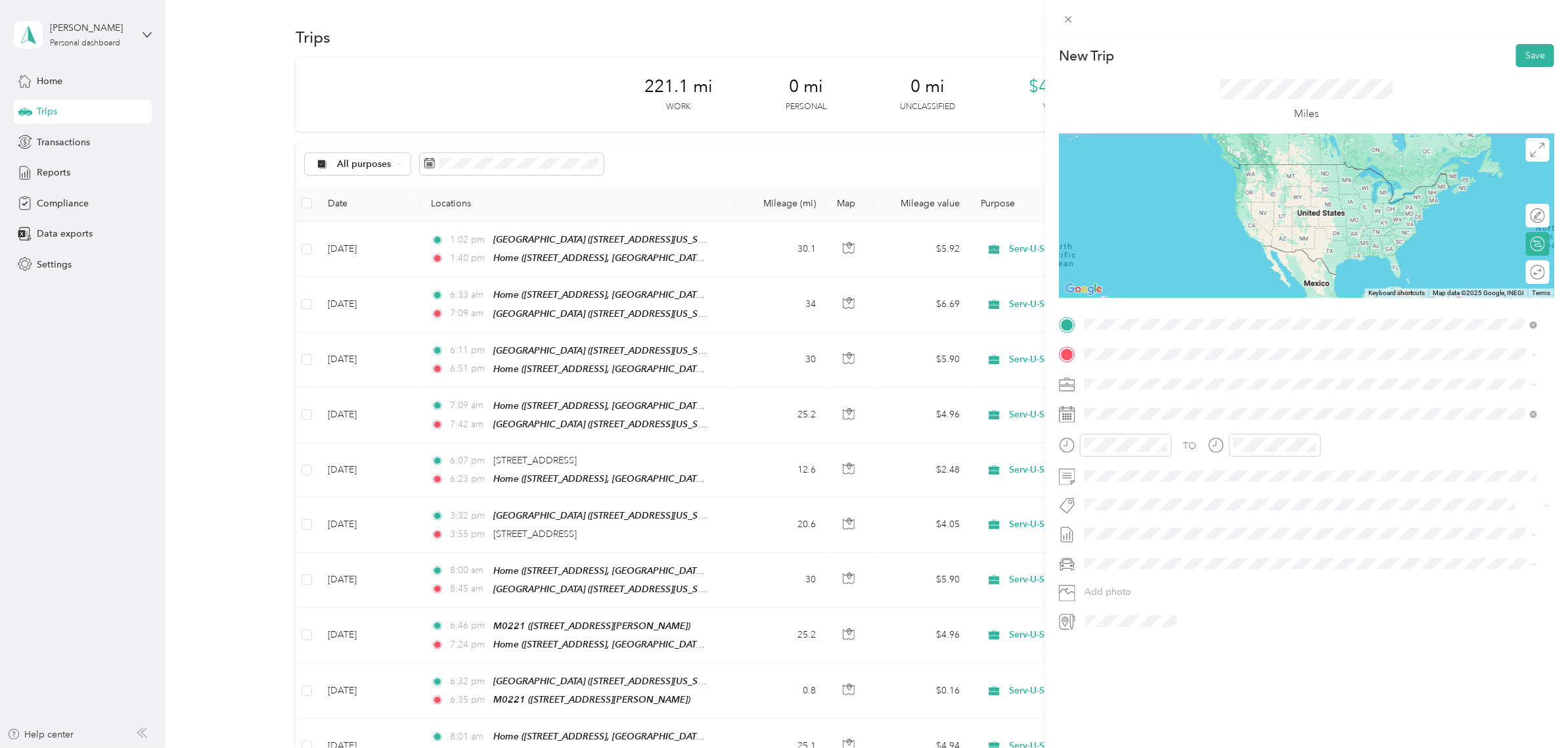
click at [1150, 425] on div "Home [STREET_ADDRESS][US_STATE]" at bounding box center [1274, 430] width 331 height 28
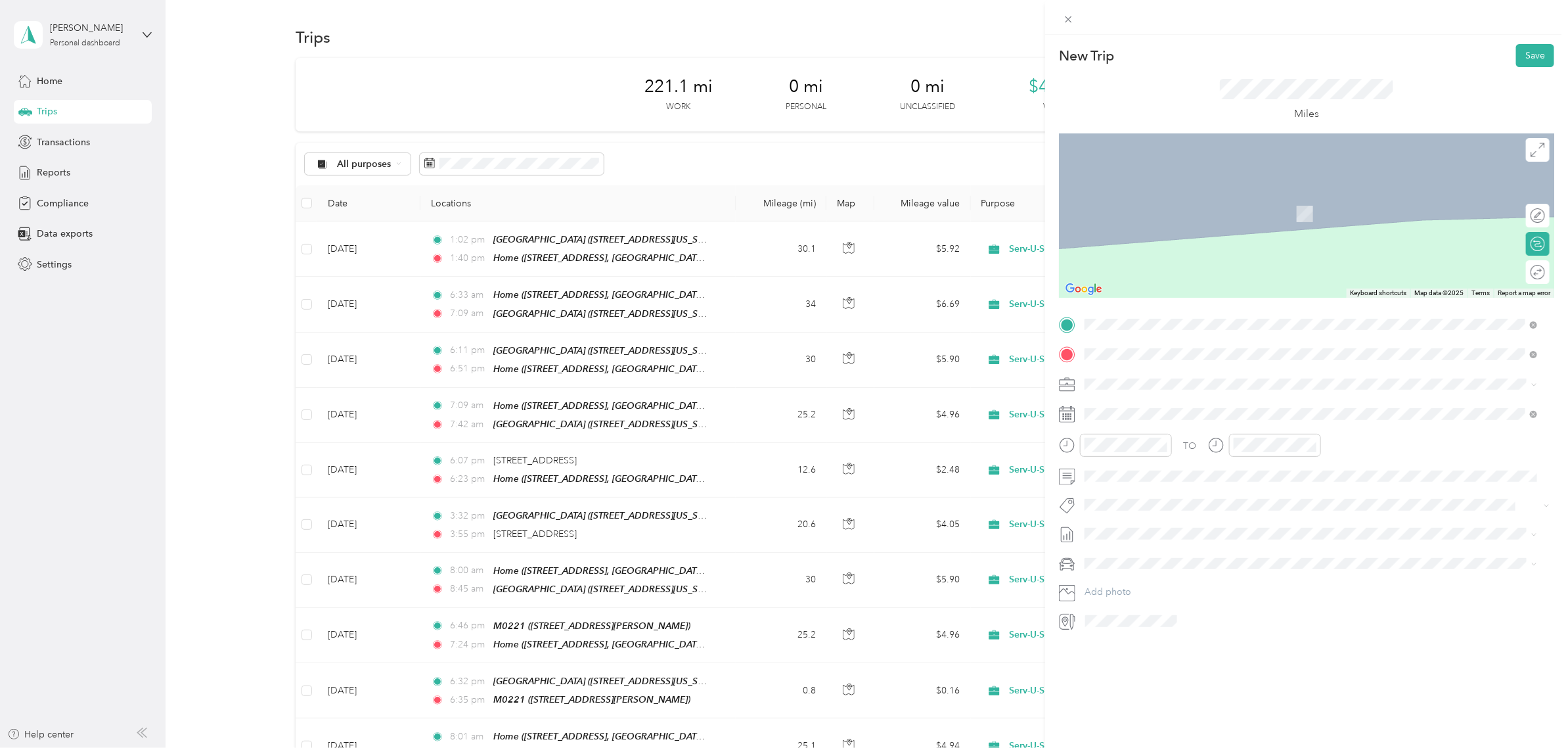
click at [1157, 420] on span "[STREET_ADDRESS][US_STATE]" at bounding box center [1174, 420] width 131 height 11
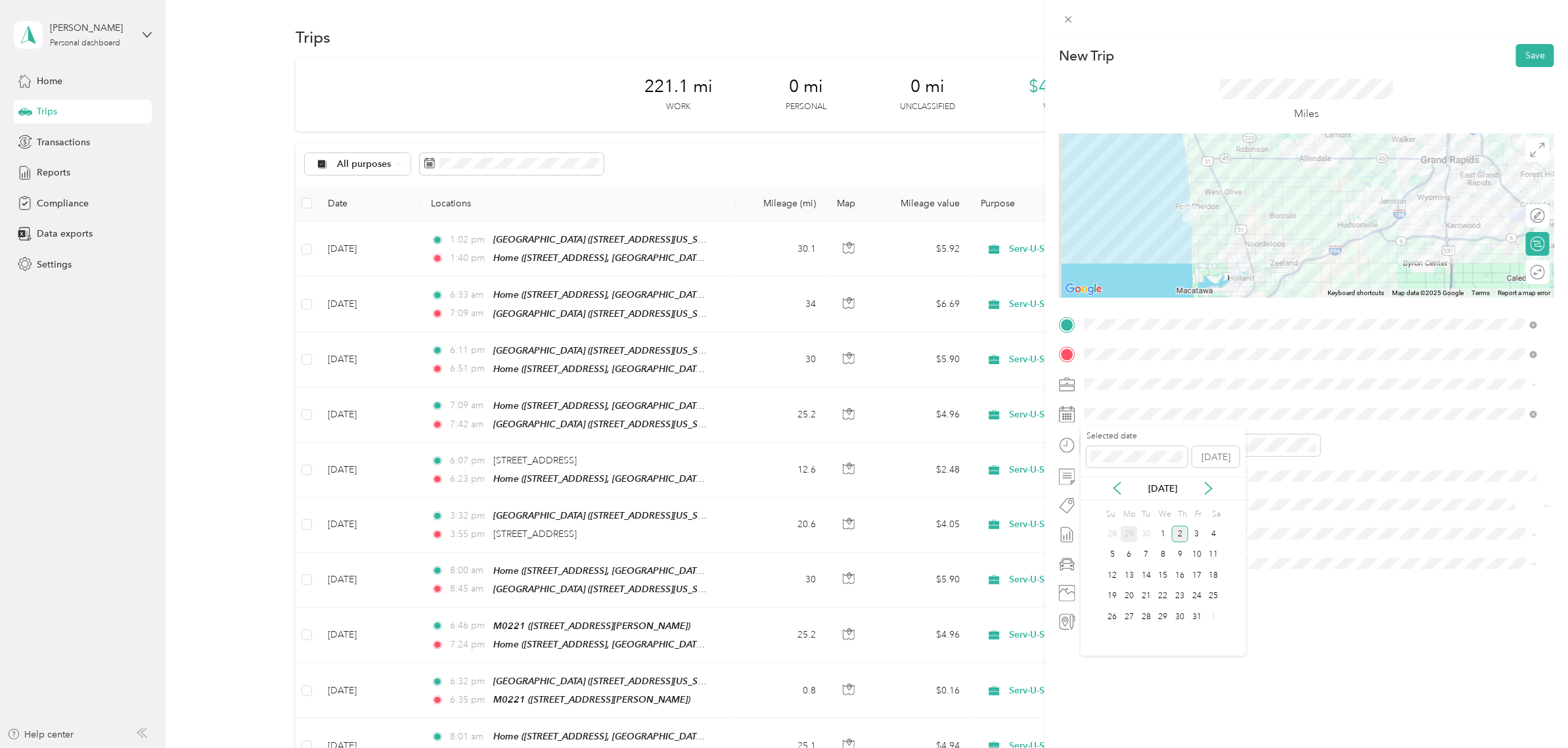
click at [1127, 531] on div "29" at bounding box center [1128, 534] width 17 height 17
click at [1093, 598] on div "07" at bounding box center [1098, 602] width 32 height 18
click at [1137, 526] on div "12" at bounding box center [1136, 530] width 32 height 18
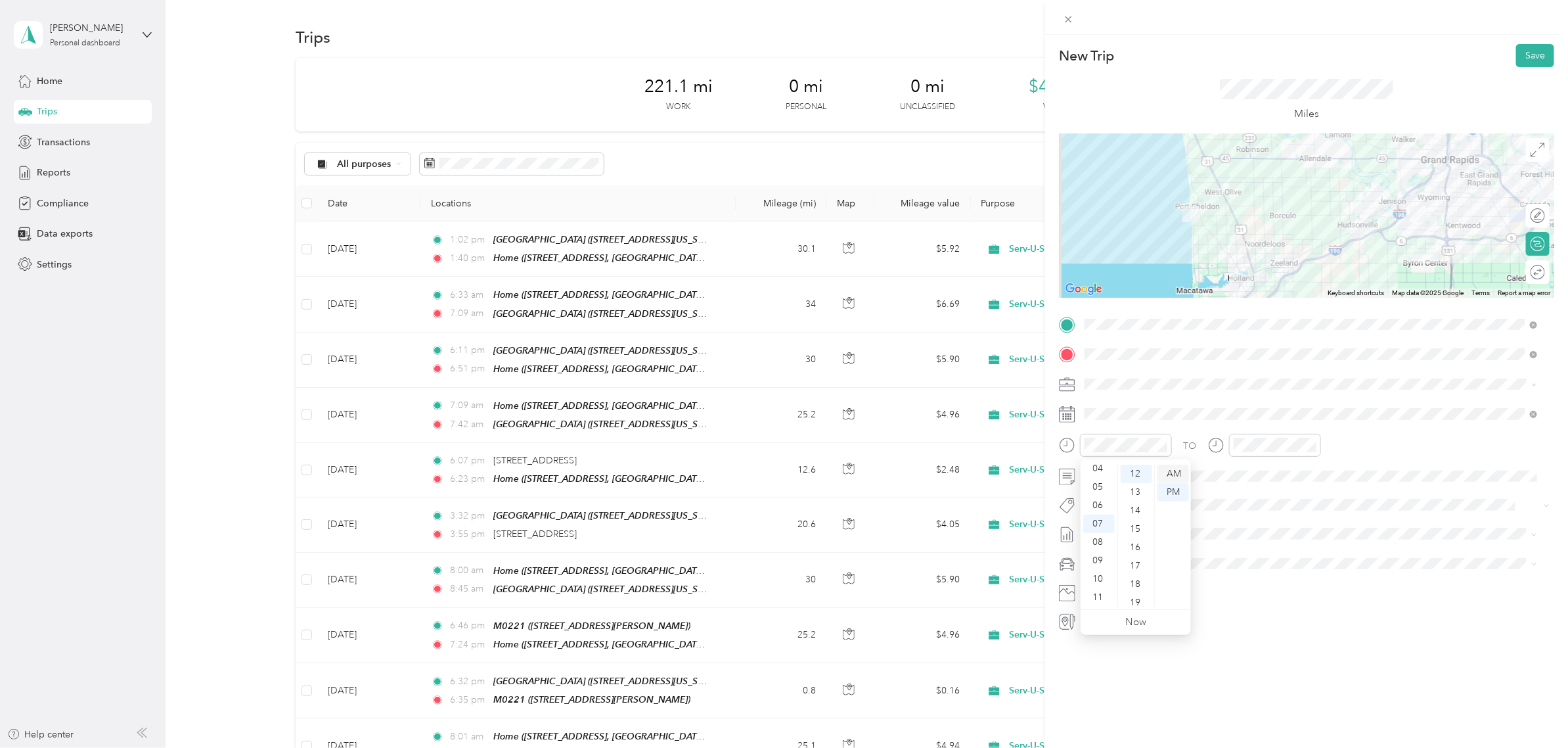
click at [1167, 473] on div "AM" at bounding box center [1173, 474] width 32 height 18
click at [1246, 566] on div "07" at bounding box center [1247, 565] width 32 height 18
click at [1275, 596] on div "59" at bounding box center [1285, 598] width 32 height 18
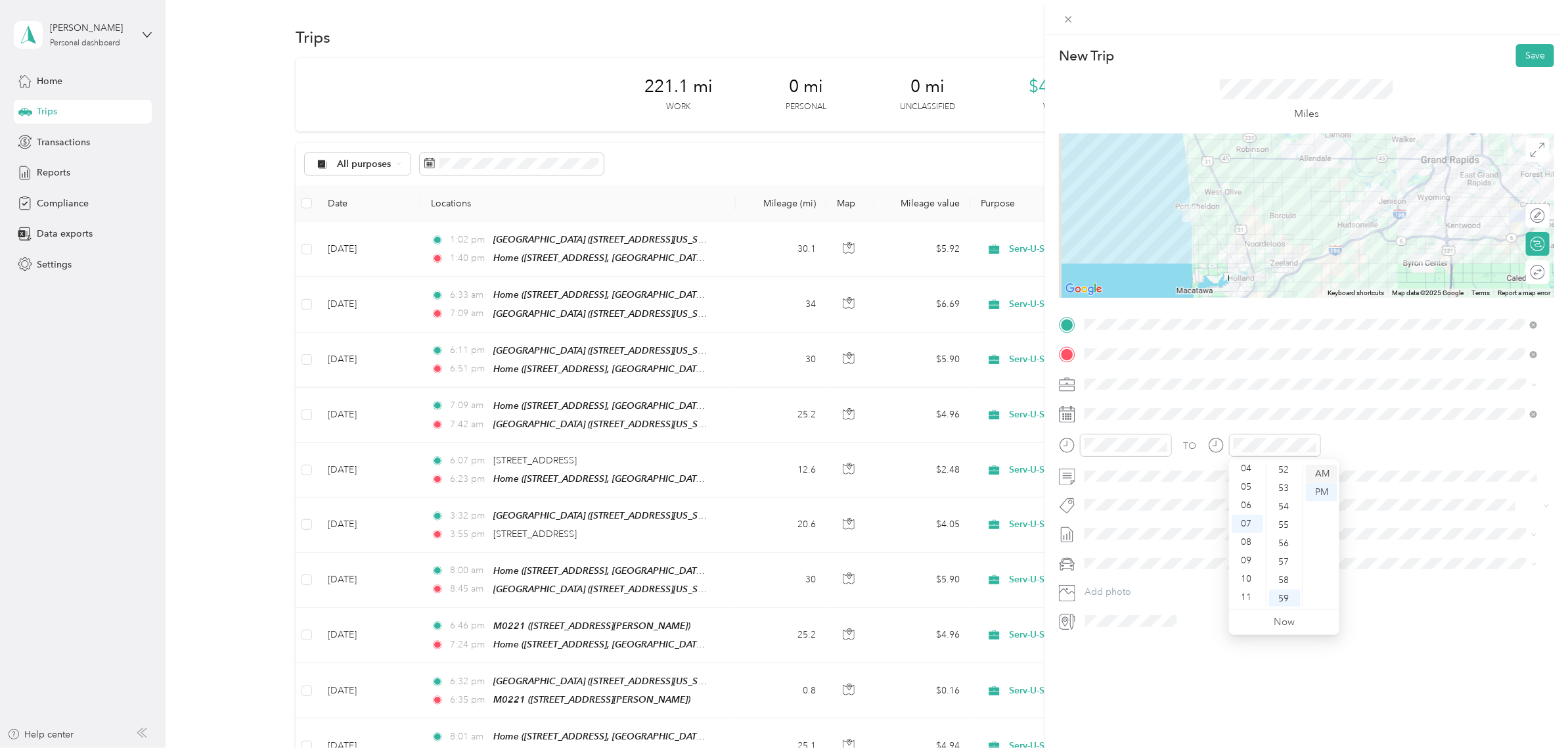
click at [1327, 472] on div "AM" at bounding box center [1322, 474] width 32 height 18
click at [1309, 700] on div "New Trip Save This trip cannot be edited because it is either under review, app…" at bounding box center [1307, 408] width 523 height 748
click at [1525, 56] on button "Save" at bounding box center [1534, 56] width 38 height 23
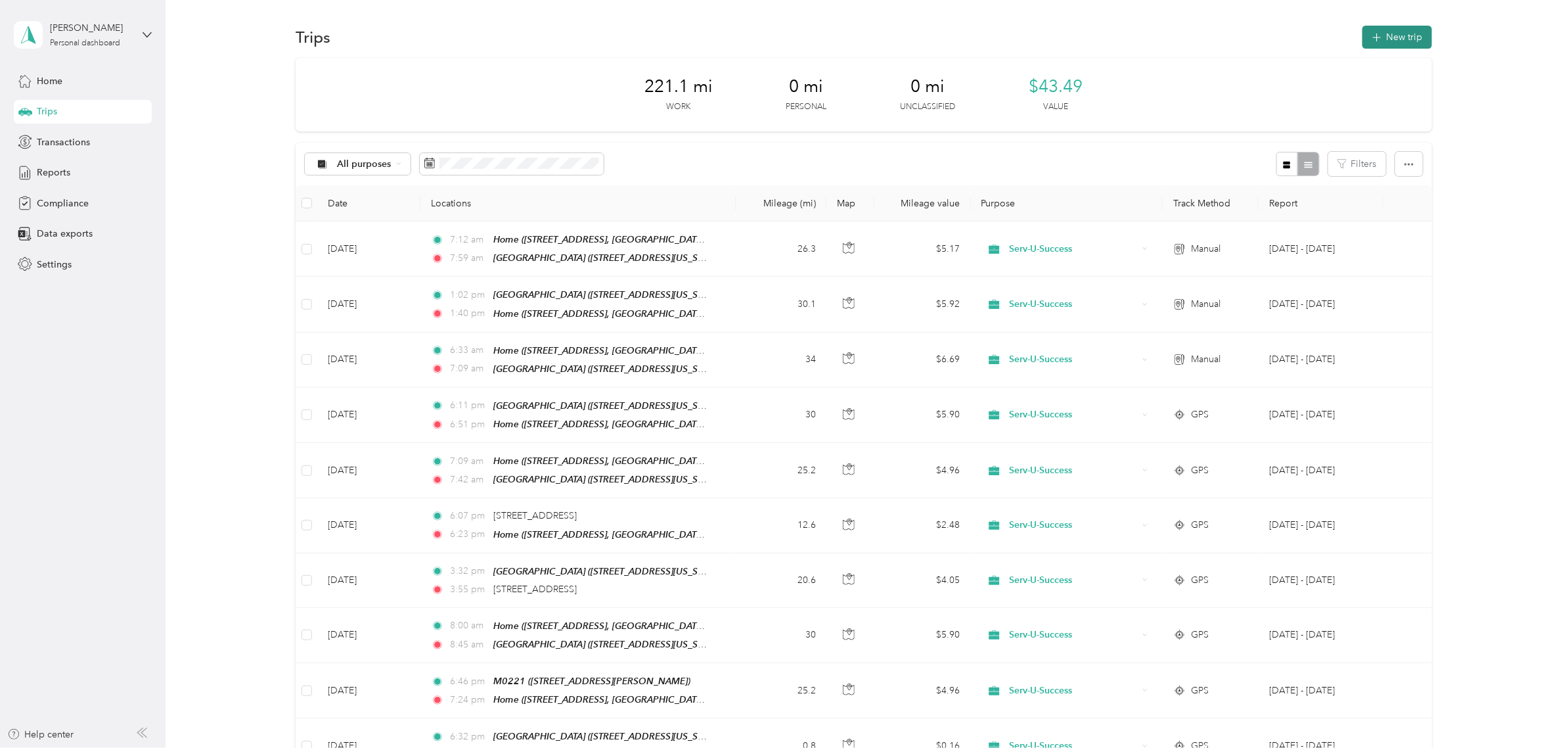
click at [1403, 33] on button "New trip" at bounding box center [1397, 37] width 70 height 23
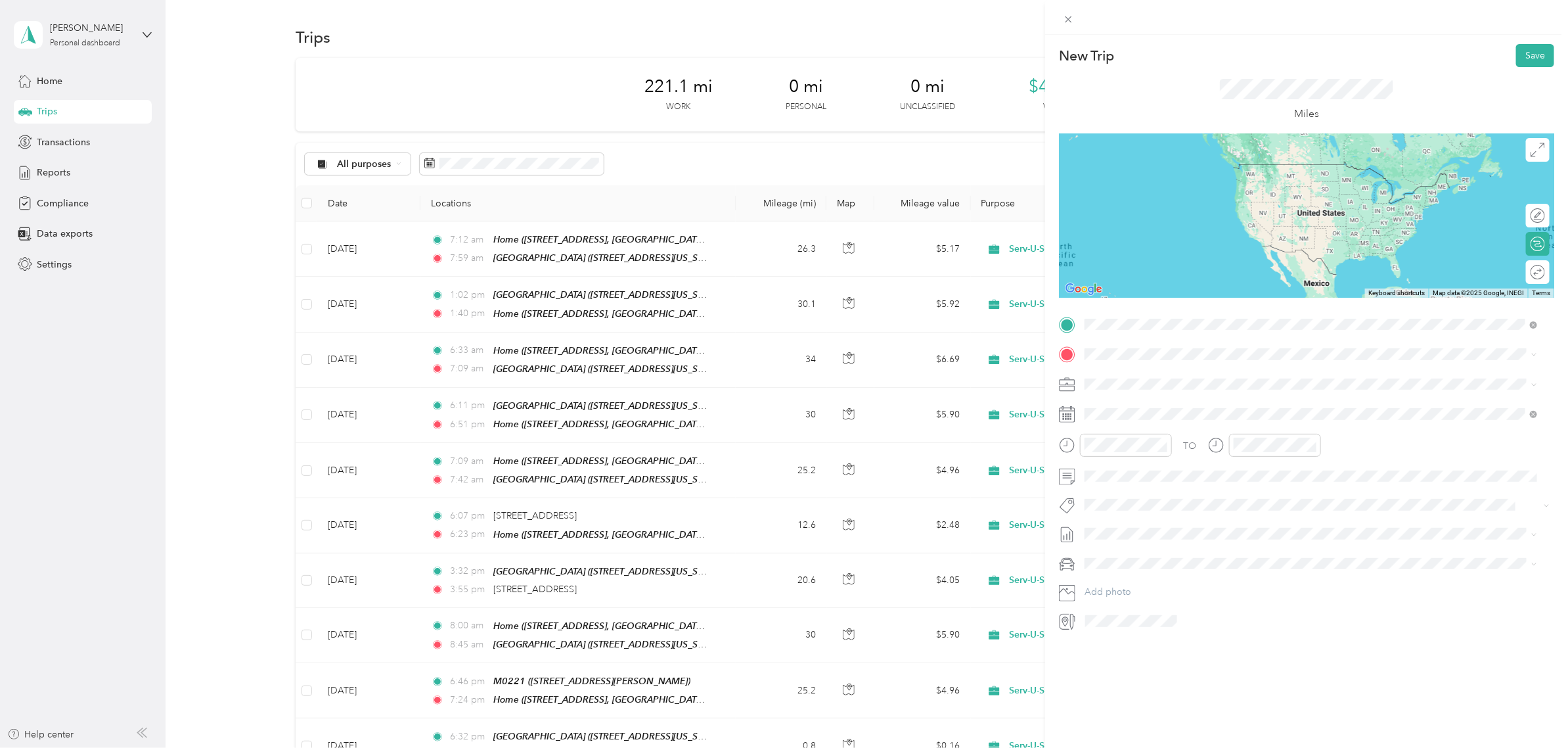
click at [1171, 394] on div "SUS University [STREET_ADDRESS][US_STATE]" at bounding box center [1174, 384] width 131 height 28
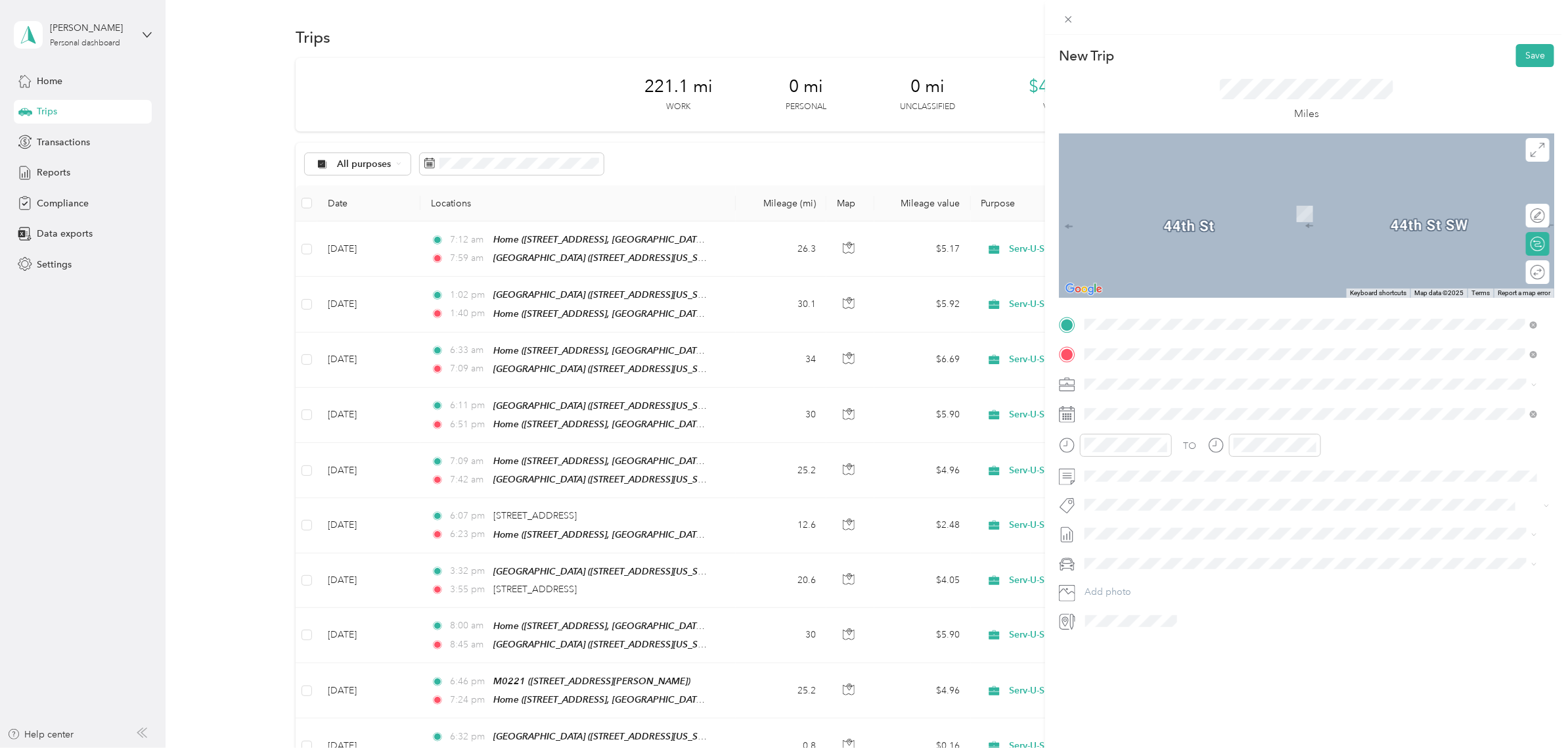
click at [1373, 622] on div at bounding box center [1317, 621] width 473 height 21
click at [1166, 455] on div "Home [STREET_ADDRESS][US_STATE]" at bounding box center [1274, 460] width 331 height 28
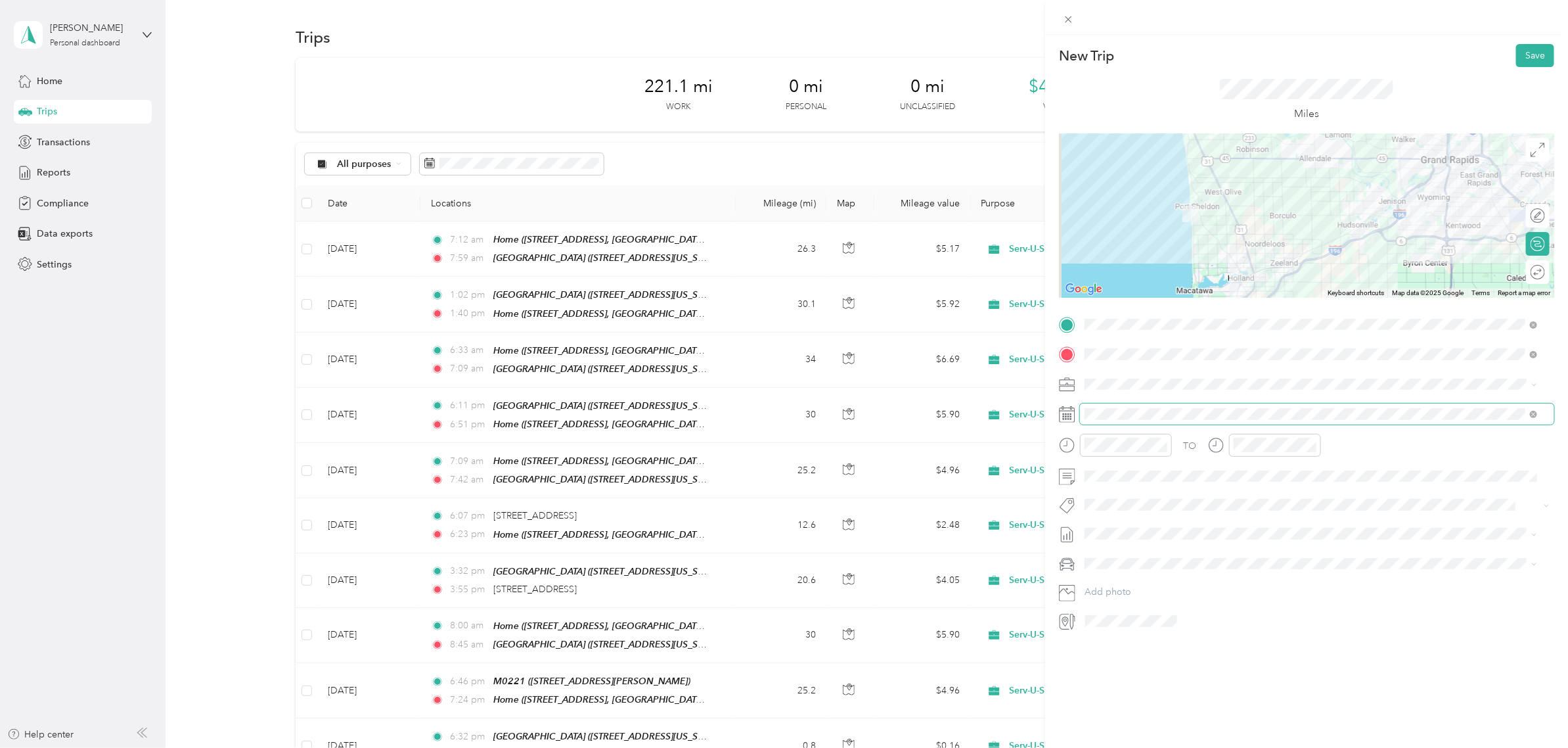
click at [1153, 421] on span at bounding box center [1316, 414] width 474 height 21
click at [1128, 530] on div "29" at bounding box center [1128, 534] width 17 height 17
click at [1100, 525] on div "05" at bounding box center [1098, 528] width 32 height 18
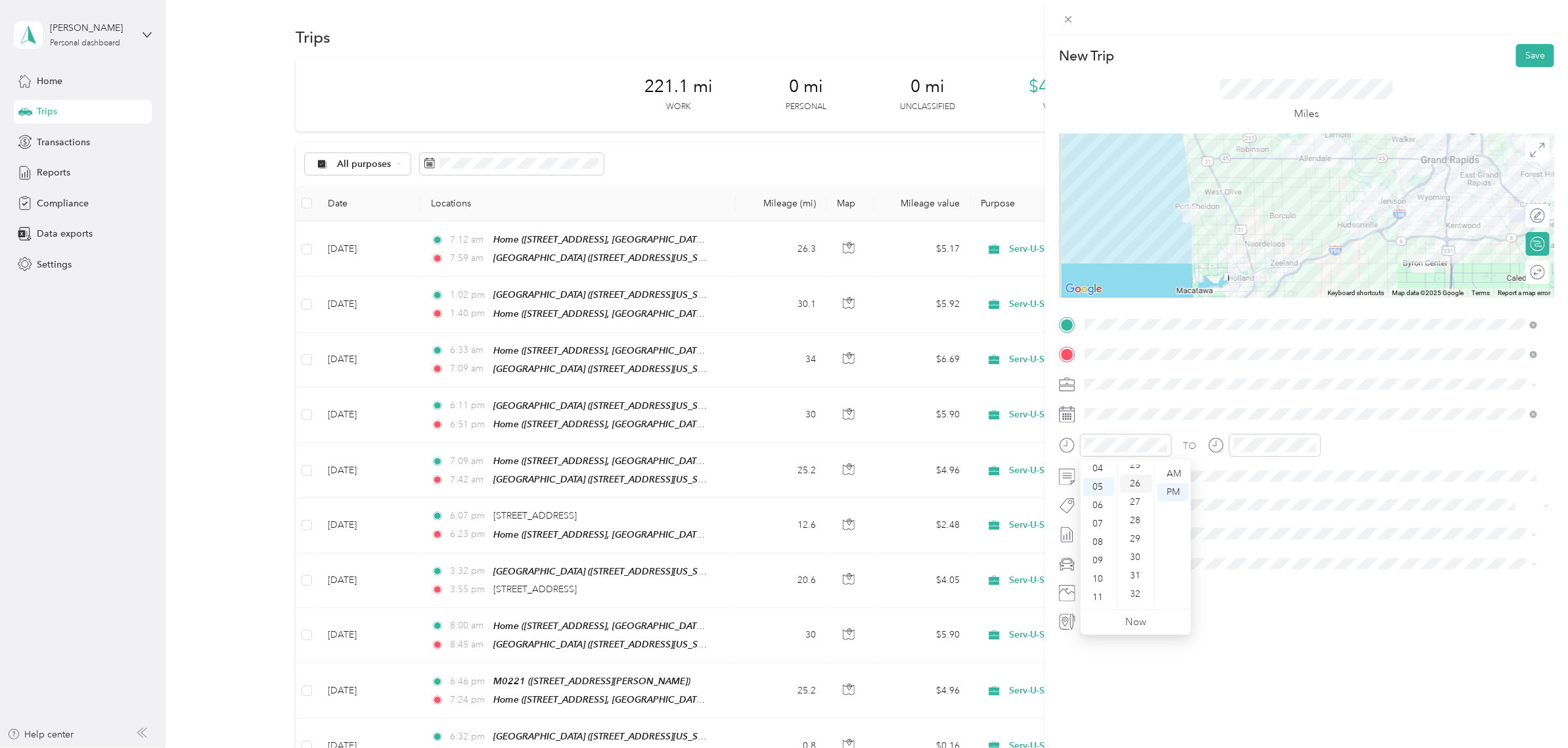
click at [1134, 485] on div "26" at bounding box center [1136, 483] width 32 height 18
click at [1244, 547] on div "06" at bounding box center [1247, 547] width 32 height 18
click at [1286, 530] on div "03" at bounding box center [1285, 528] width 32 height 18
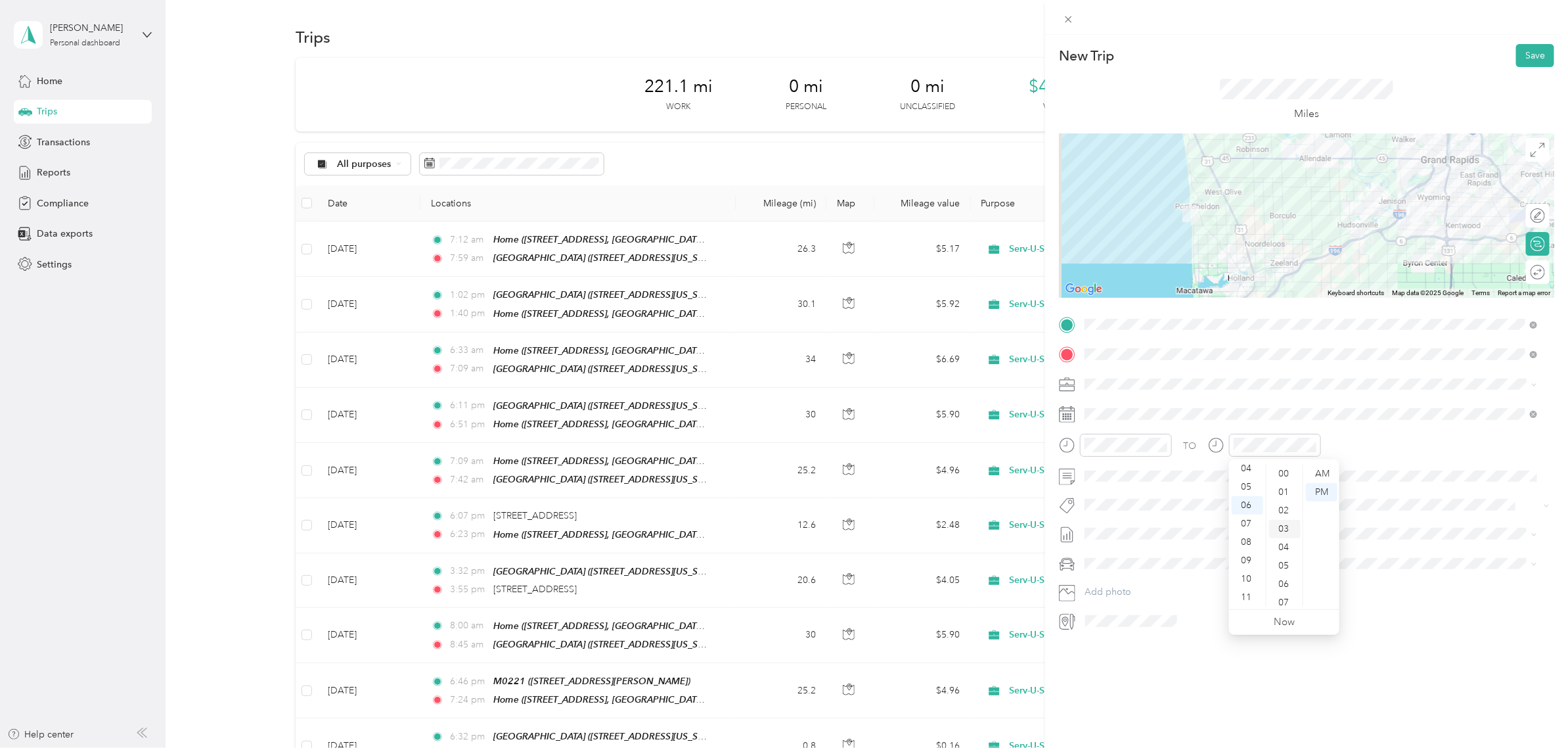
scroll to position [55, 0]
click at [1377, 718] on div "New Trip Save This trip cannot be edited because it is either under review, app…" at bounding box center [1307, 408] width 523 height 748
click at [1515, 54] on button "Save" at bounding box center [1534, 56] width 38 height 23
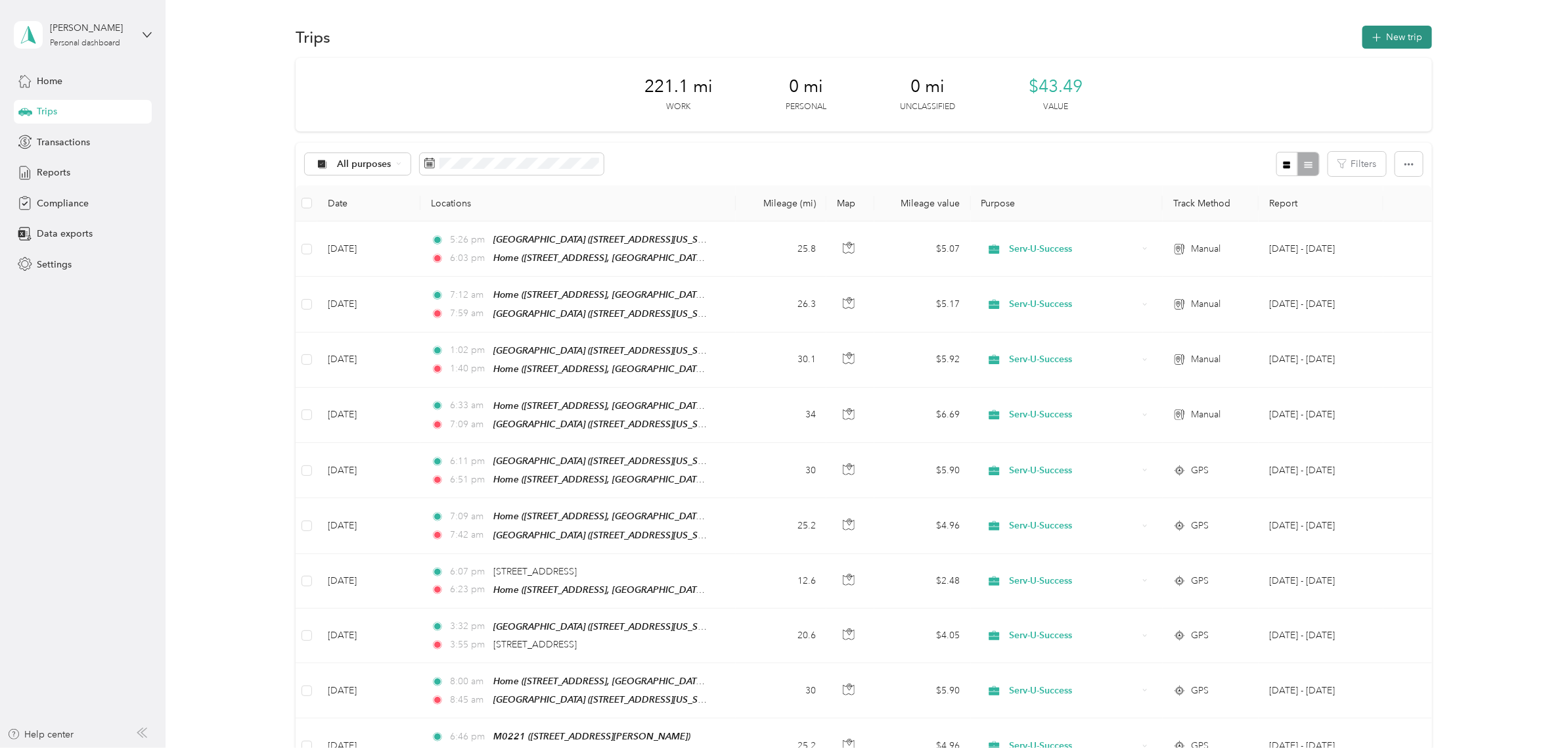
click at [1388, 38] on button "New trip" at bounding box center [1397, 37] width 70 height 23
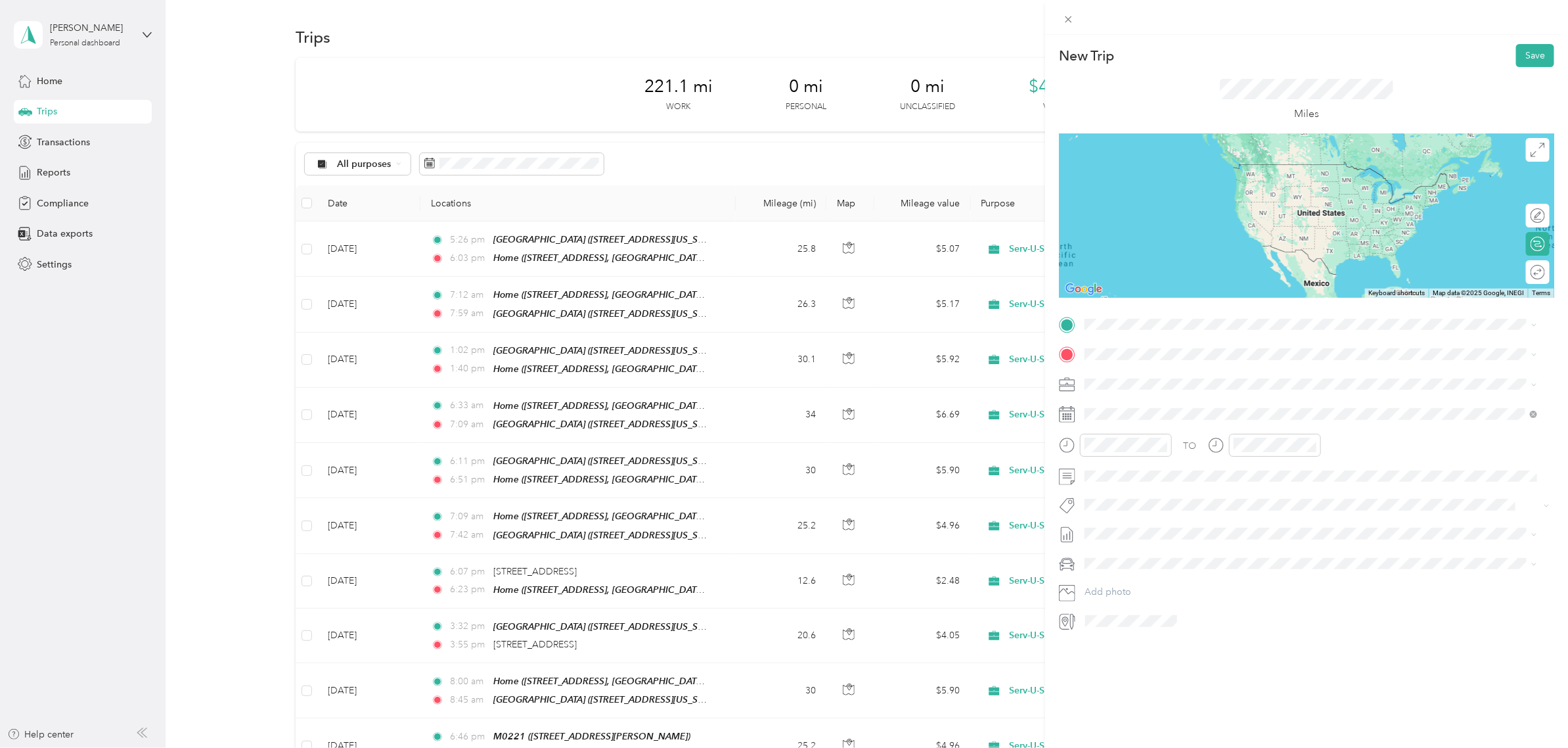
click at [1163, 436] on span "[STREET_ADDRESS][GEOGRAPHIC_DATA], [US_STATE], [GEOGRAPHIC_DATA]" at bounding box center [1274, 435] width 331 height 11
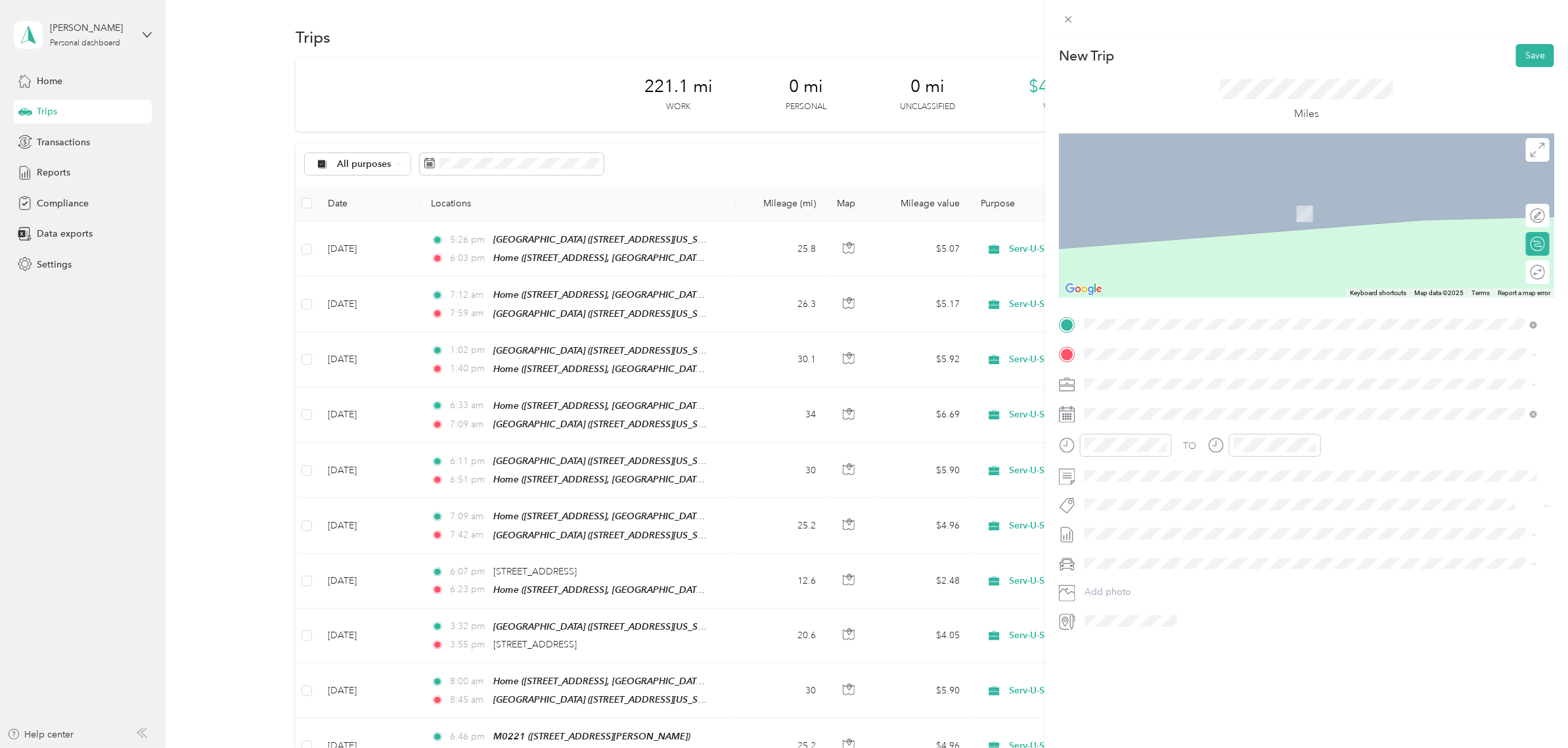
click at [1197, 409] on div "SUS University [STREET_ADDRESS][US_STATE]" at bounding box center [1174, 413] width 131 height 28
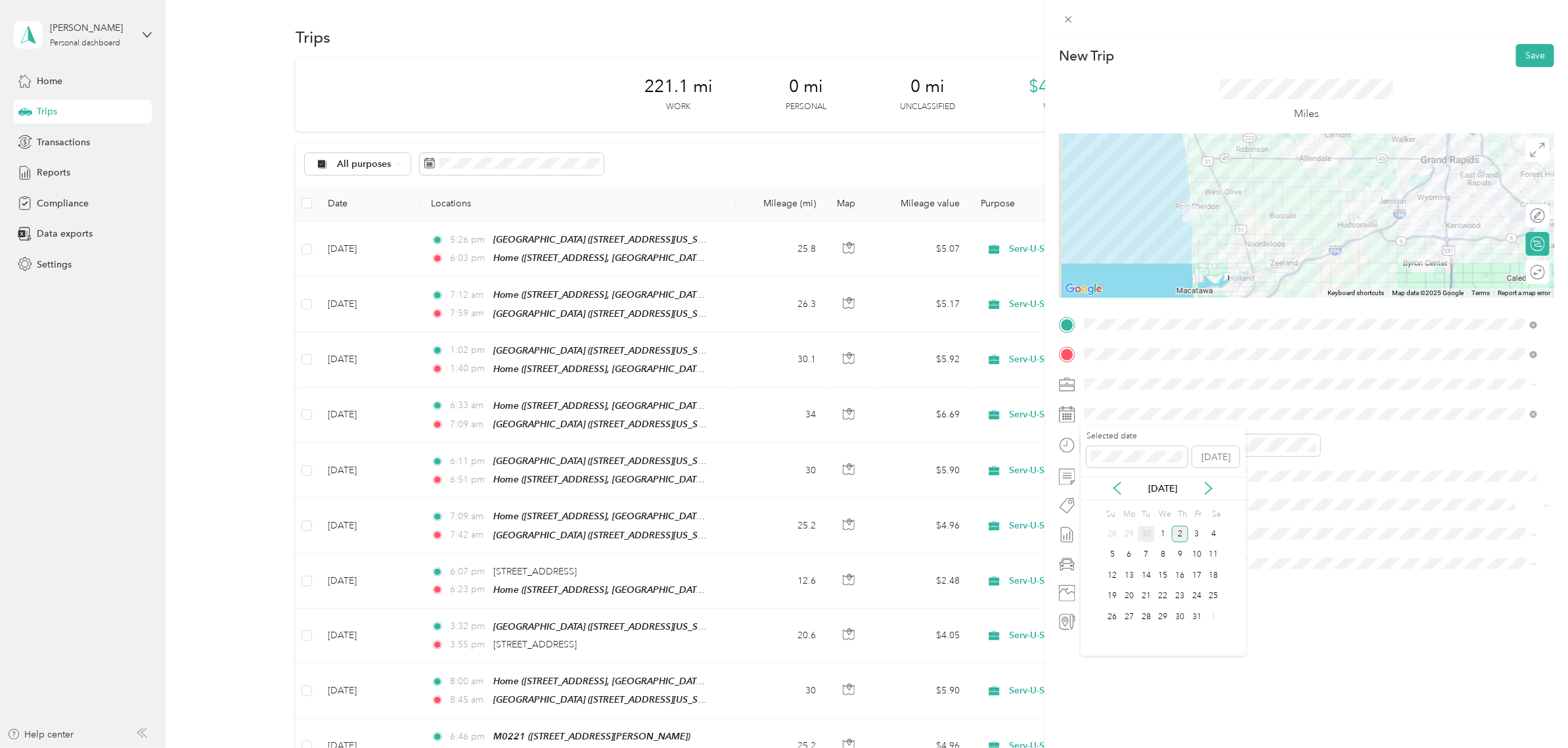
click at [1144, 533] on div "30" at bounding box center [1146, 534] width 17 height 17
click at [1100, 504] on div "06" at bounding box center [1098, 505] width 32 height 18
click at [1134, 500] on div "18" at bounding box center [1136, 501] width 32 height 18
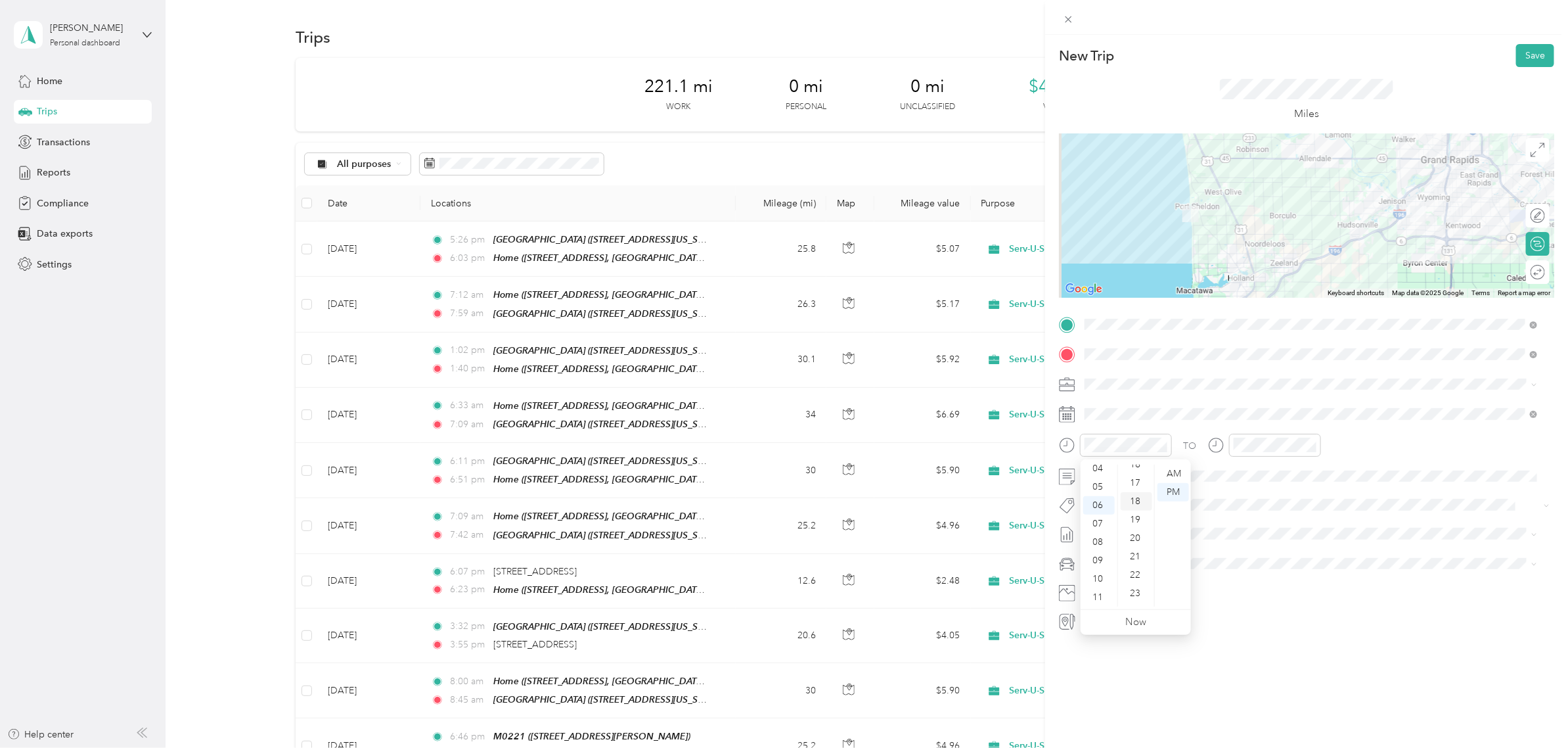
scroll to position [331, 0]
click at [1173, 471] on div "AM" at bounding box center [1173, 474] width 32 height 18
click at [1245, 546] on div "06" at bounding box center [1247, 547] width 32 height 18
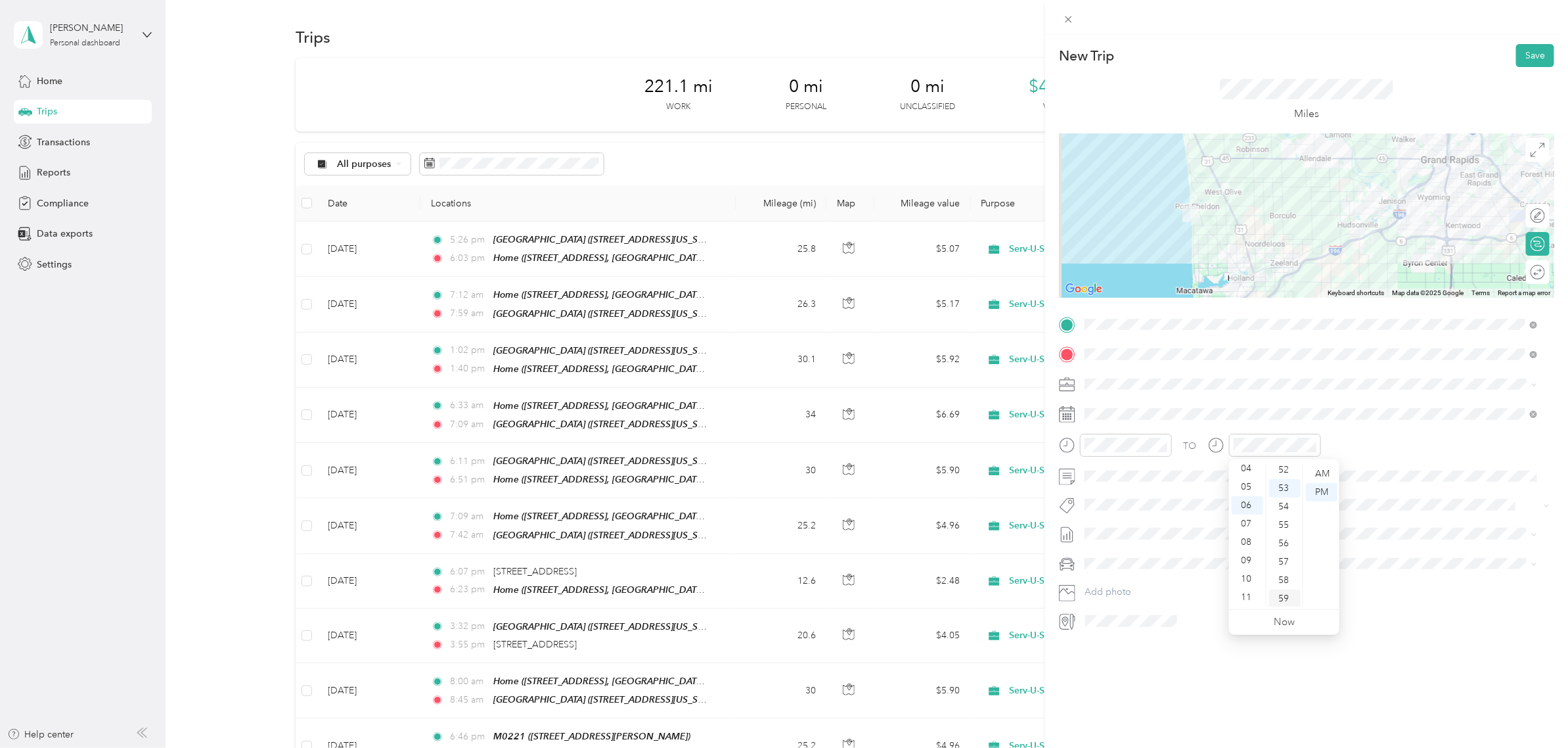
click at [1282, 596] on div "59" at bounding box center [1285, 598] width 32 height 18
click at [1322, 474] on div "AM" at bounding box center [1322, 474] width 32 height 18
click at [1521, 56] on button "Save" at bounding box center [1534, 56] width 38 height 23
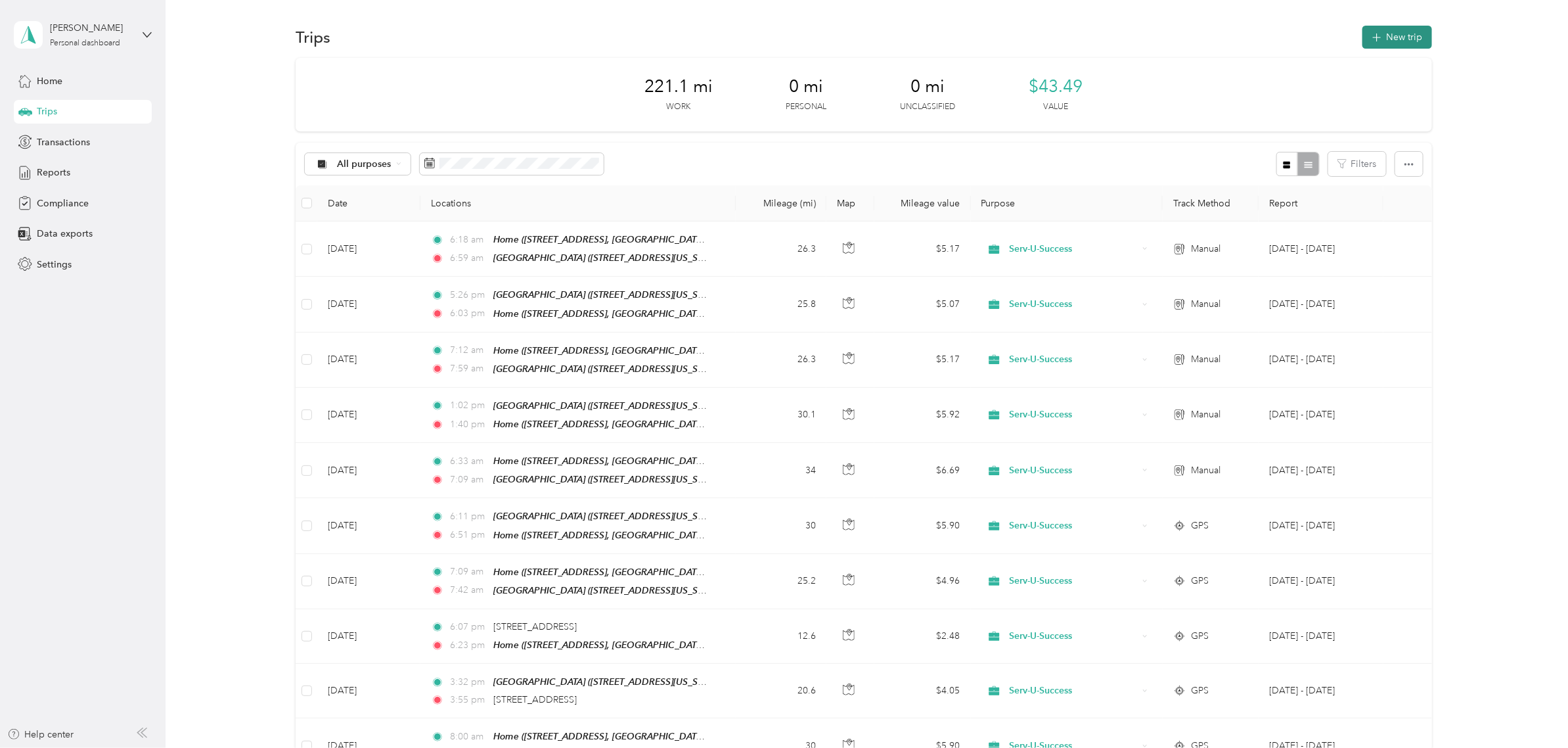
click at [1379, 31] on button "New trip" at bounding box center [1397, 37] width 70 height 23
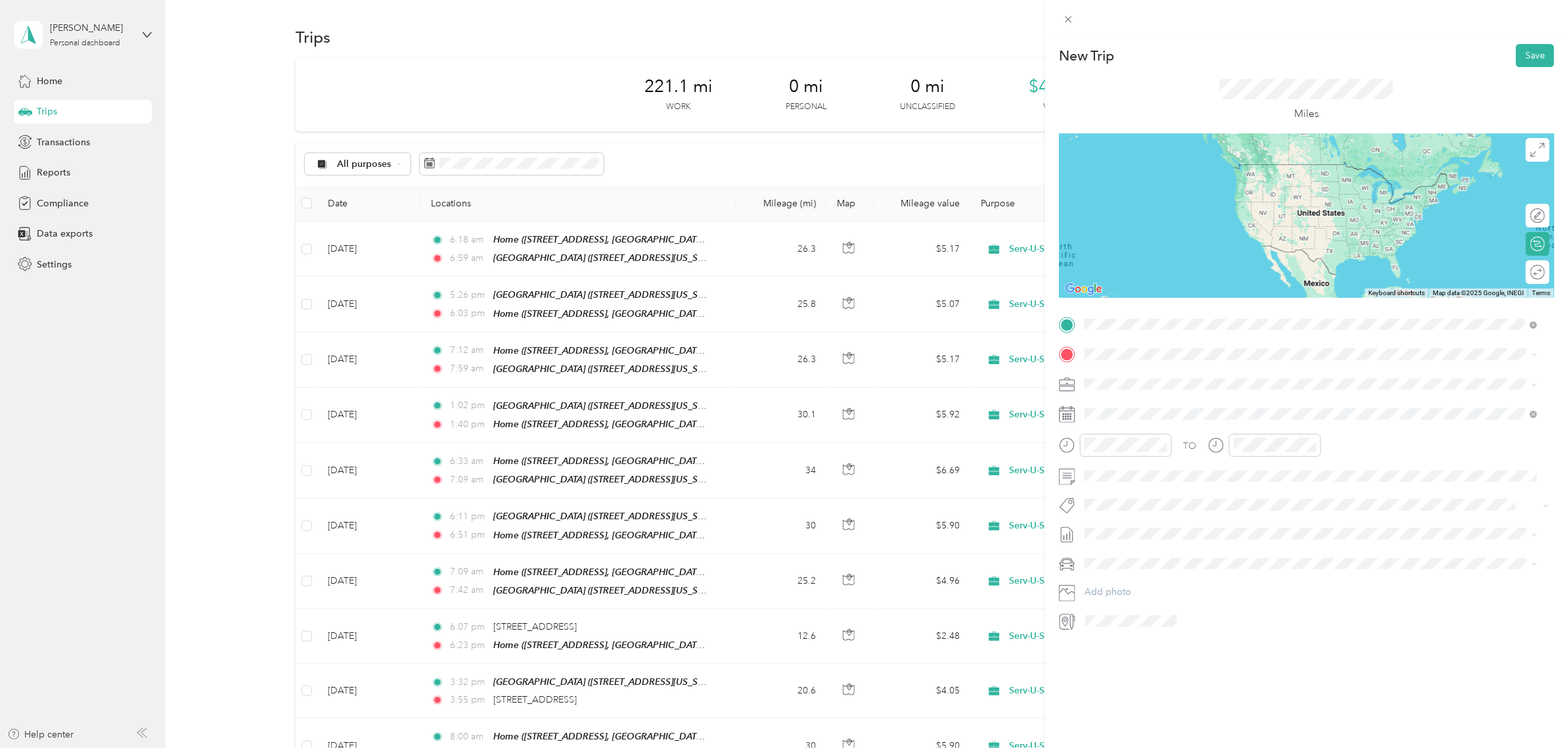
click at [1144, 389] on span "[STREET_ADDRESS][US_STATE]" at bounding box center [1174, 391] width 131 height 11
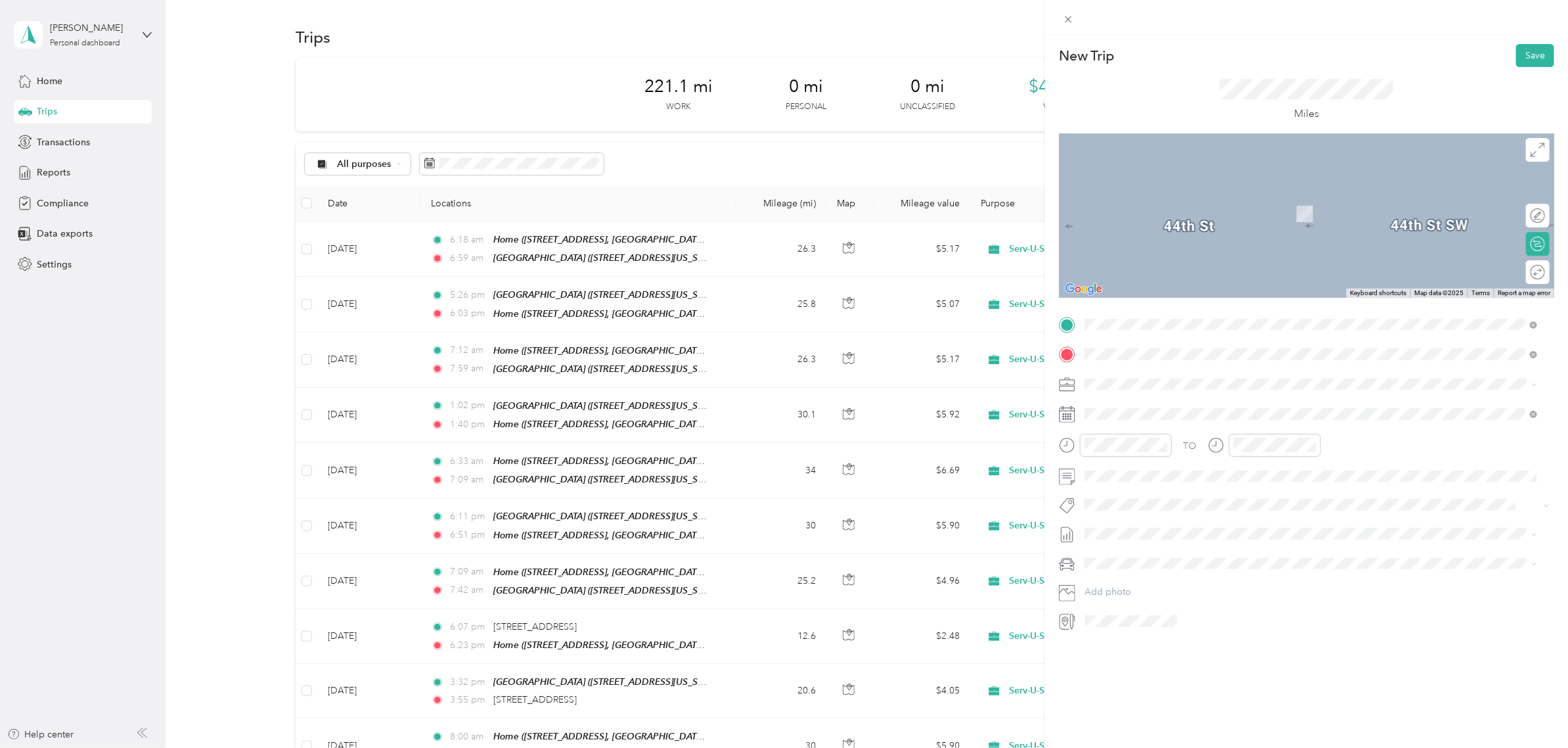
click at [1134, 460] on div "Home [STREET_ADDRESS][US_STATE]" at bounding box center [1274, 460] width 331 height 28
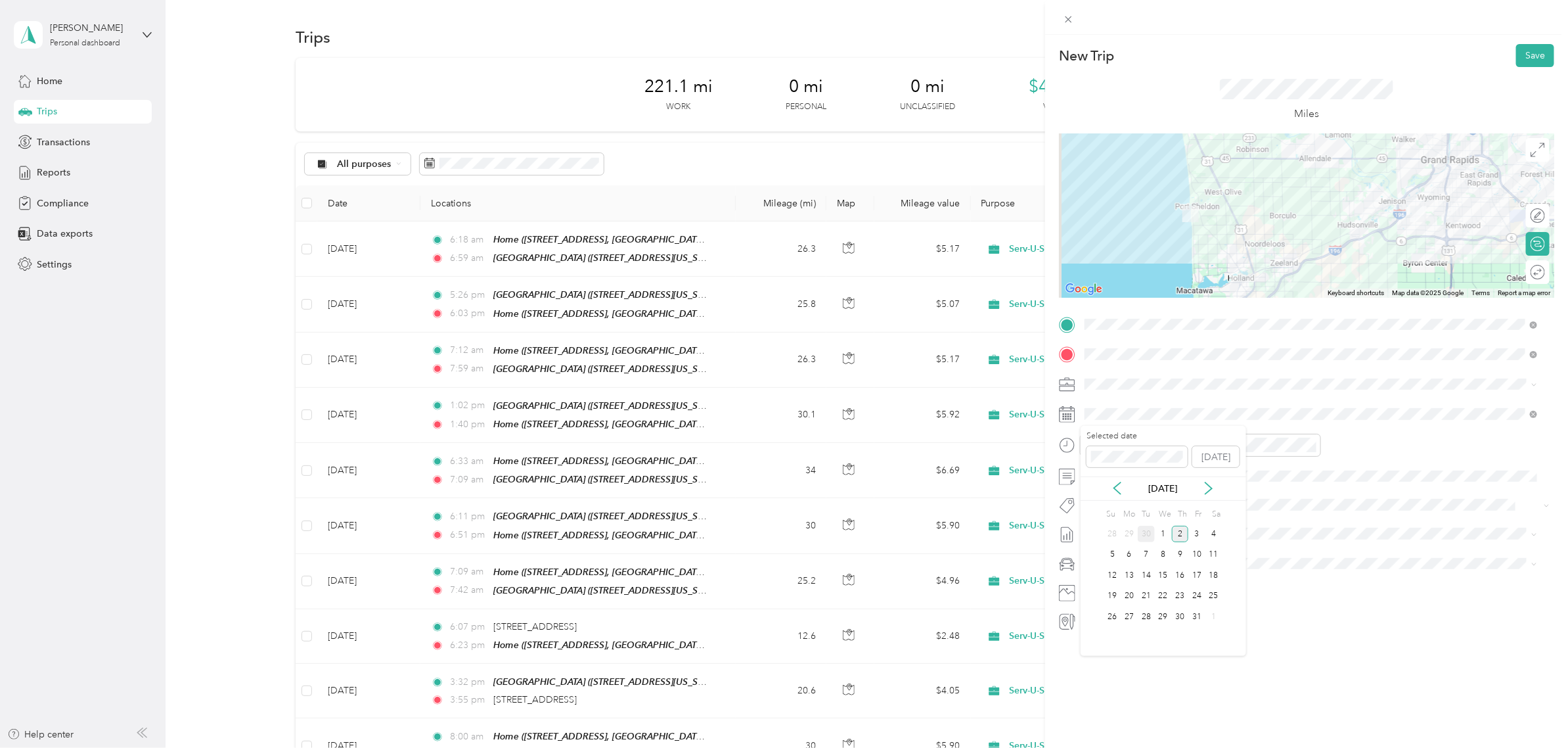
click at [1147, 530] on div "30" at bounding box center [1146, 534] width 17 height 17
click at [1098, 507] on div "04" at bounding box center [1098, 510] width 32 height 18
click at [1098, 490] on div "05" at bounding box center [1098, 492] width 32 height 18
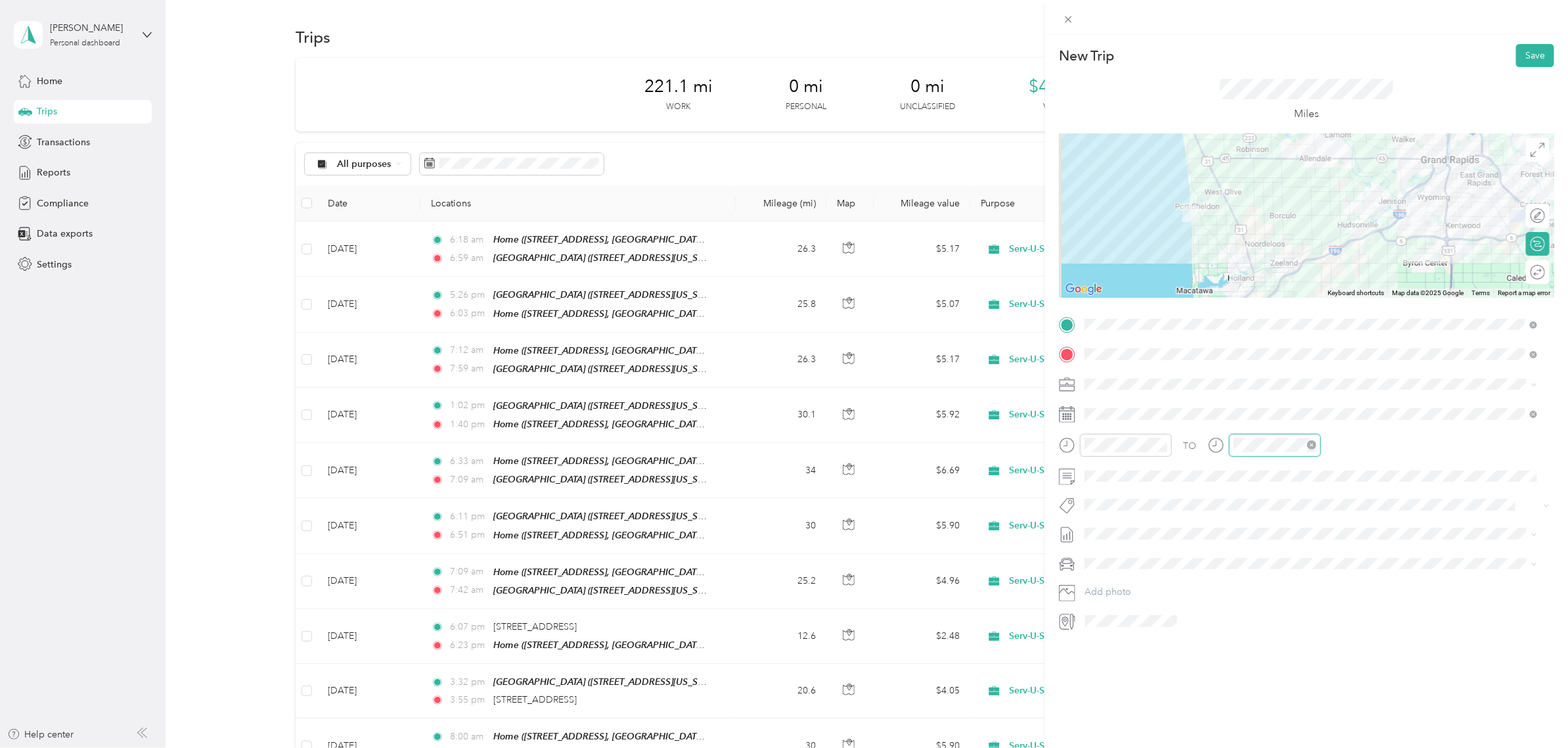
scroll to position [961, 0]
click at [1245, 542] on div "06" at bounding box center [1247, 547] width 32 height 18
click at [1285, 530] on div "34" at bounding box center [1285, 524] width 32 height 18
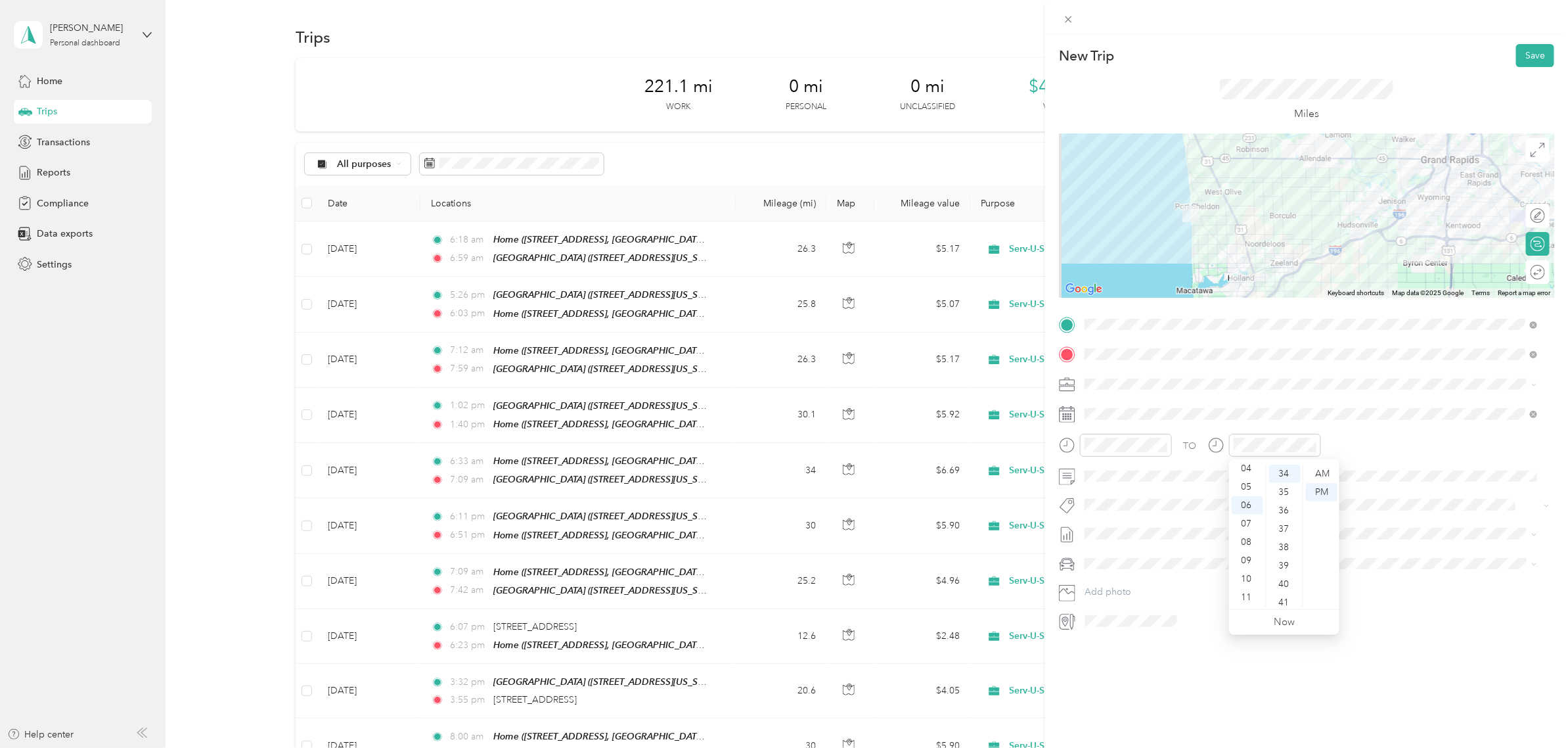
click at [1356, 695] on div "New Trip Save This trip cannot be edited because it is either under review, app…" at bounding box center [1307, 408] width 523 height 748
click at [1527, 58] on button "Save" at bounding box center [1534, 56] width 38 height 23
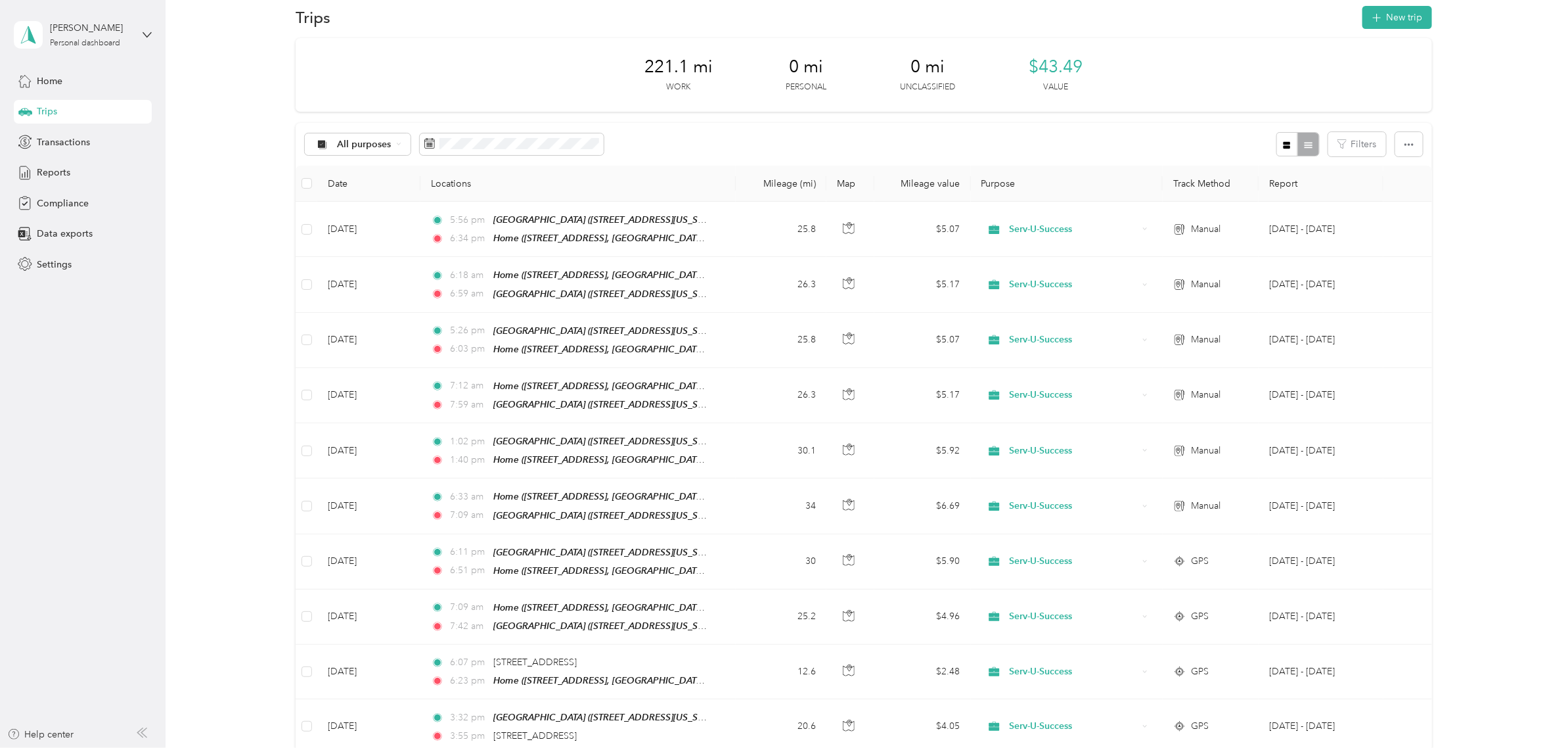
scroll to position [0, 0]
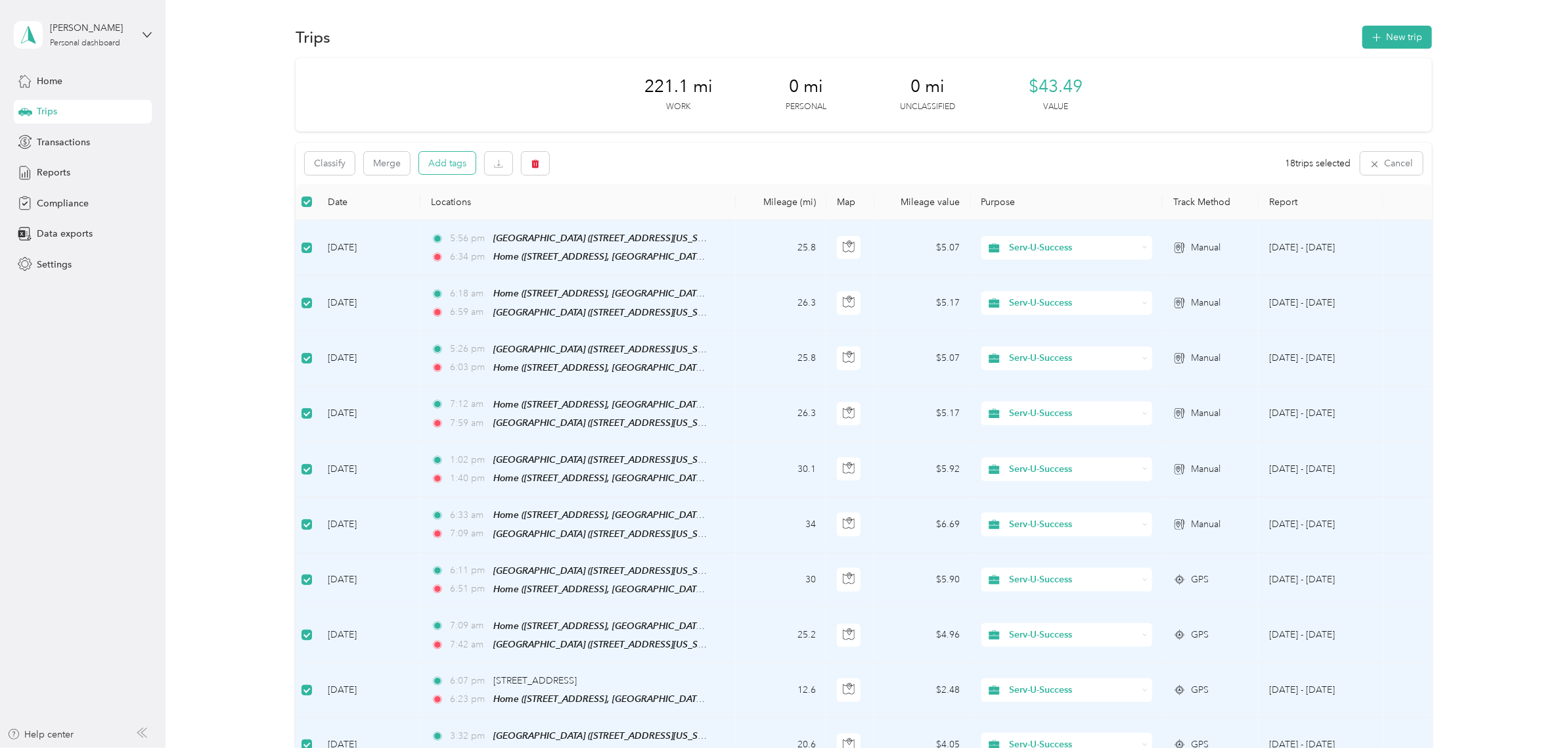
click at [452, 159] on button "Add tags" at bounding box center [447, 163] width 56 height 23
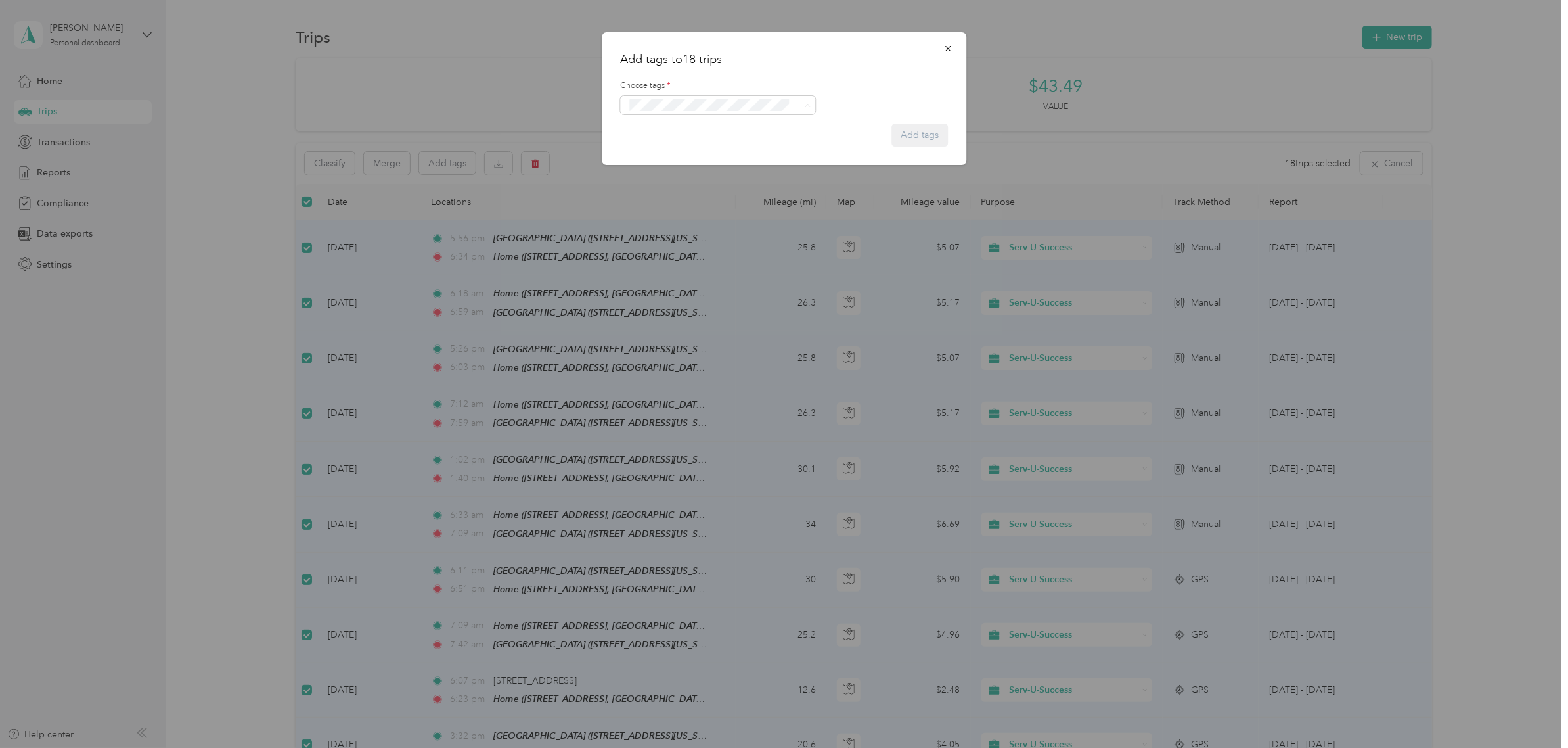
click at [669, 184] on li "Crp-corporate" at bounding box center [718, 180] width 195 height 26
click at [914, 148] on button "Add tags" at bounding box center [919, 153] width 56 height 23
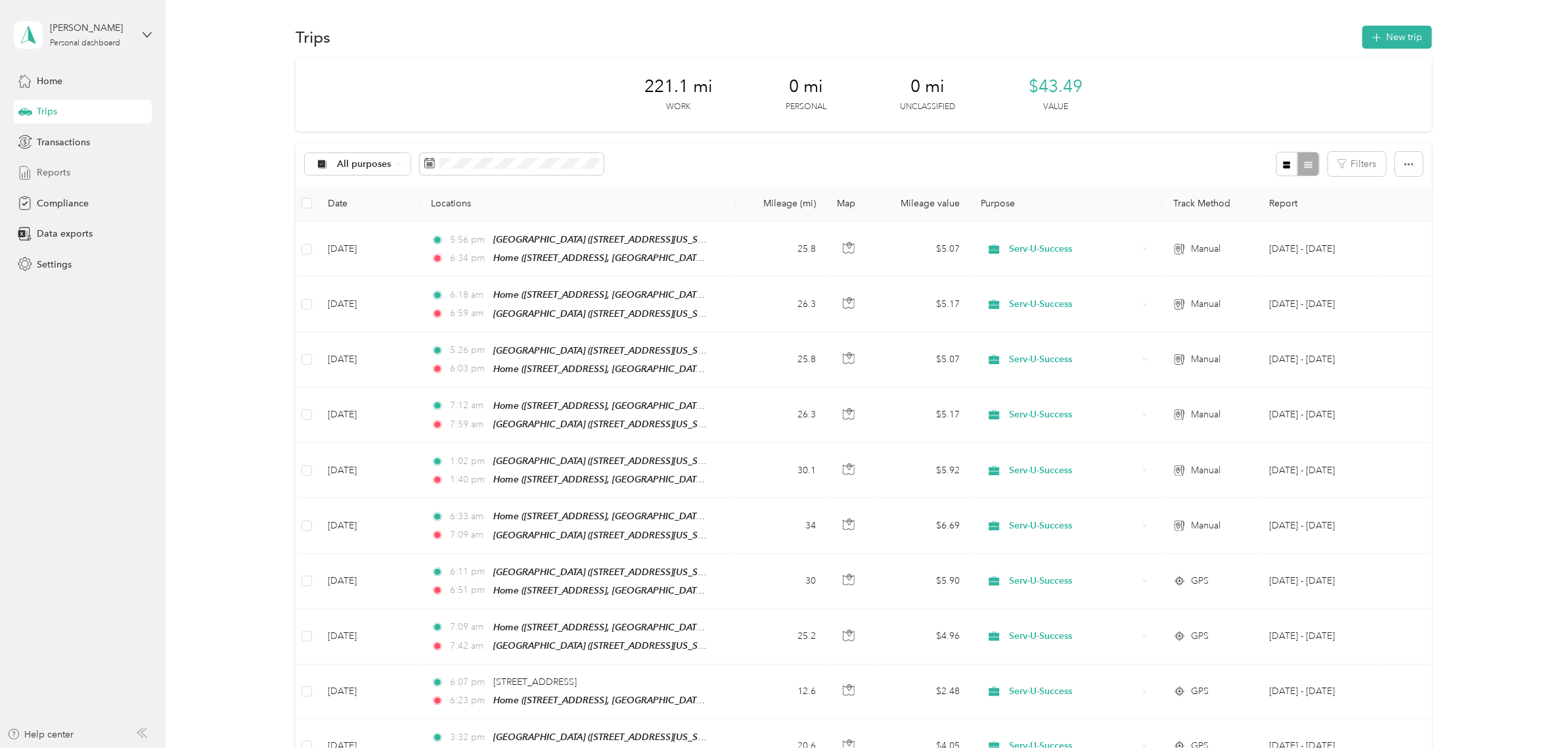
click at [40, 175] on span "Reports" at bounding box center [53, 172] width 34 height 14
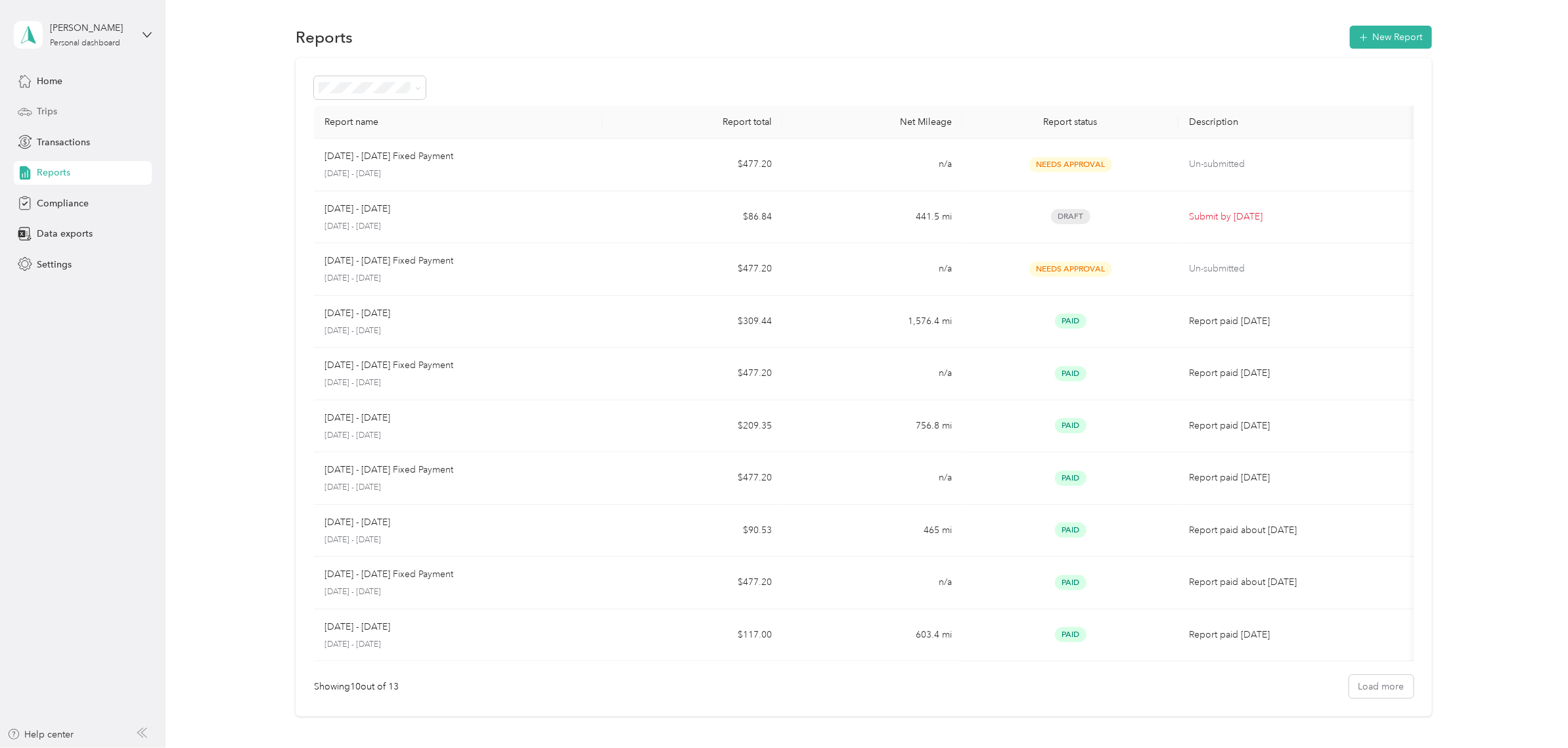
click at [48, 113] on span "Trips" at bounding box center [47, 111] width 20 height 14
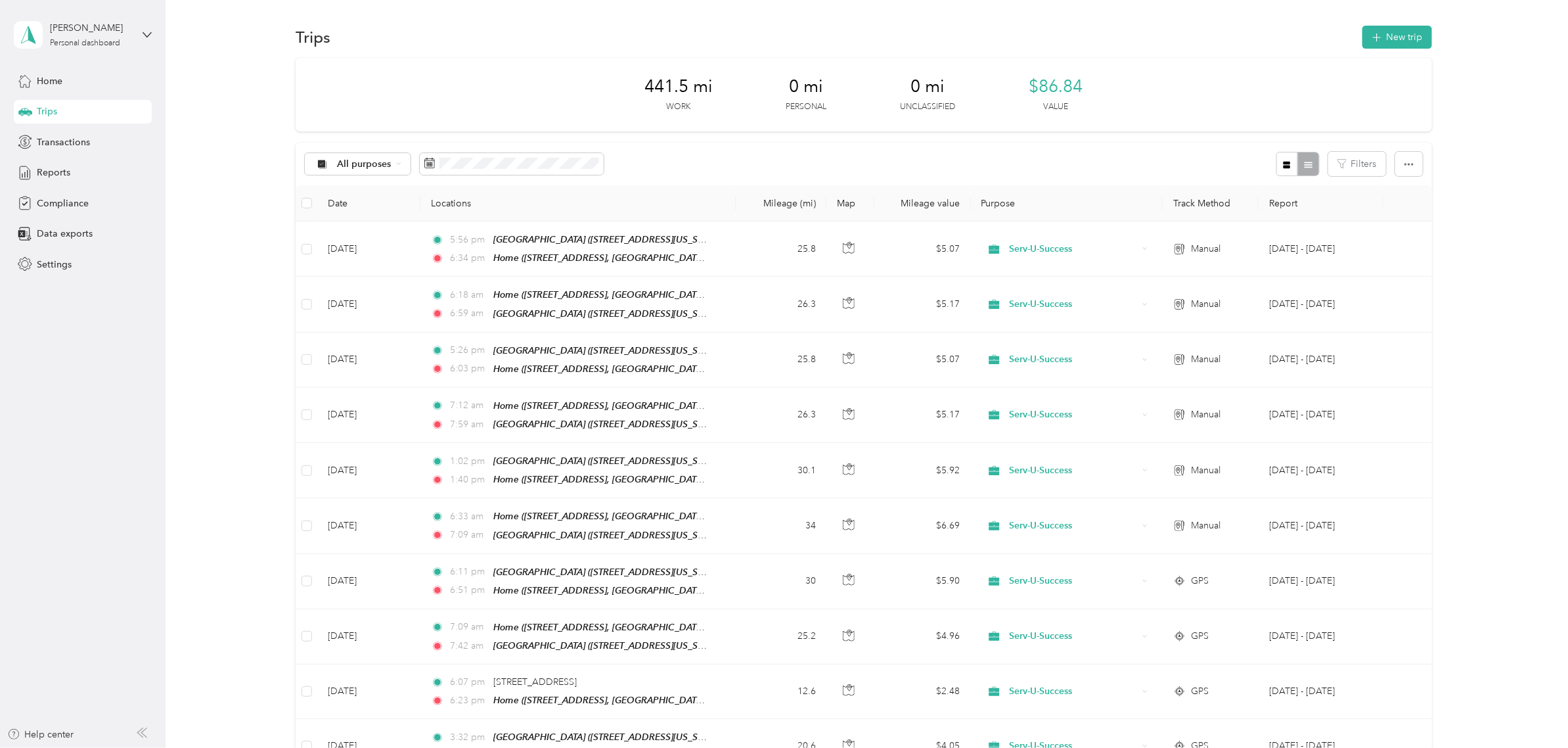
drag, startPoint x: 53, startPoint y: 168, endPoint x: 159, endPoint y: 168, distance: 106.0
click at [53, 168] on span "Reports" at bounding box center [53, 172] width 34 height 14
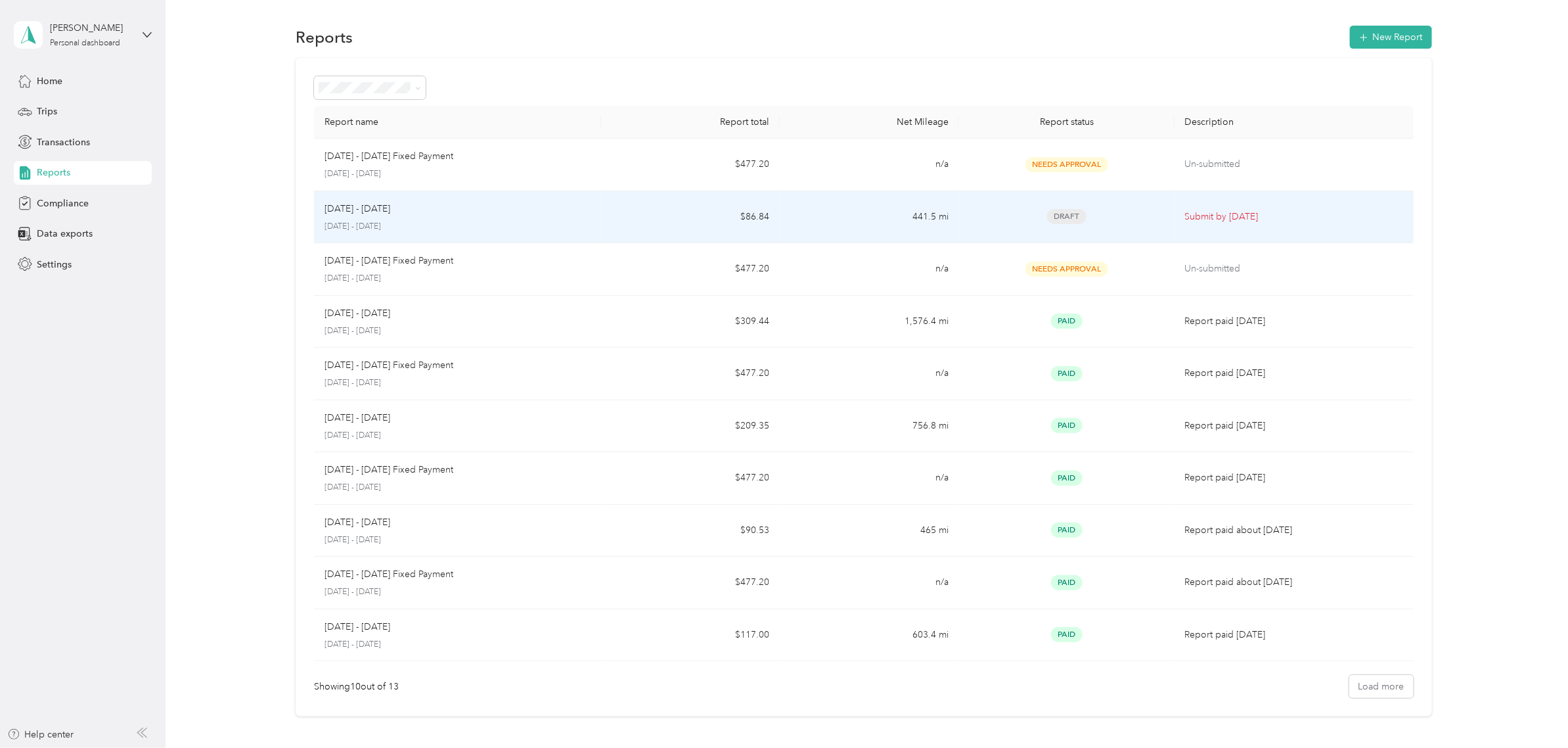
click at [465, 222] on p "[DATE] - [DATE]" at bounding box center [458, 227] width 266 height 12
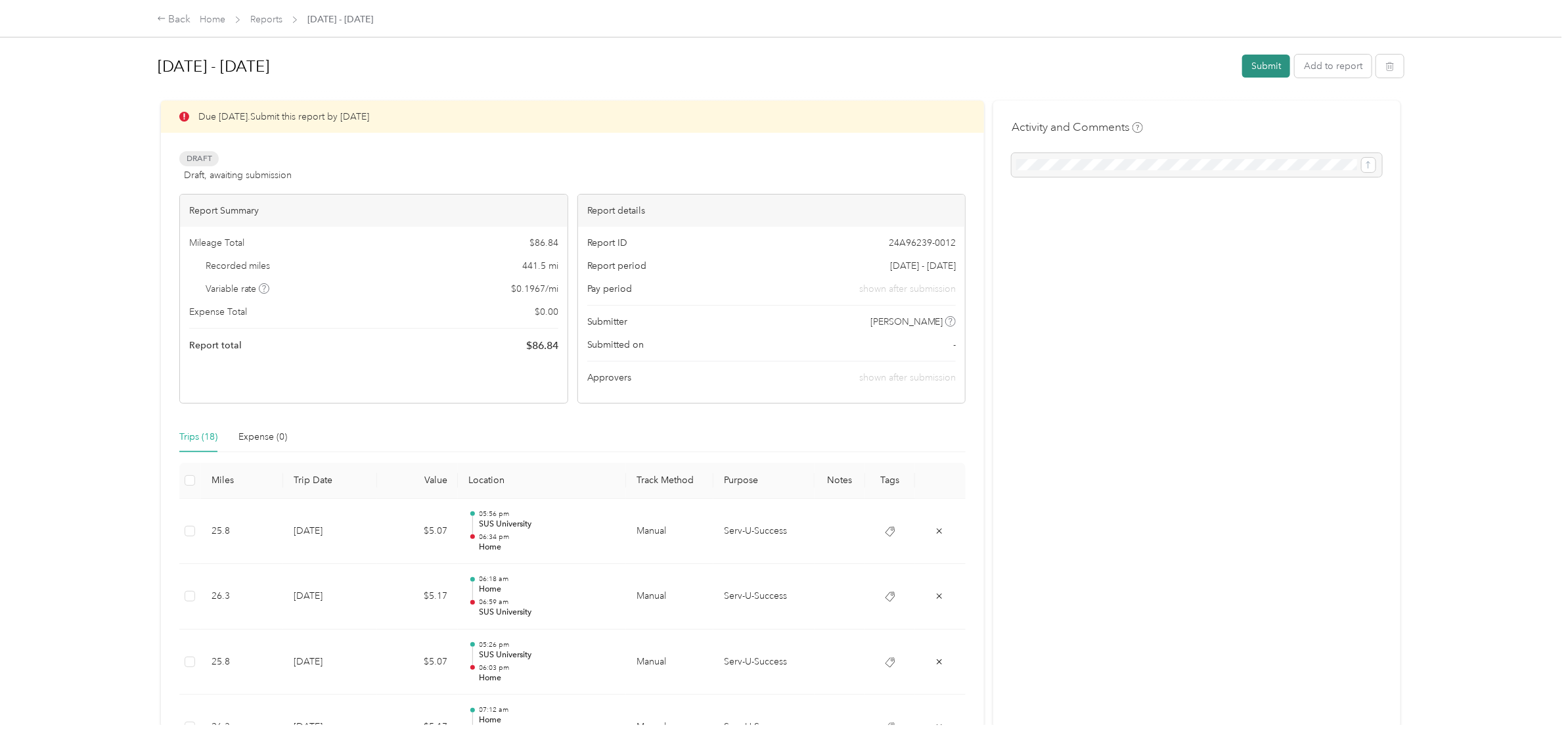
click at [1253, 65] on button "Submit" at bounding box center [1266, 66] width 48 height 23
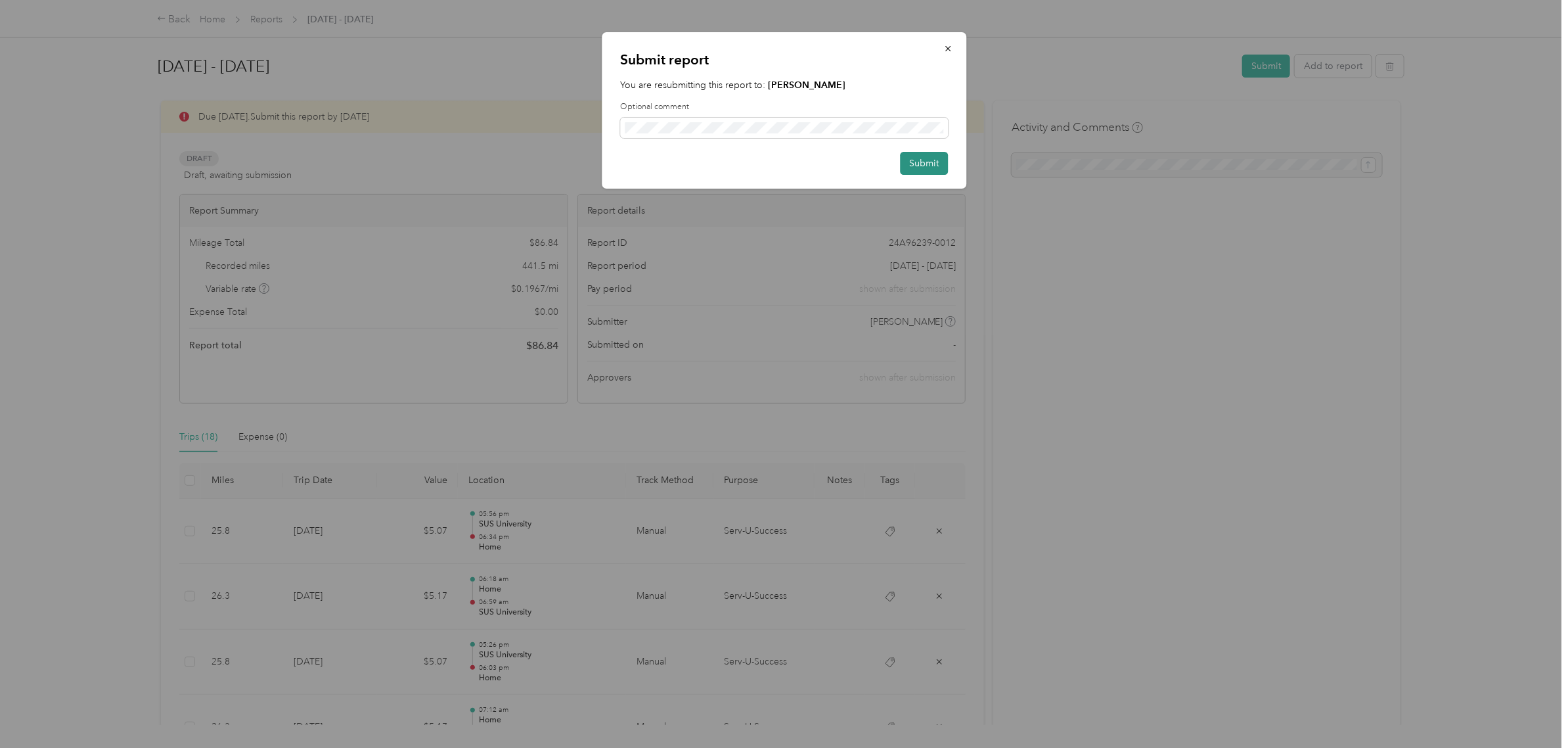
click at [914, 159] on button "Submit" at bounding box center [924, 163] width 48 height 23
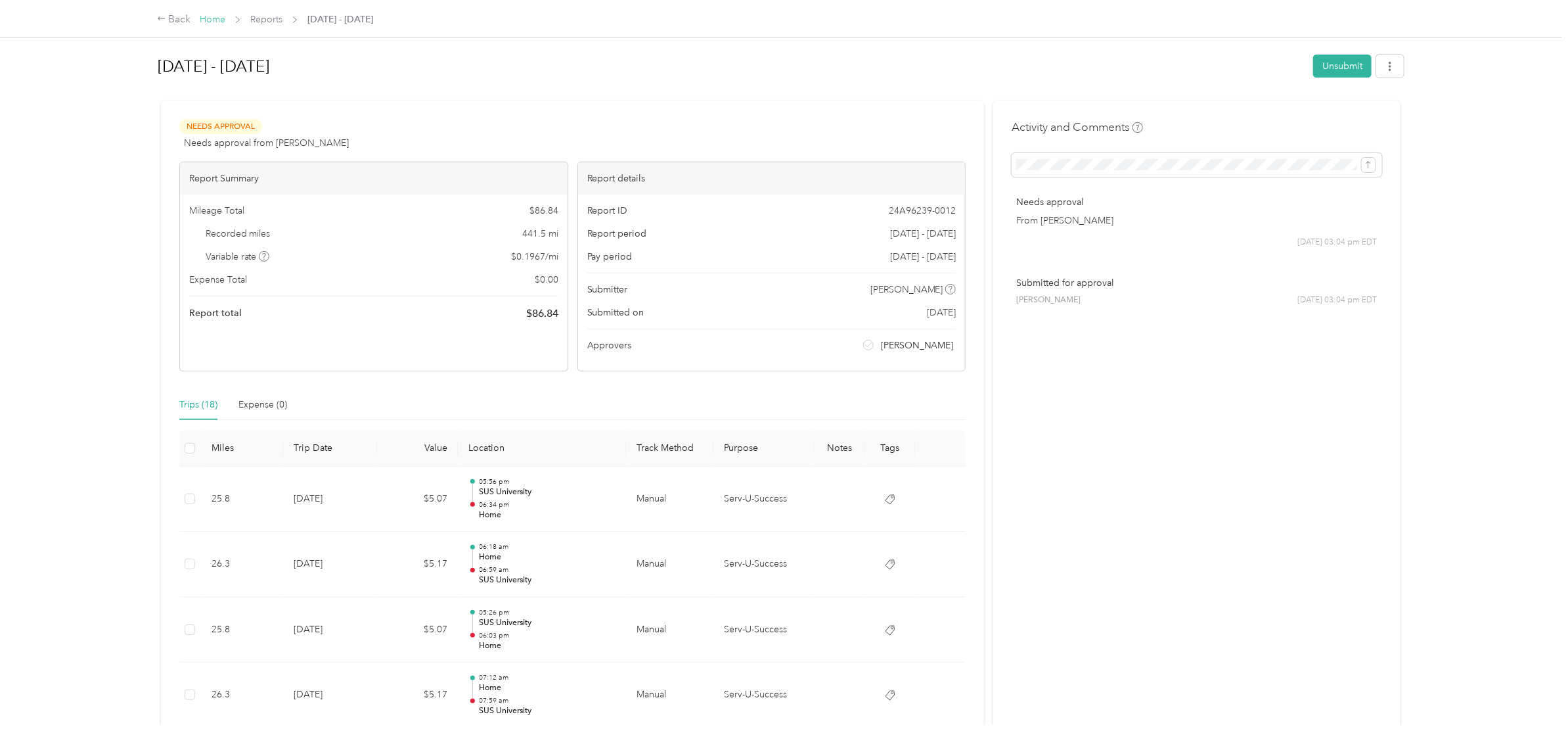
click at [216, 20] on link "Home" at bounding box center [213, 19] width 26 height 11
